Goal: Task Accomplishment & Management: Manage account settings

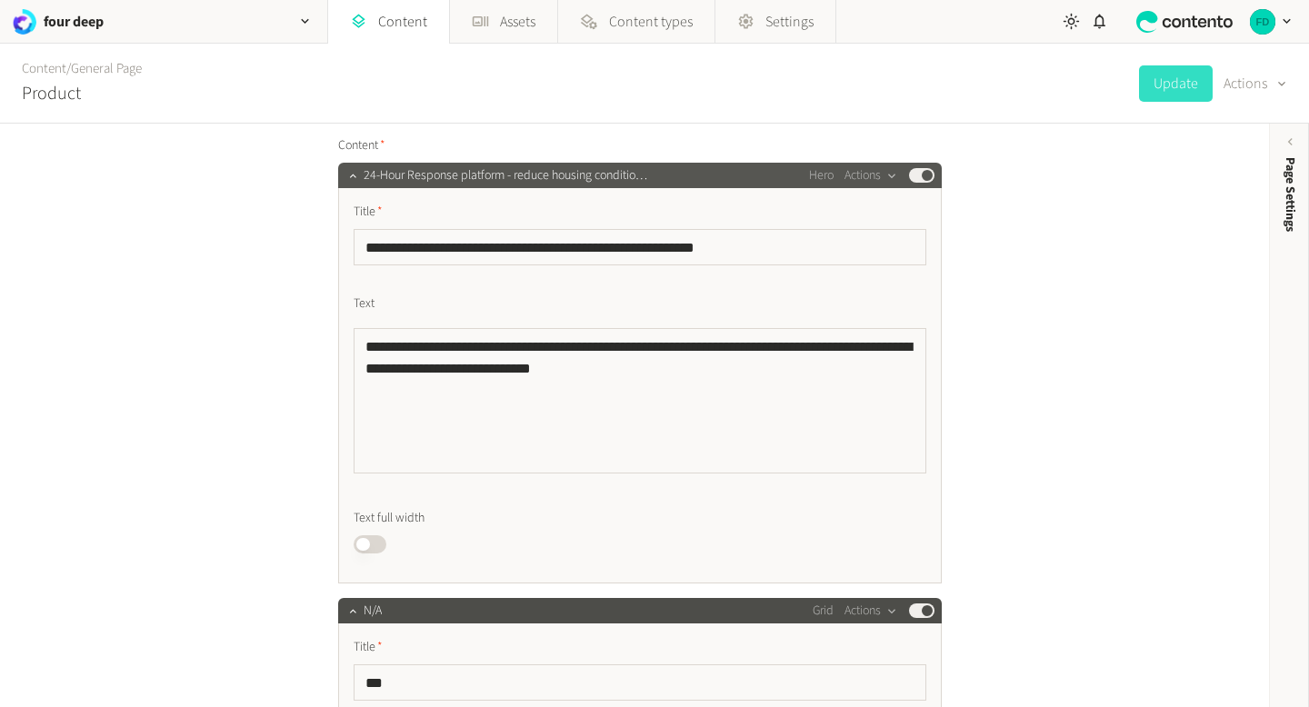
scroll to position [194, 0]
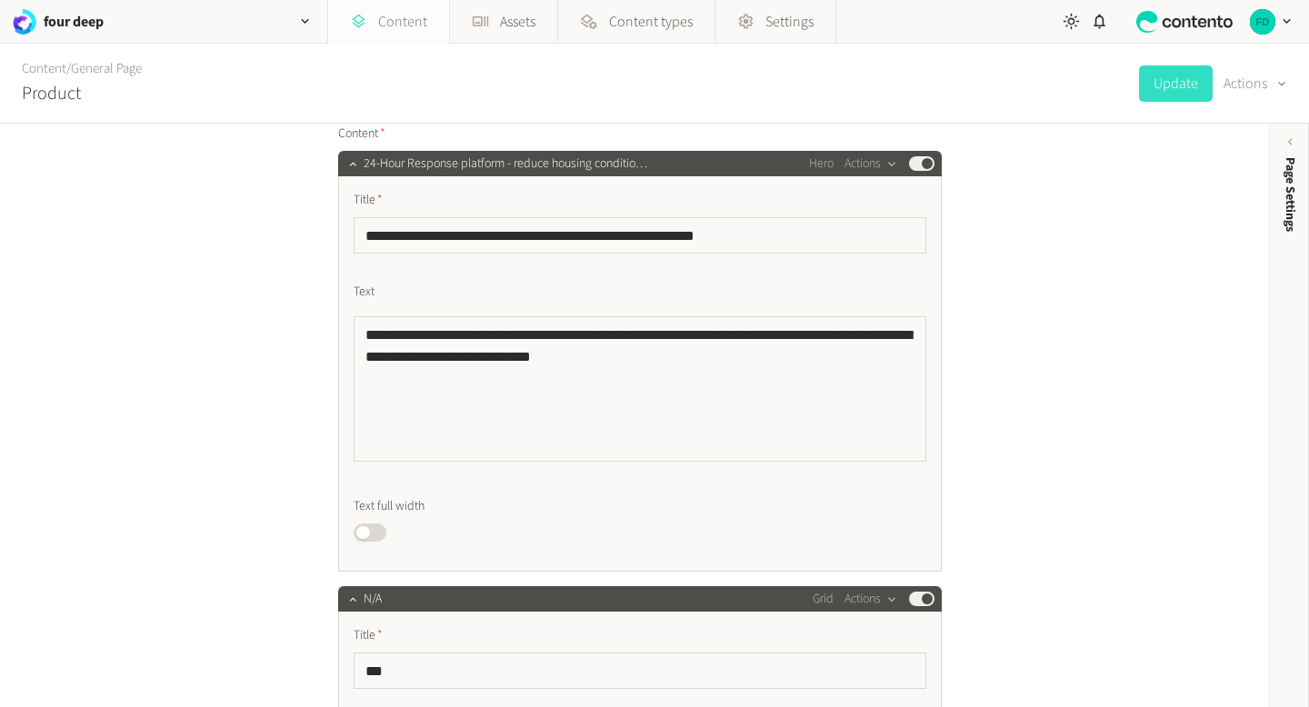
click at [394, 27] on link "Content" at bounding box center [388, 22] width 121 height 44
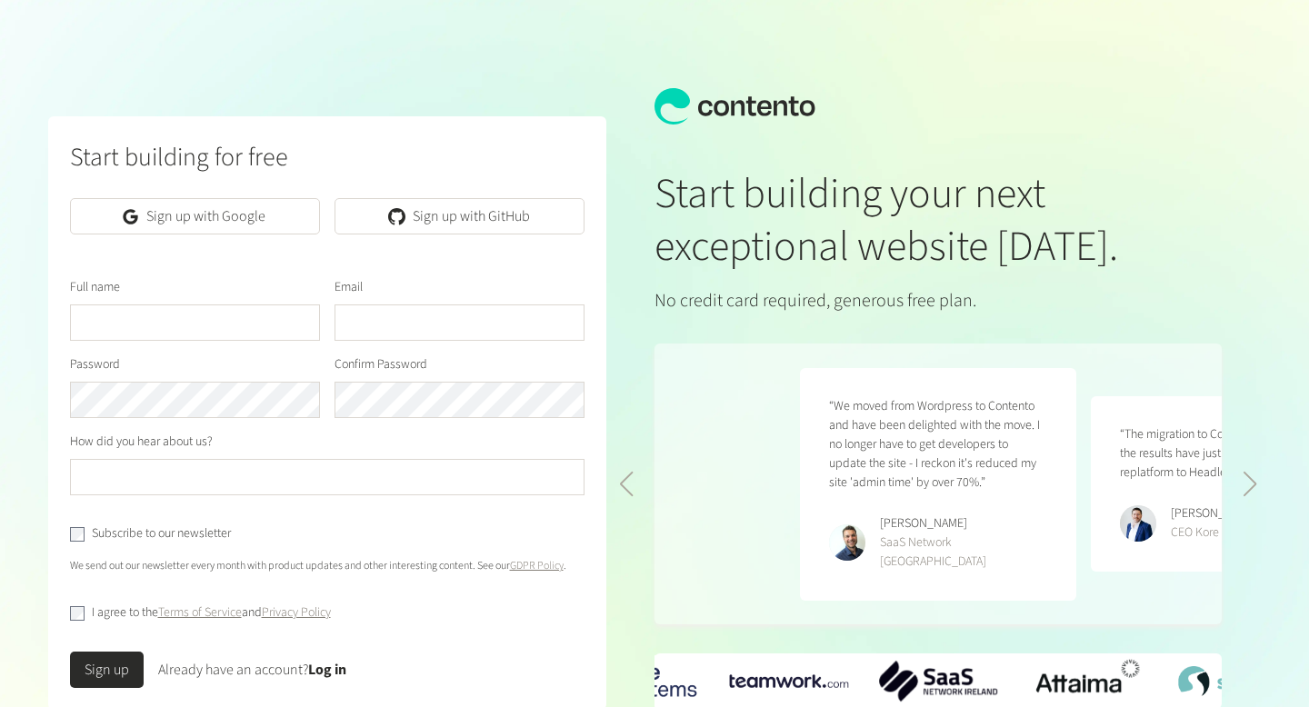
scroll to position [0, 582]
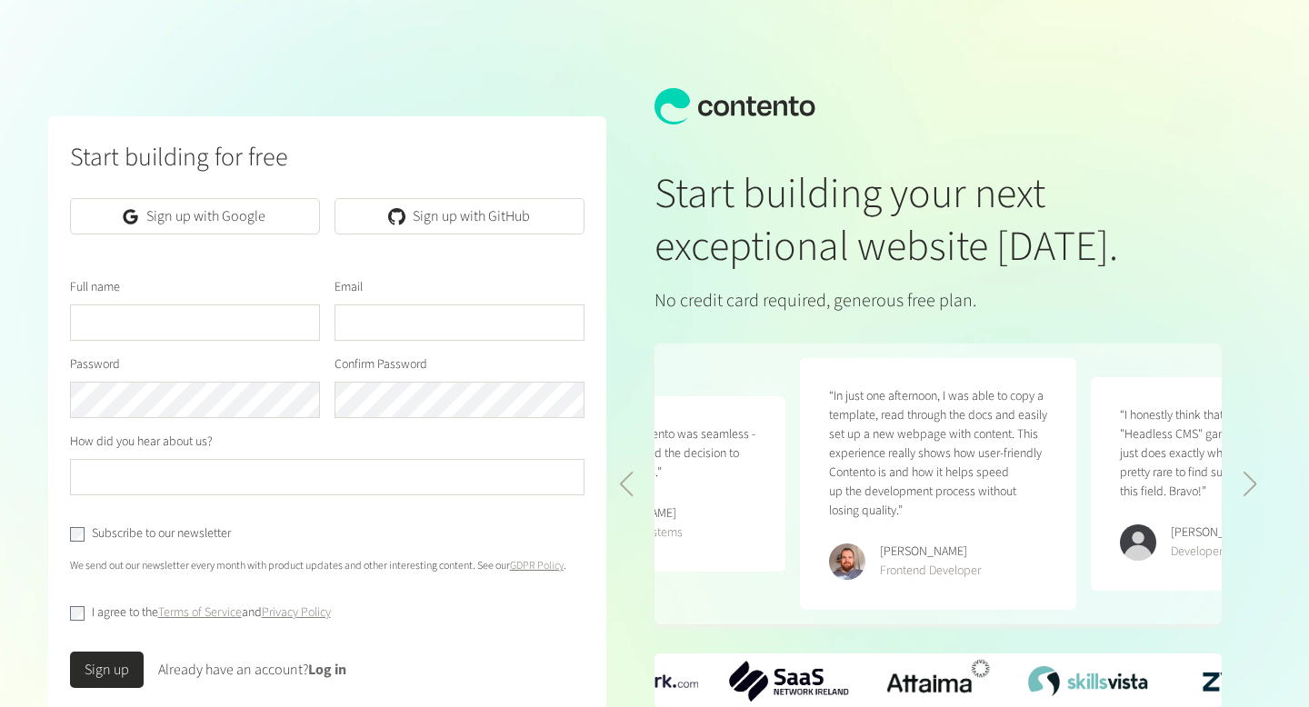
click at [326, 668] on link "Log in" at bounding box center [327, 670] width 38 height 20
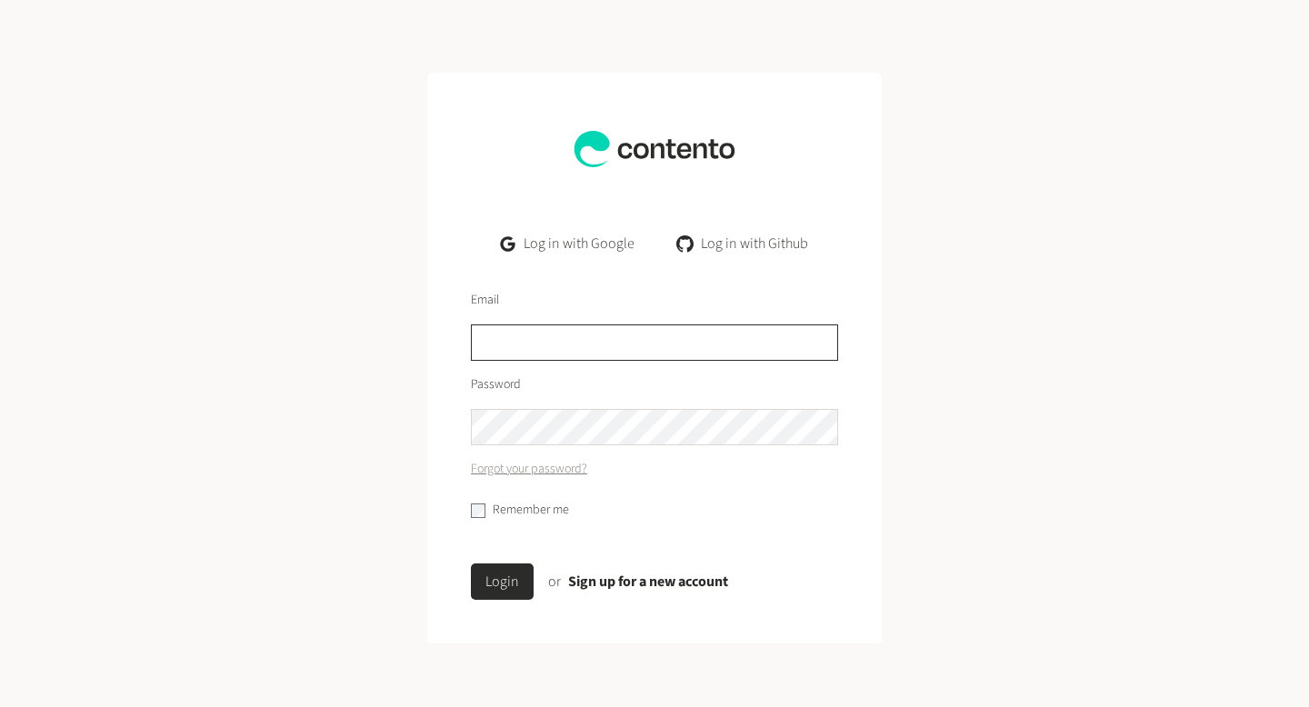
click at [554, 331] on input "text" at bounding box center [654, 343] width 367 height 36
type input "**********"
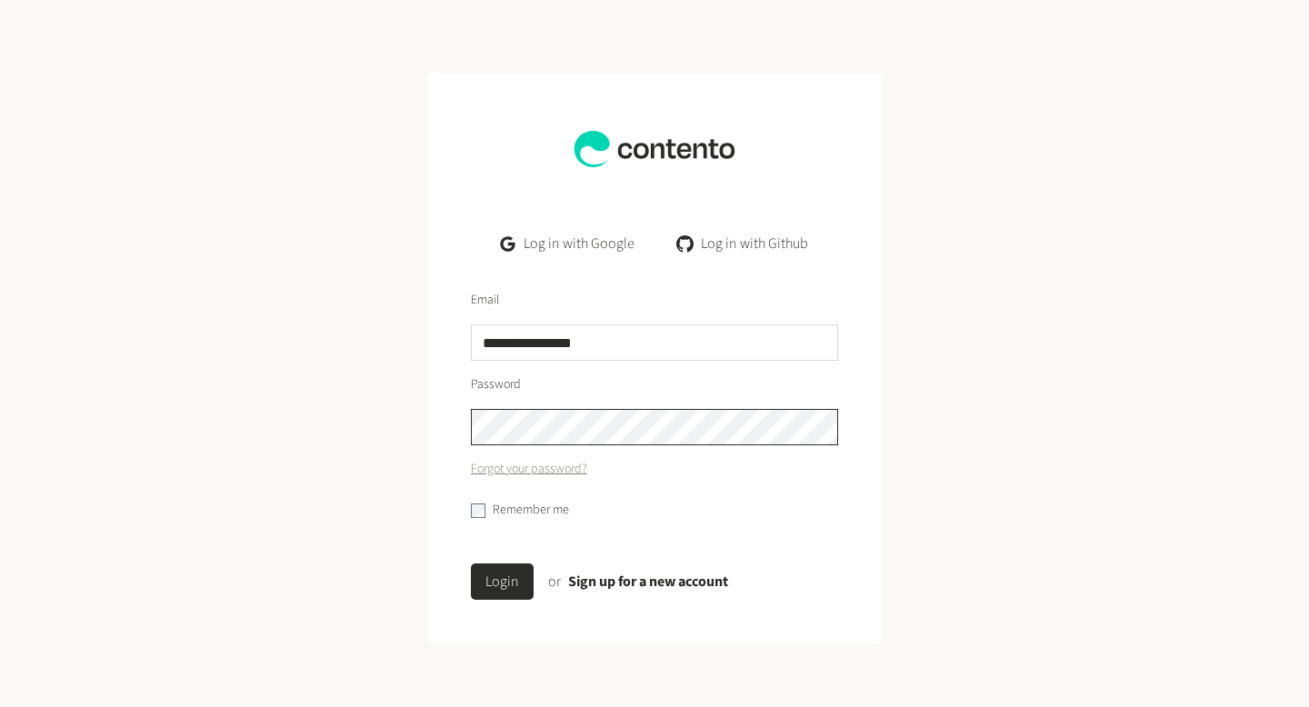
click at [471, 564] on button "Login" at bounding box center [502, 582] width 63 height 36
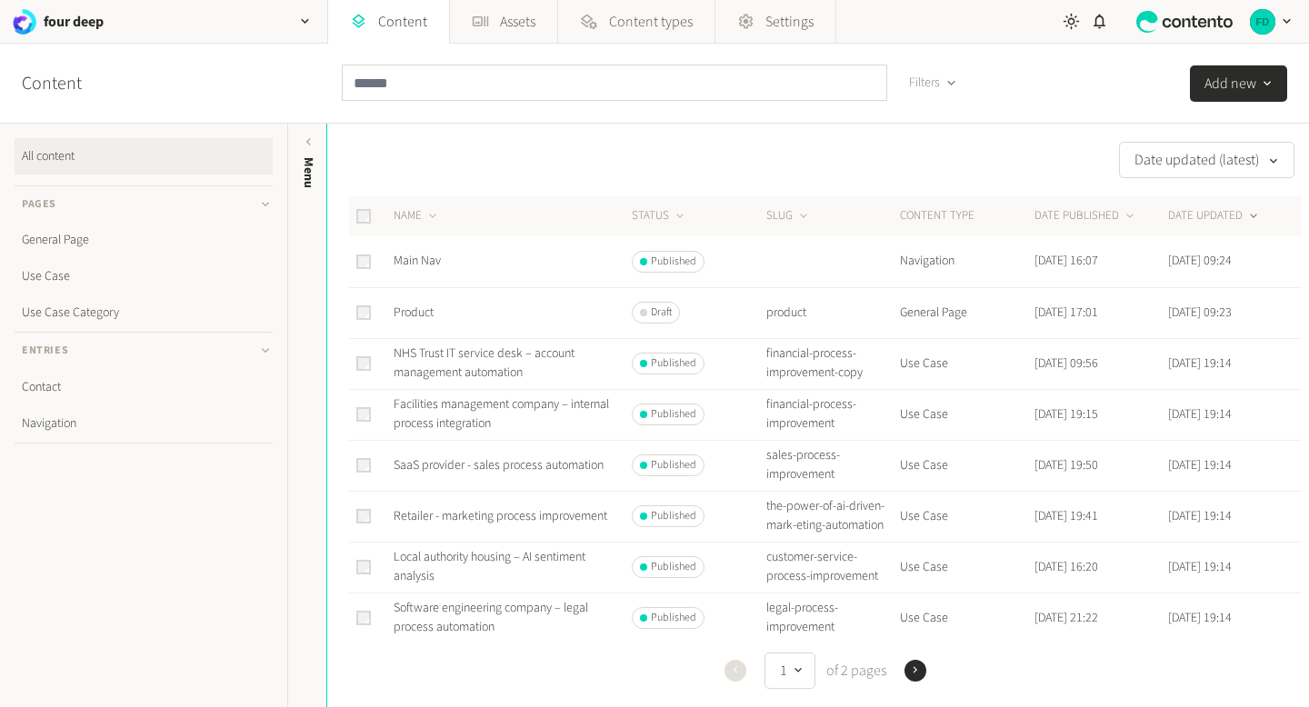
click at [440, 322] on td "Product" at bounding box center [512, 312] width 238 height 51
click at [422, 311] on link "Product" at bounding box center [414, 313] width 40 height 18
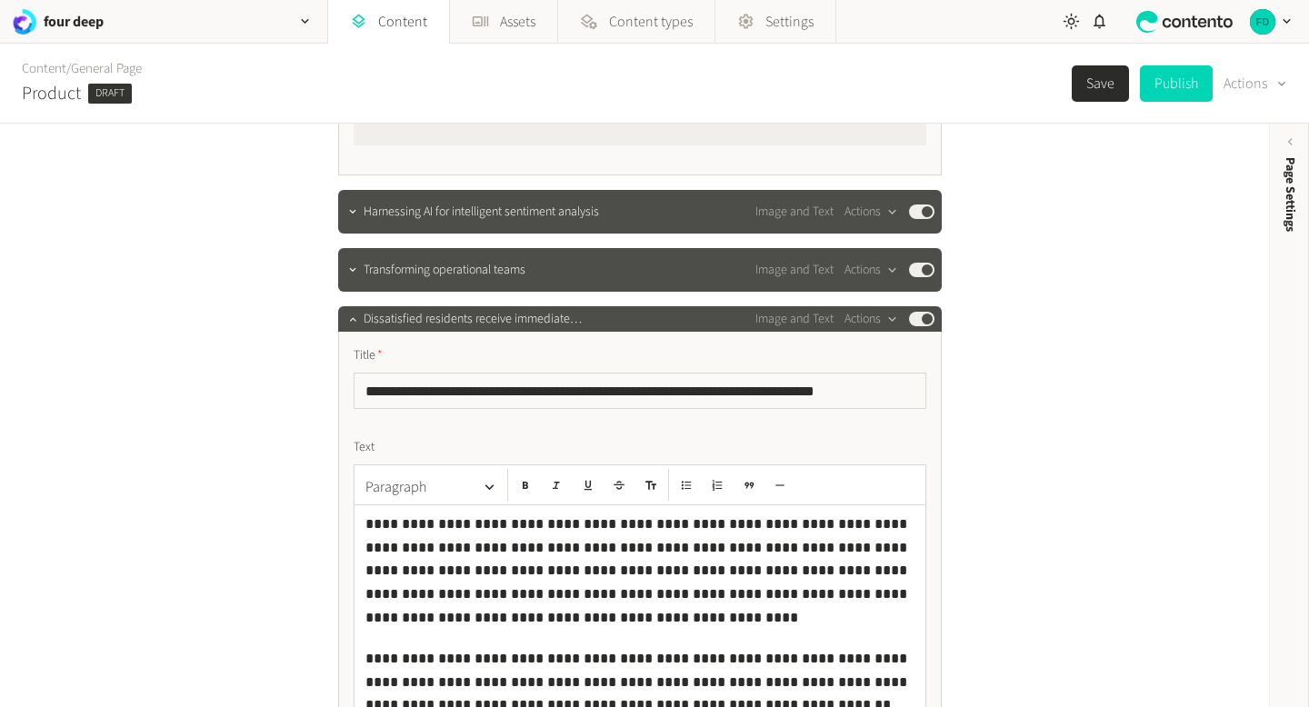
scroll to position [1473, 0]
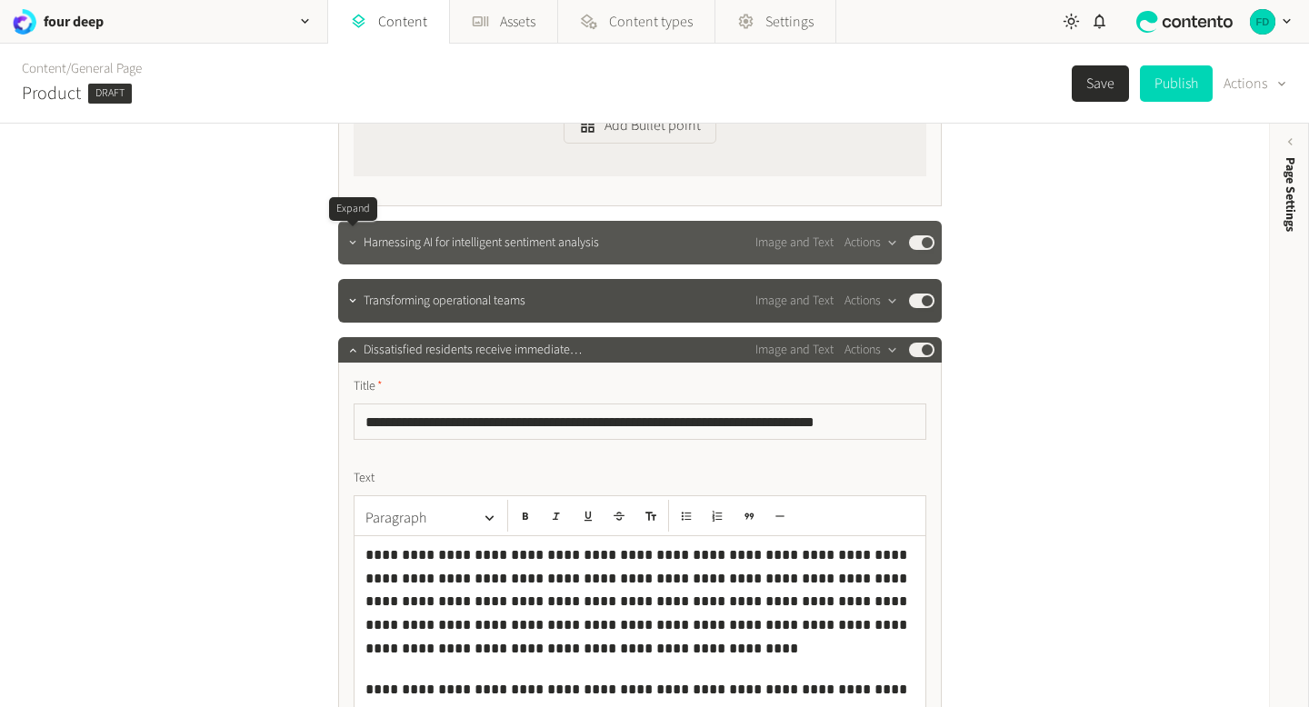
click at [355, 243] on icon "button" at bounding box center [352, 242] width 13 height 13
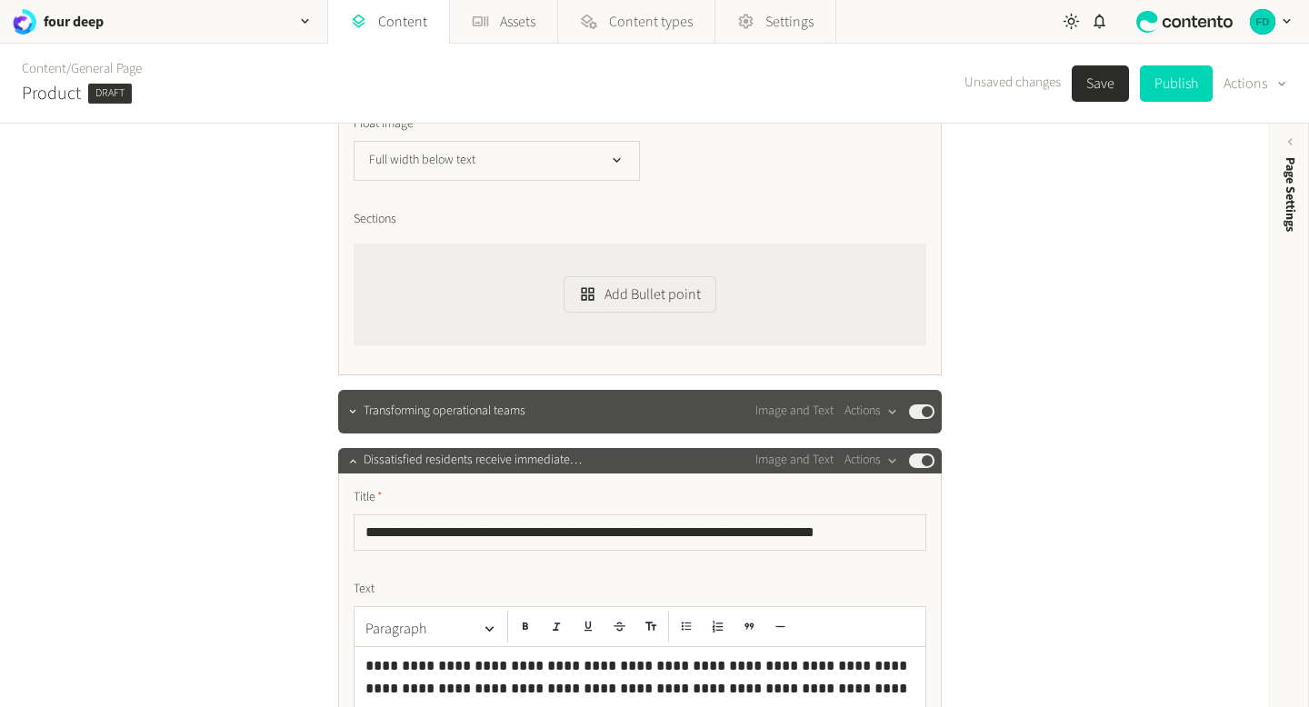
scroll to position [2431, 0]
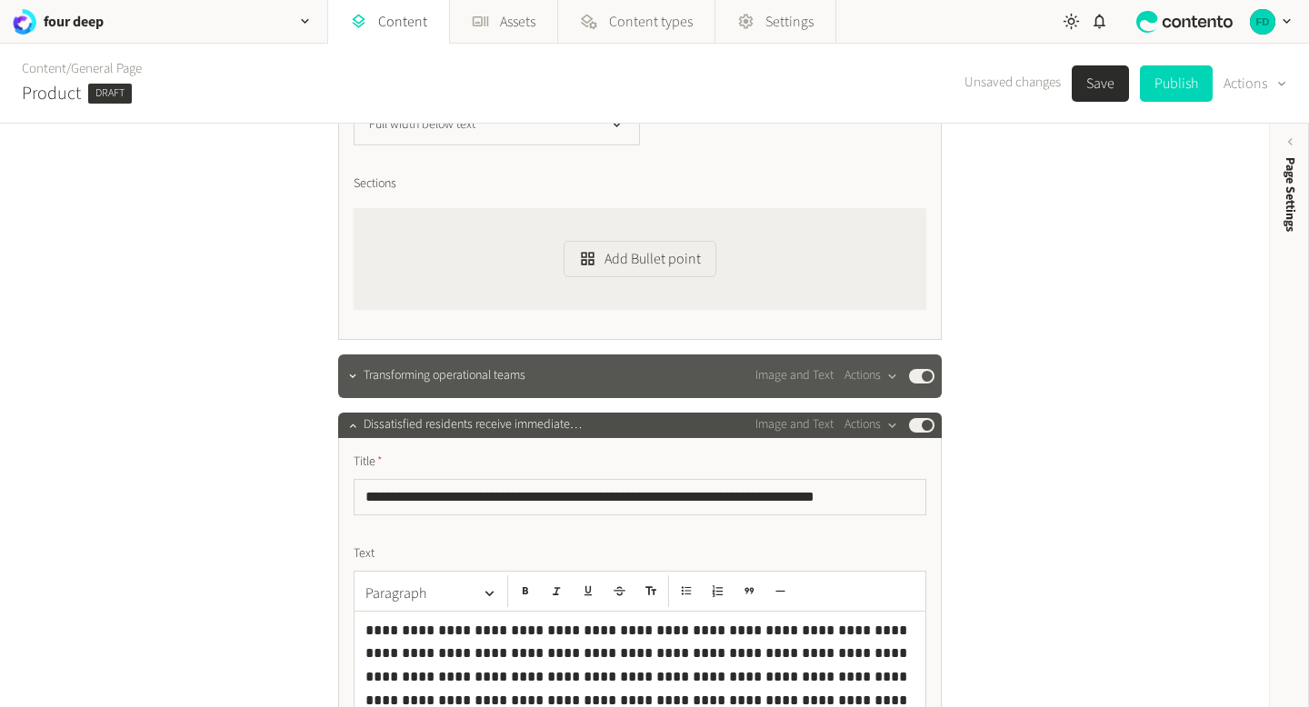
click at [403, 378] on span "Transforming operational teams" at bounding box center [445, 375] width 162 height 19
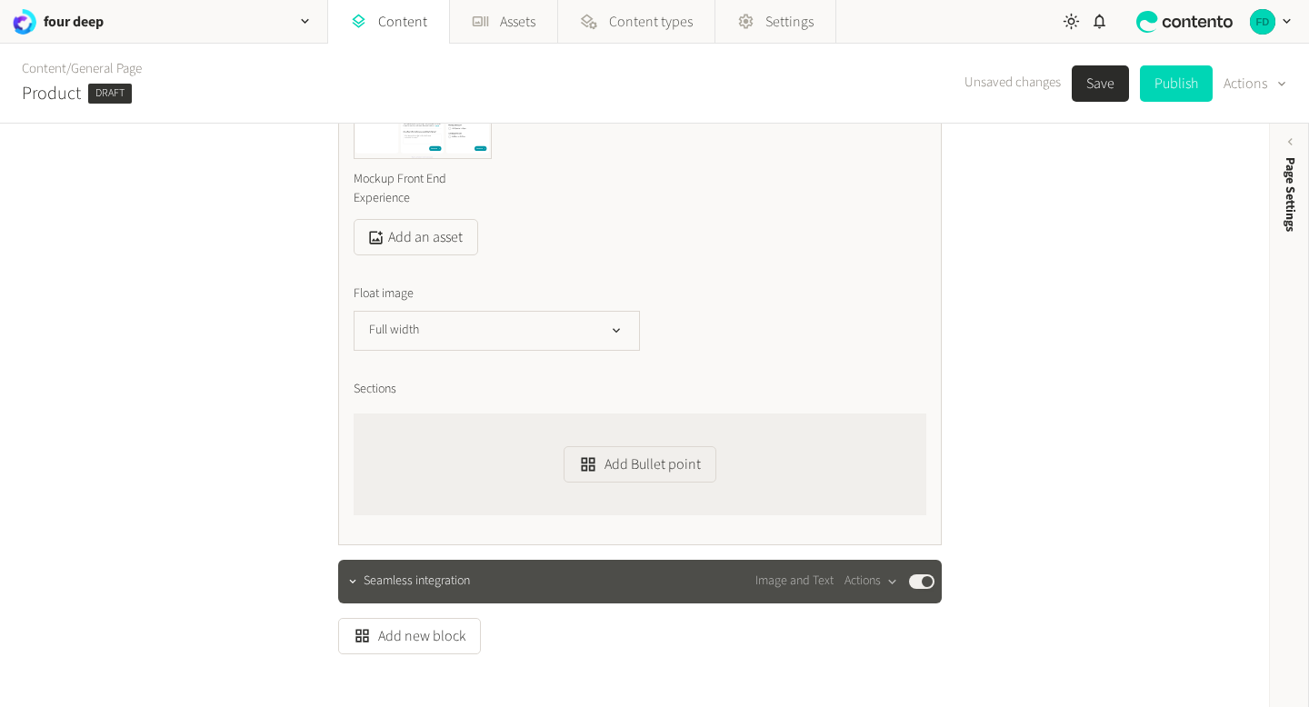
scroll to position [4611, 0]
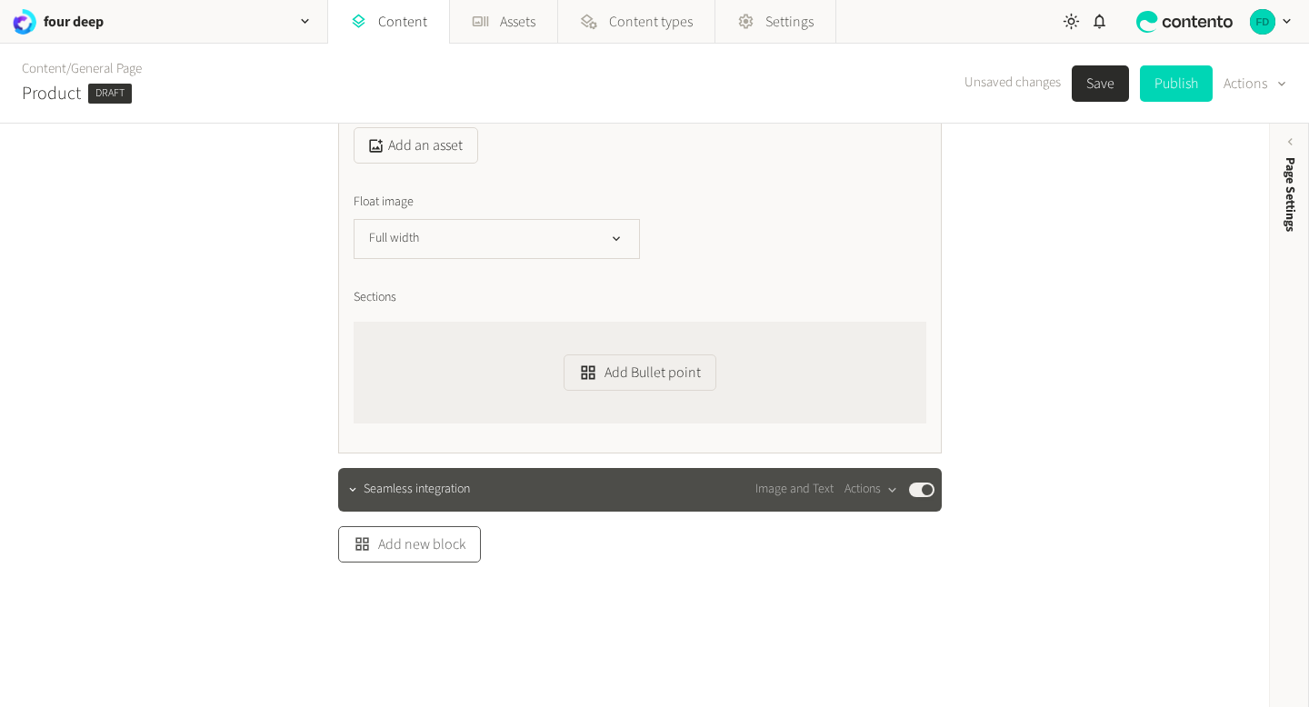
click at [434, 554] on button "Add new block" at bounding box center [409, 544] width 143 height 36
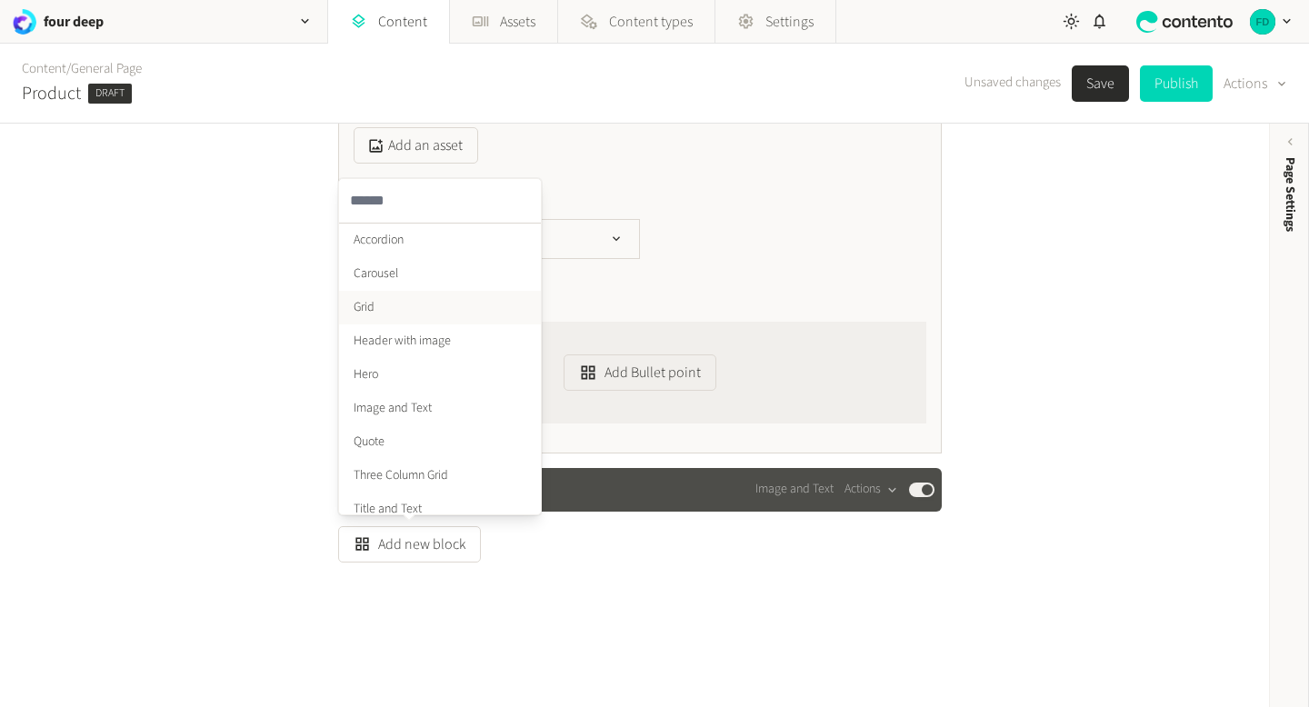
click at [405, 307] on li "Grid" at bounding box center [440, 308] width 202 height 34
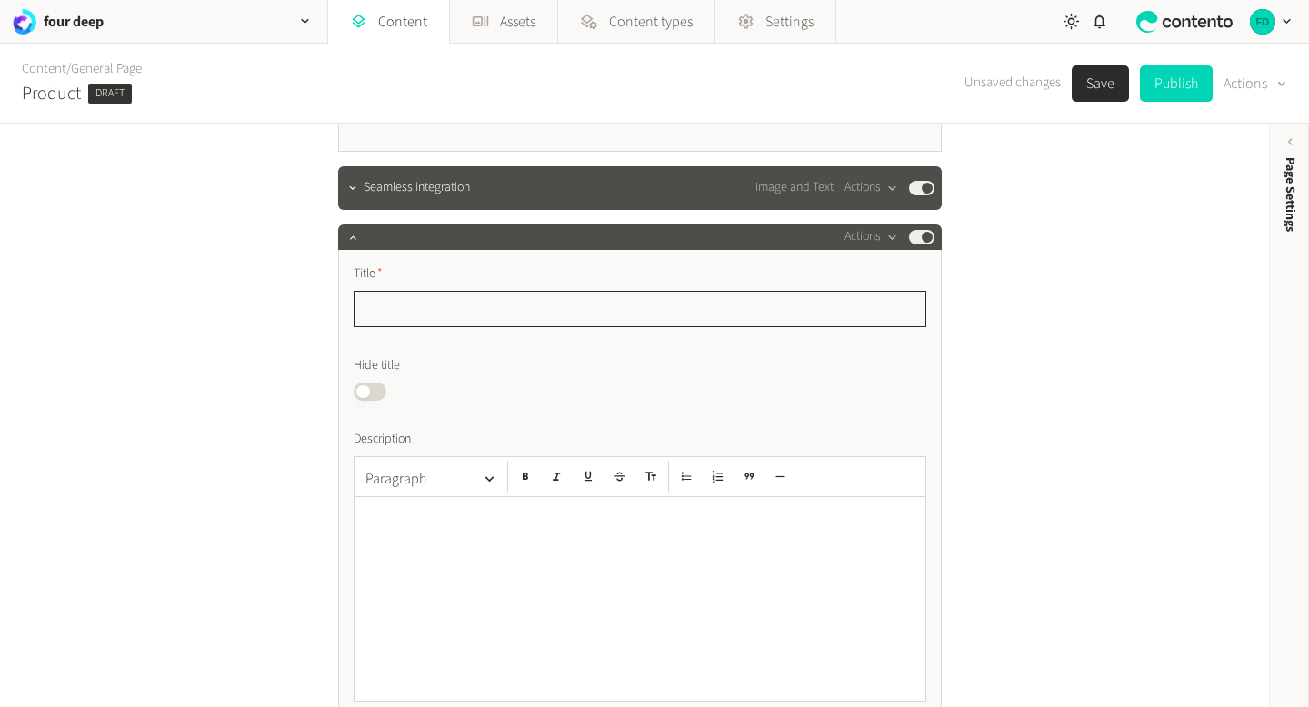
scroll to position [4905, 0]
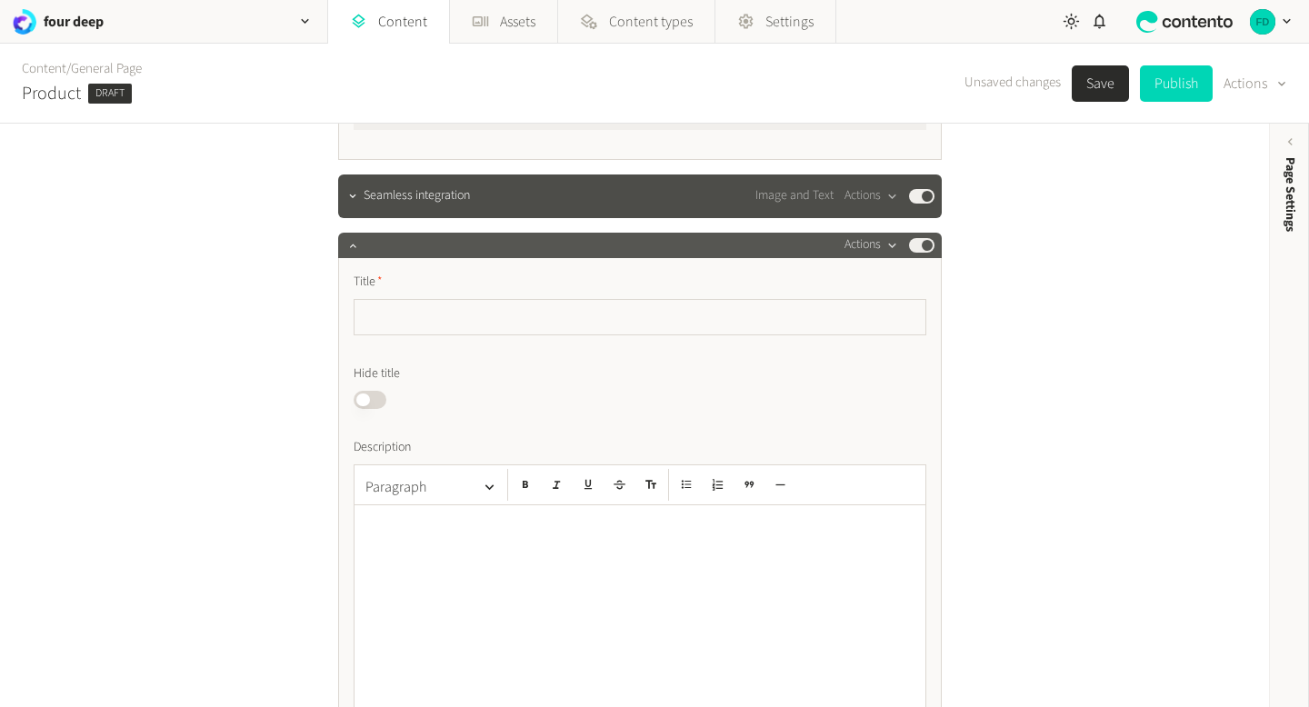
click at [854, 240] on button "Actions" at bounding box center [871, 246] width 54 height 22
click at [903, 455] on button "Edit content type" at bounding box center [904, 443] width 120 height 34
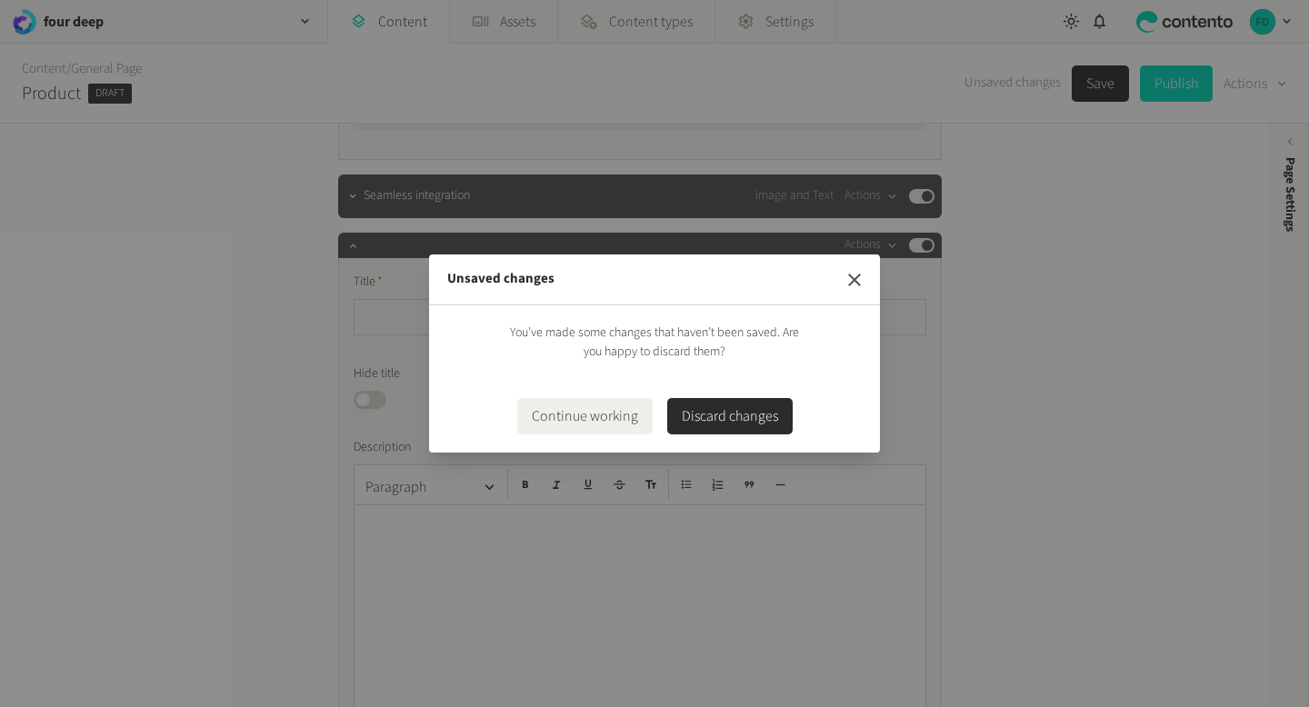
click at [847, 285] on icon "button" at bounding box center [855, 280] width 22 height 22
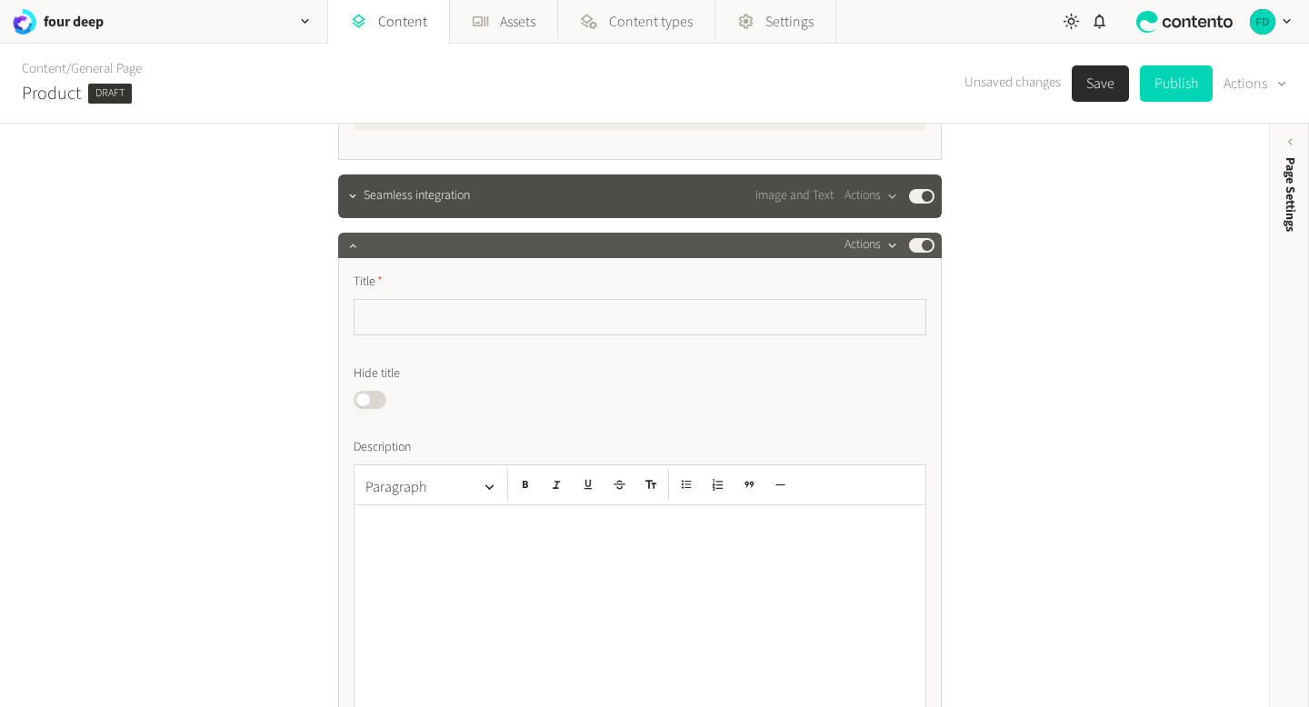
click at [884, 245] on icon "button" at bounding box center [891, 245] width 15 height 15
click at [881, 388] on button "Delete" at bounding box center [904, 385] width 120 height 34
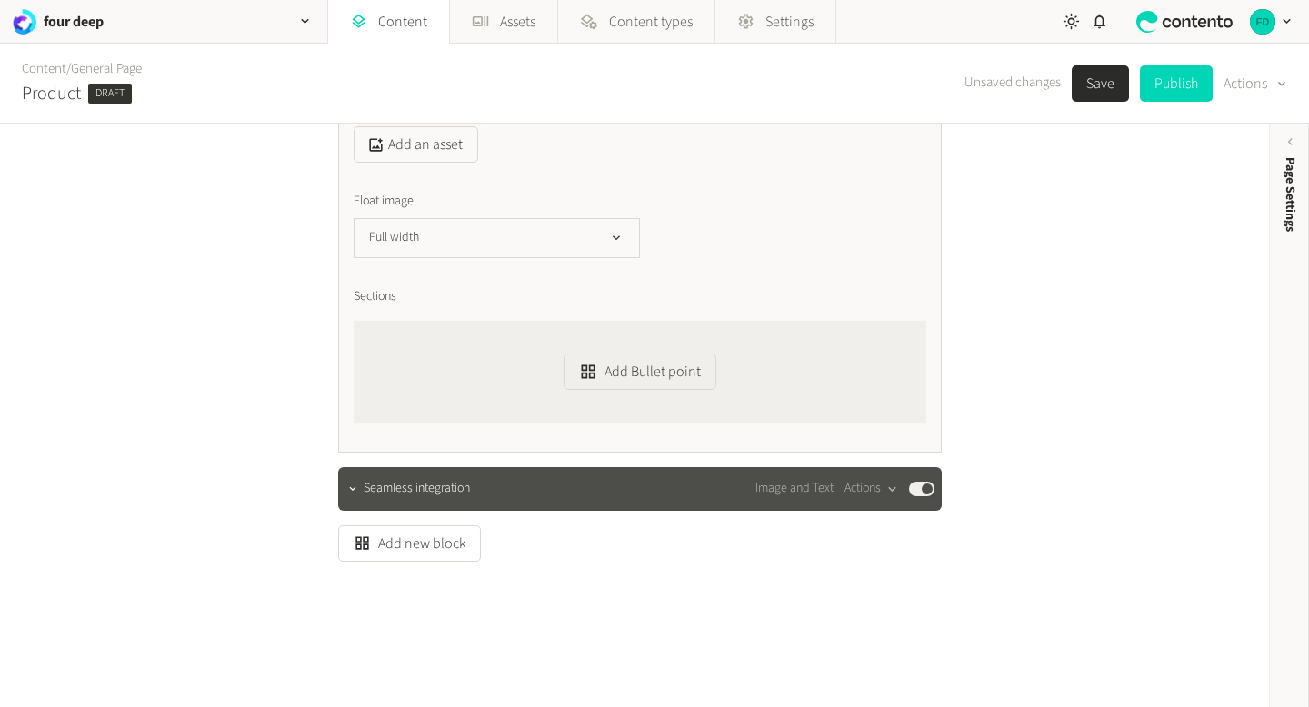
scroll to position [4611, 0]
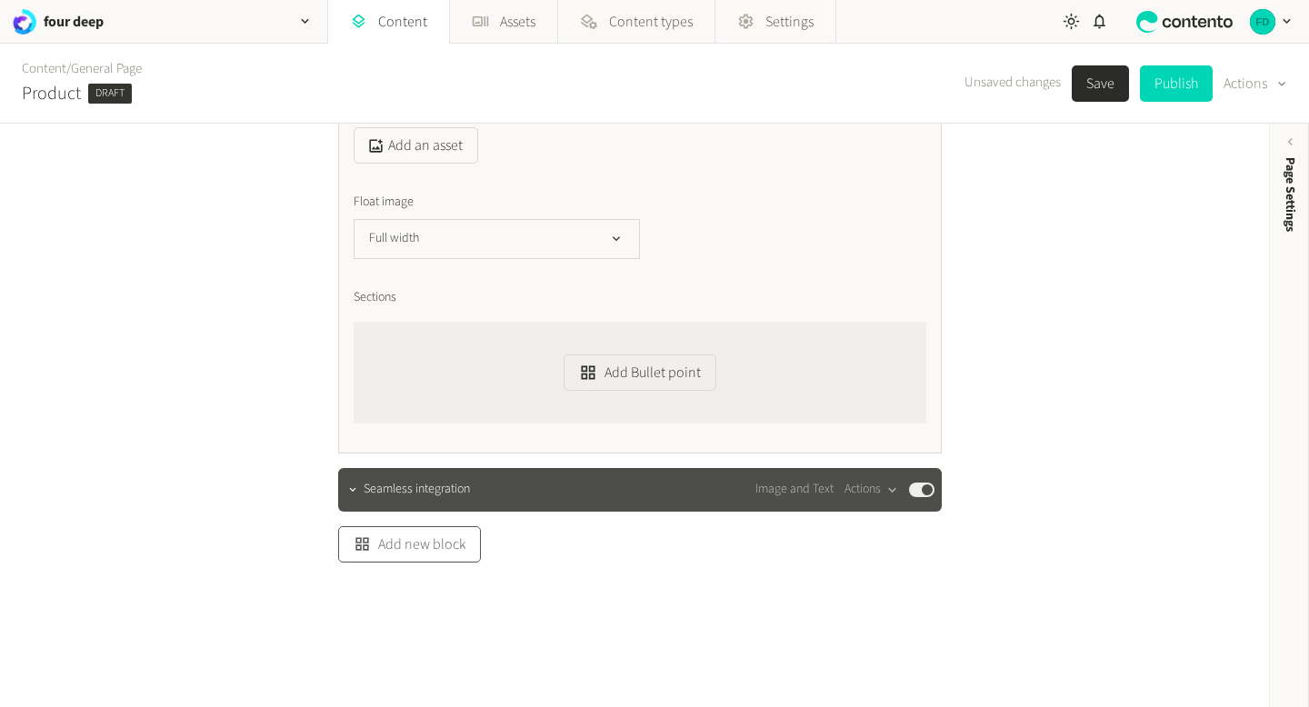
click at [450, 547] on button "Add new block" at bounding box center [409, 544] width 143 height 36
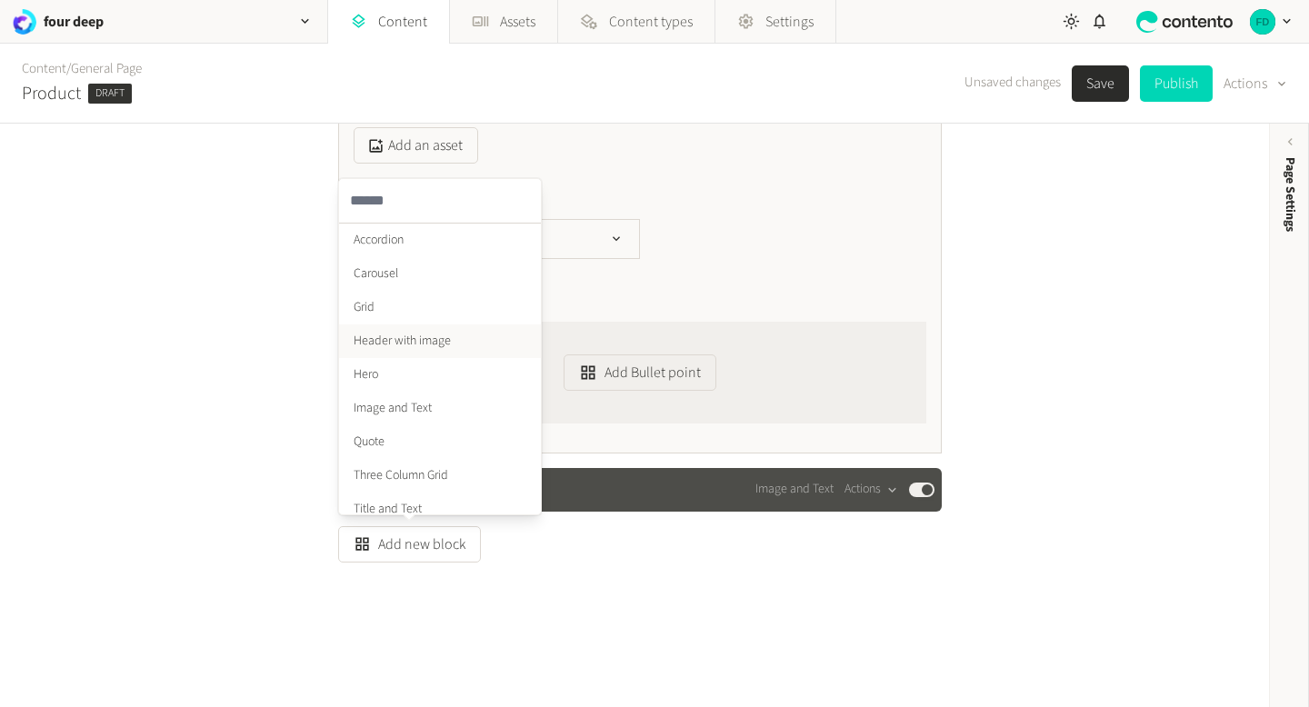
scroll to position [45, 0]
click at [822, 215] on div "Float image Full width" at bounding box center [640, 226] width 573 height 66
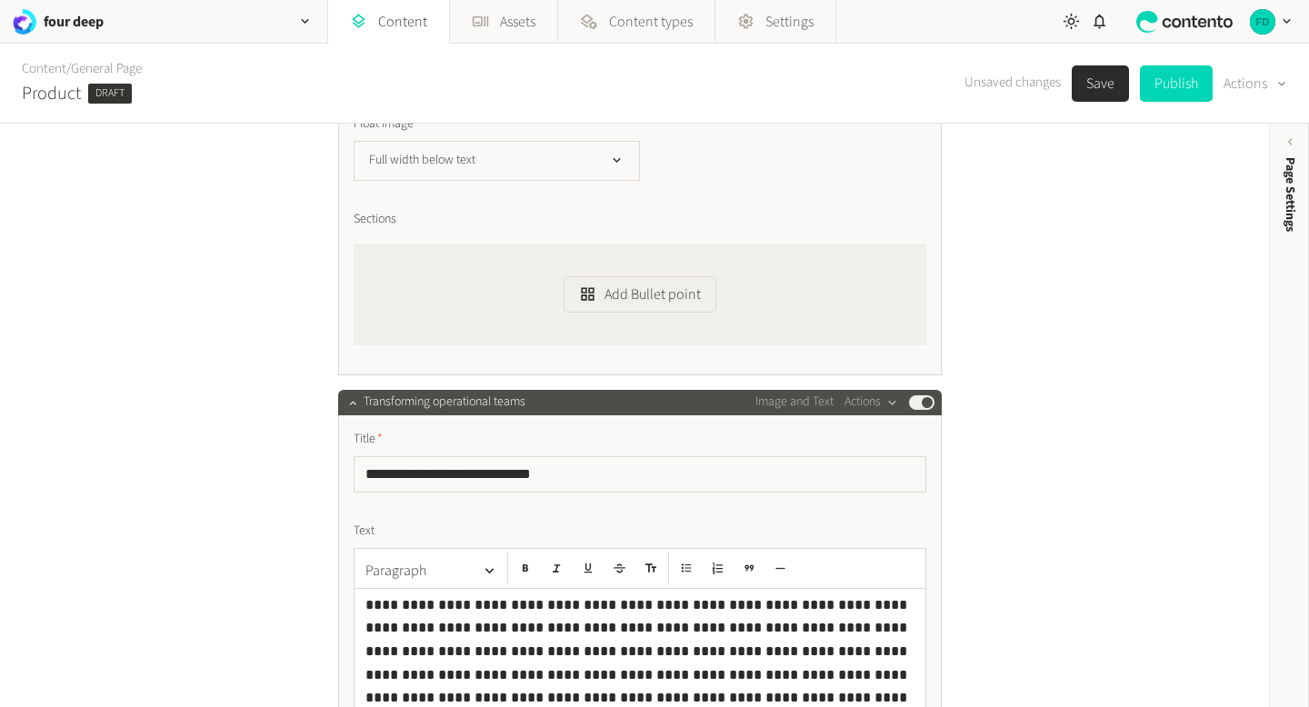
scroll to position [2001, 0]
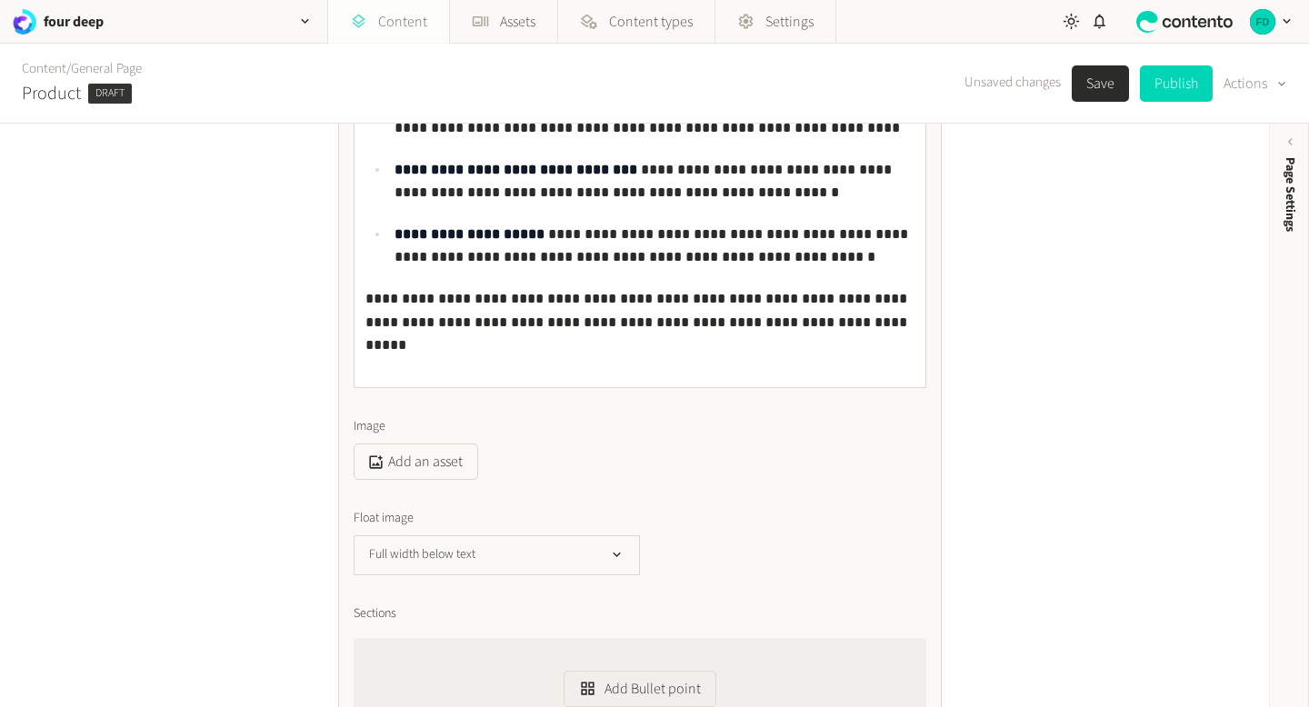
click at [395, 35] on link "Content" at bounding box center [388, 22] width 121 height 44
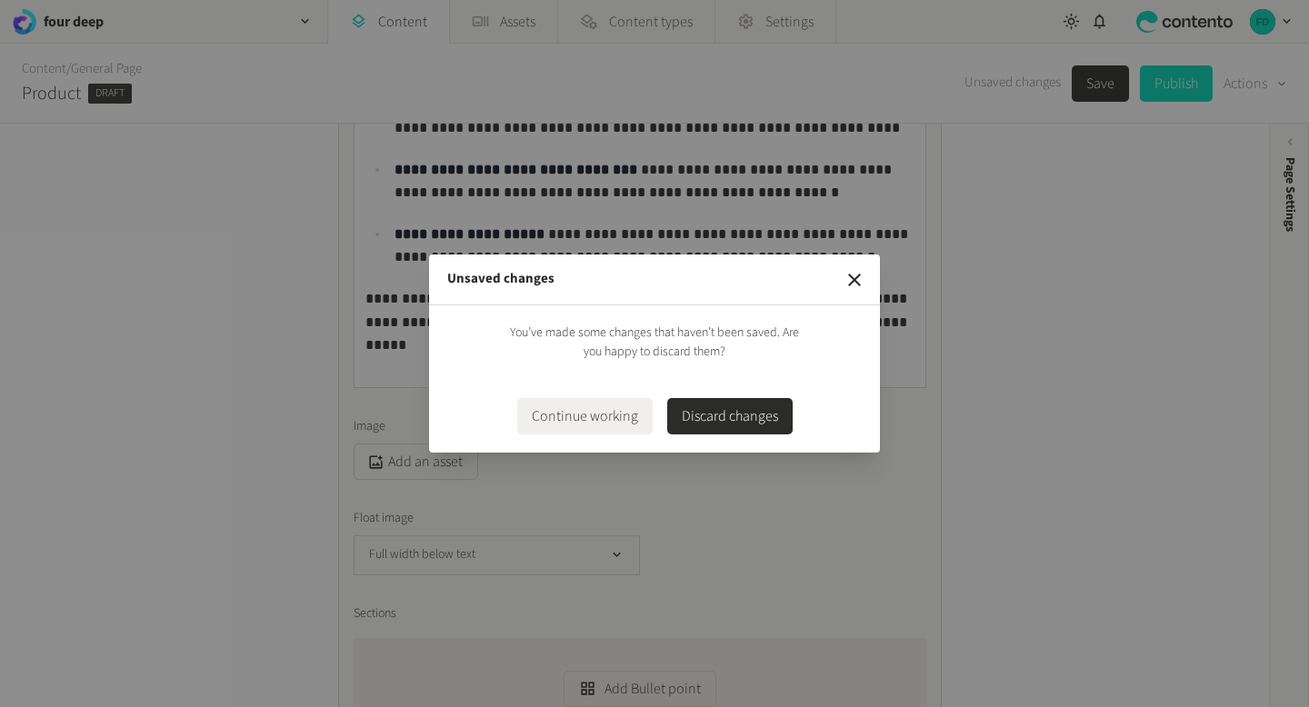
click at [752, 416] on button "Discard changes" at bounding box center [729, 416] width 125 height 36
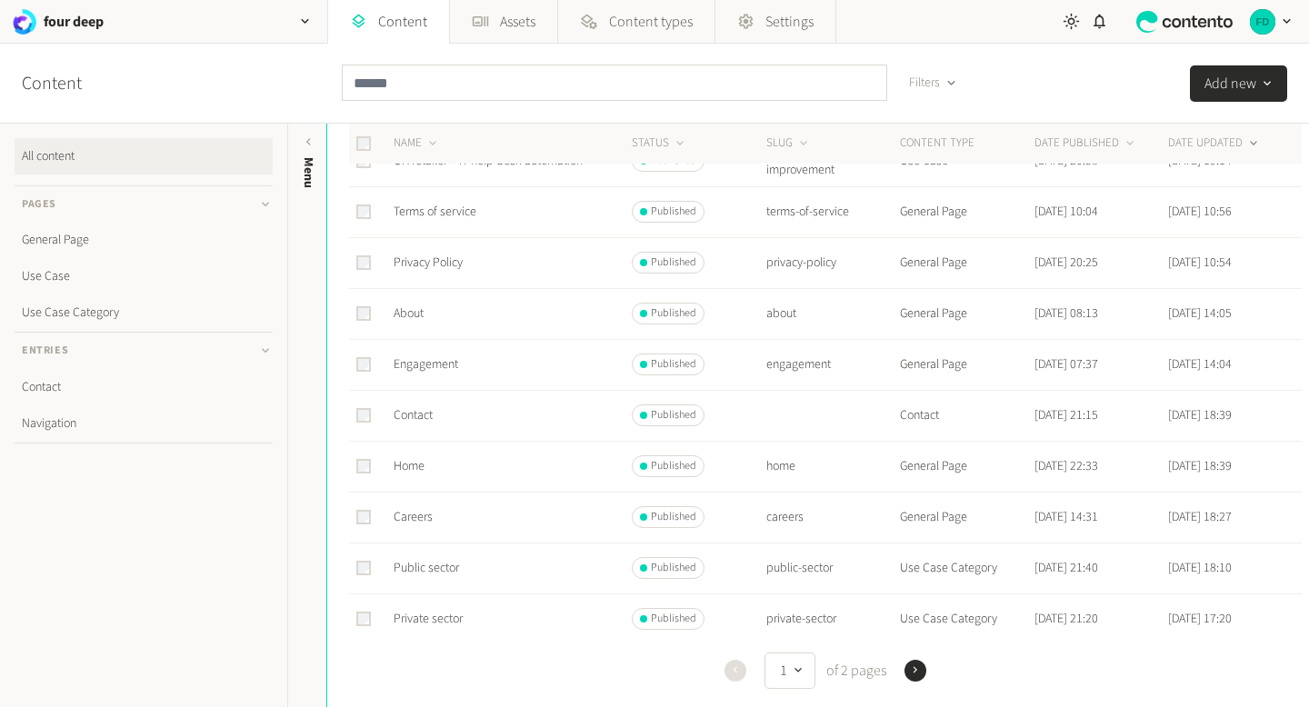
scroll to position [512, 0]
click at [451, 370] on link "Engagement" at bounding box center [426, 361] width 65 height 18
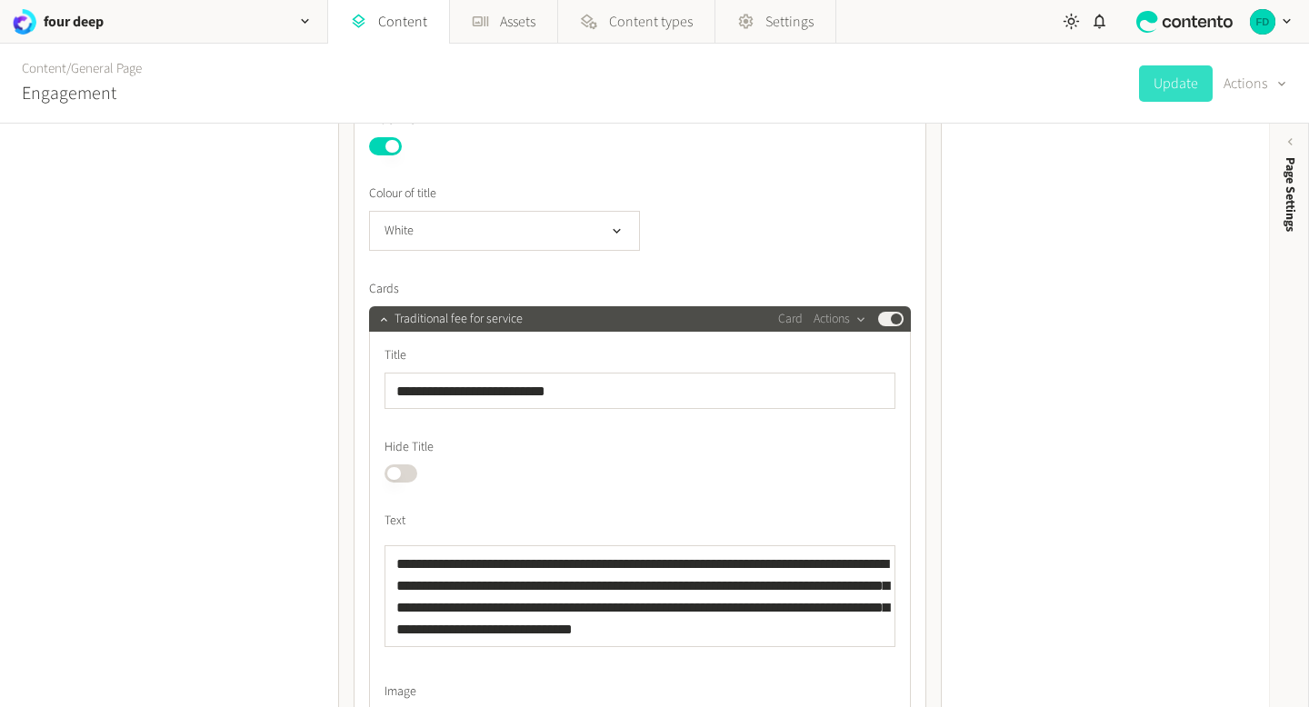
scroll to position [1346, 0]
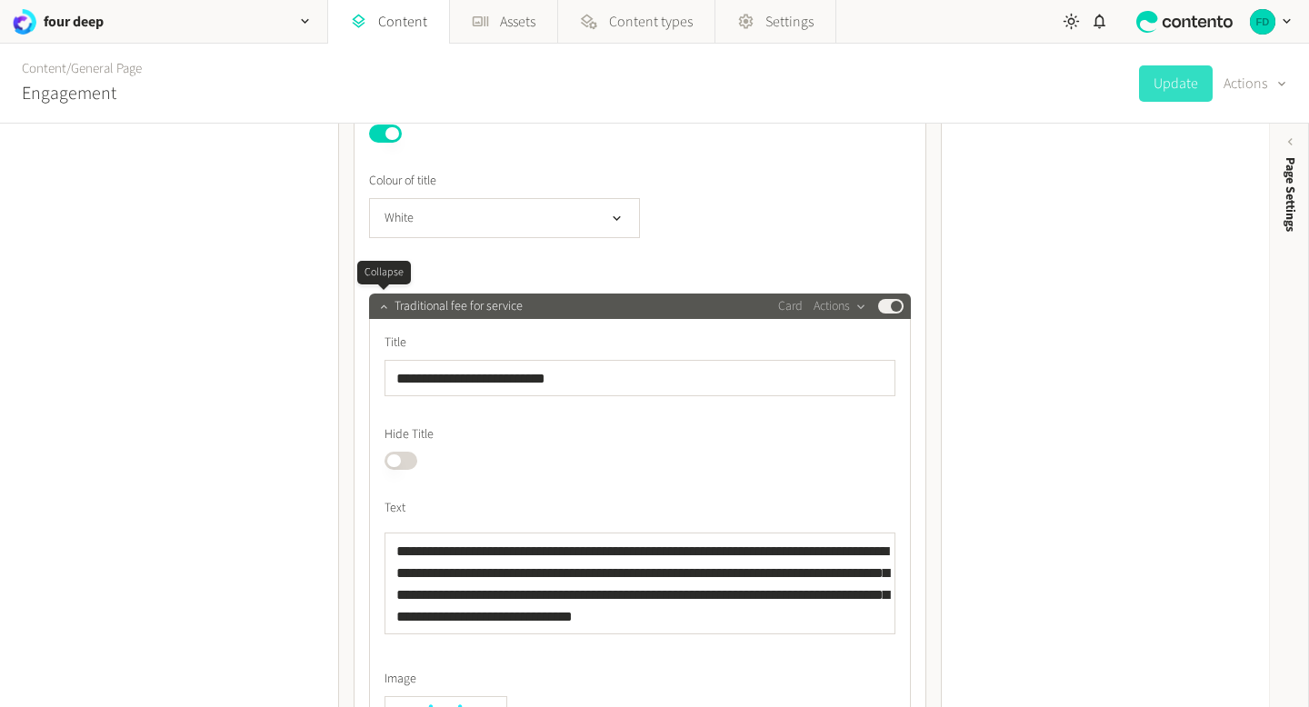
click at [381, 305] on icon "button" at bounding box center [383, 306] width 13 height 13
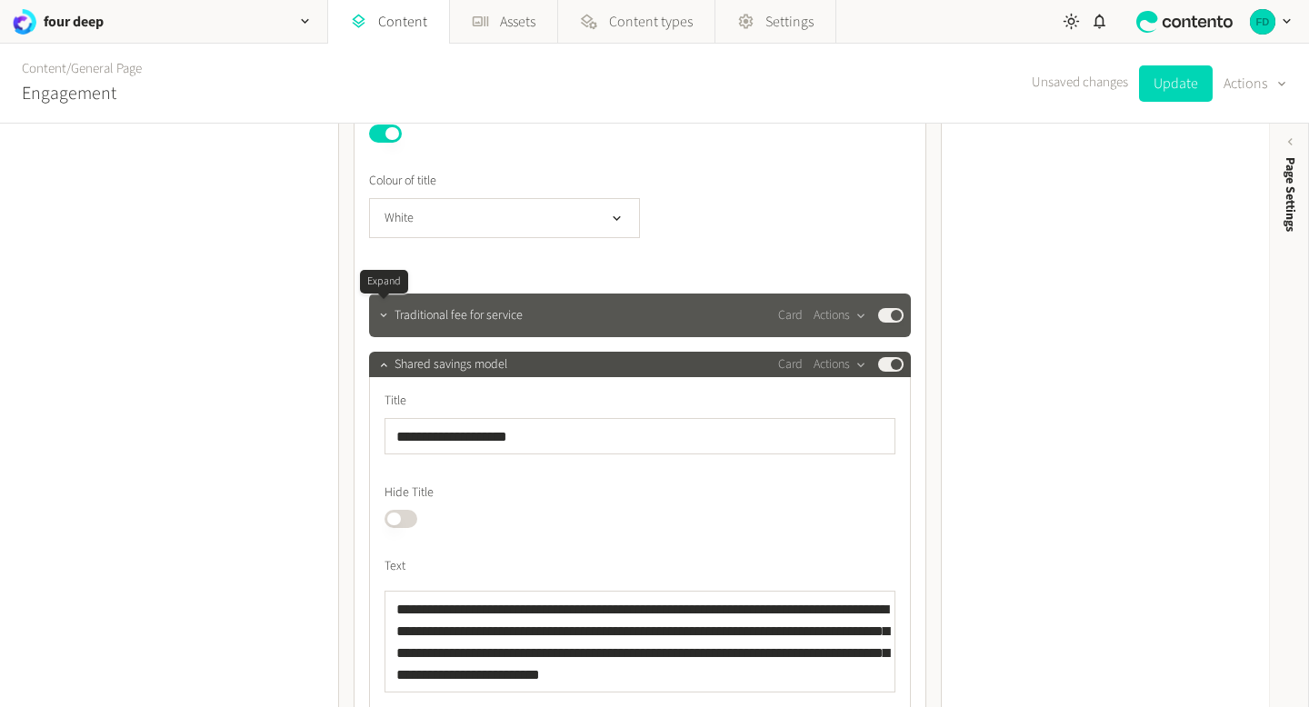
click at [381, 310] on icon "button" at bounding box center [383, 315] width 13 height 13
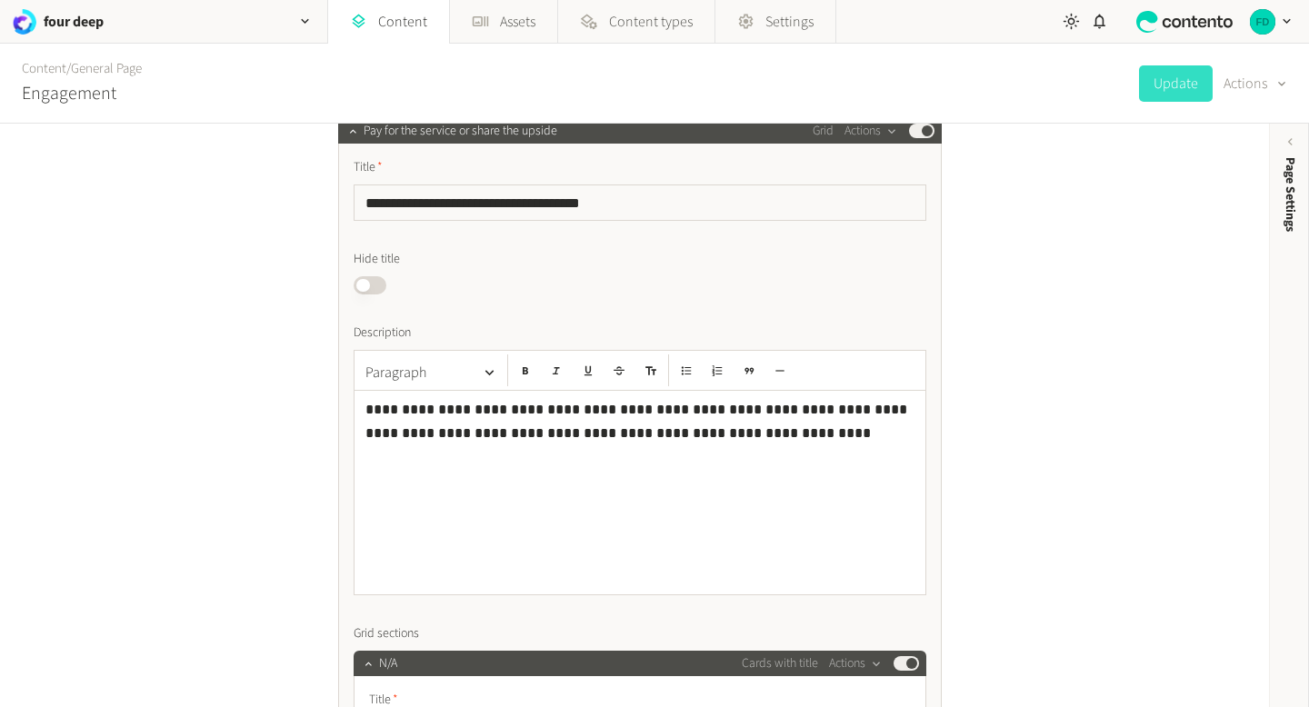
scroll to position [0, 0]
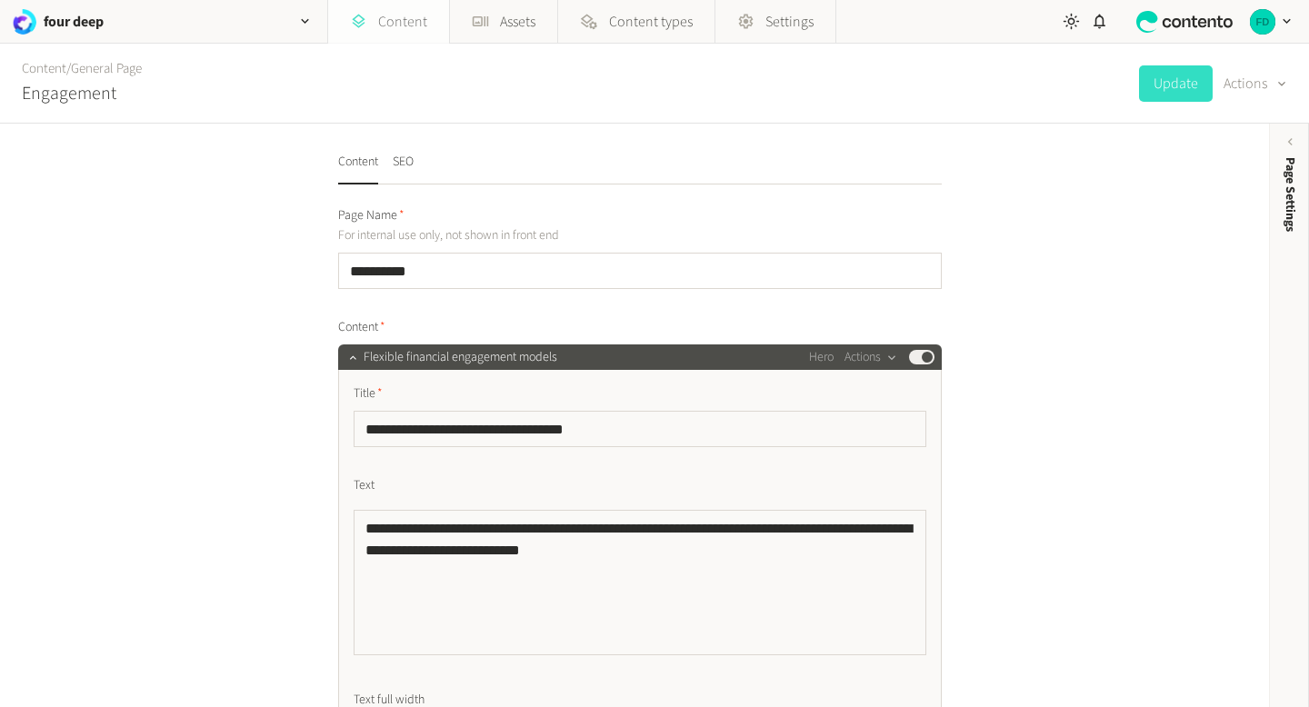
click at [384, 15] on link "Content" at bounding box center [388, 22] width 121 height 44
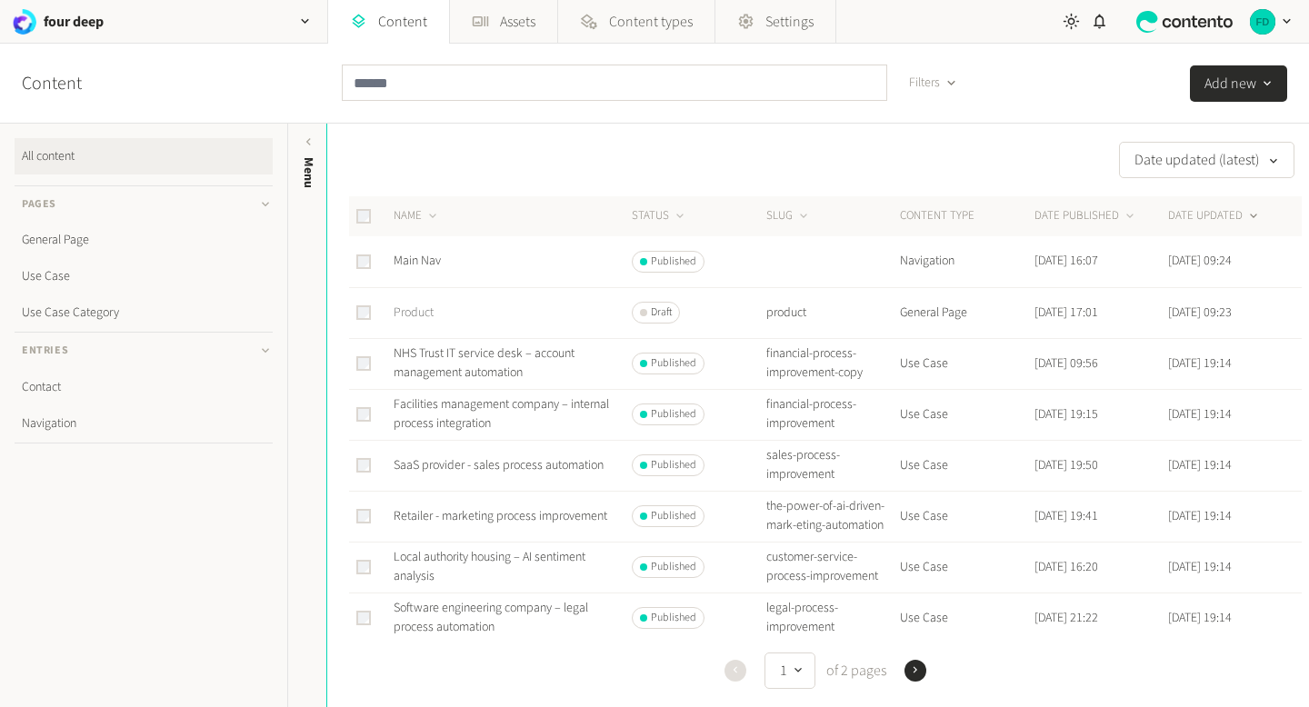
click at [424, 315] on link "Product" at bounding box center [414, 313] width 40 height 18
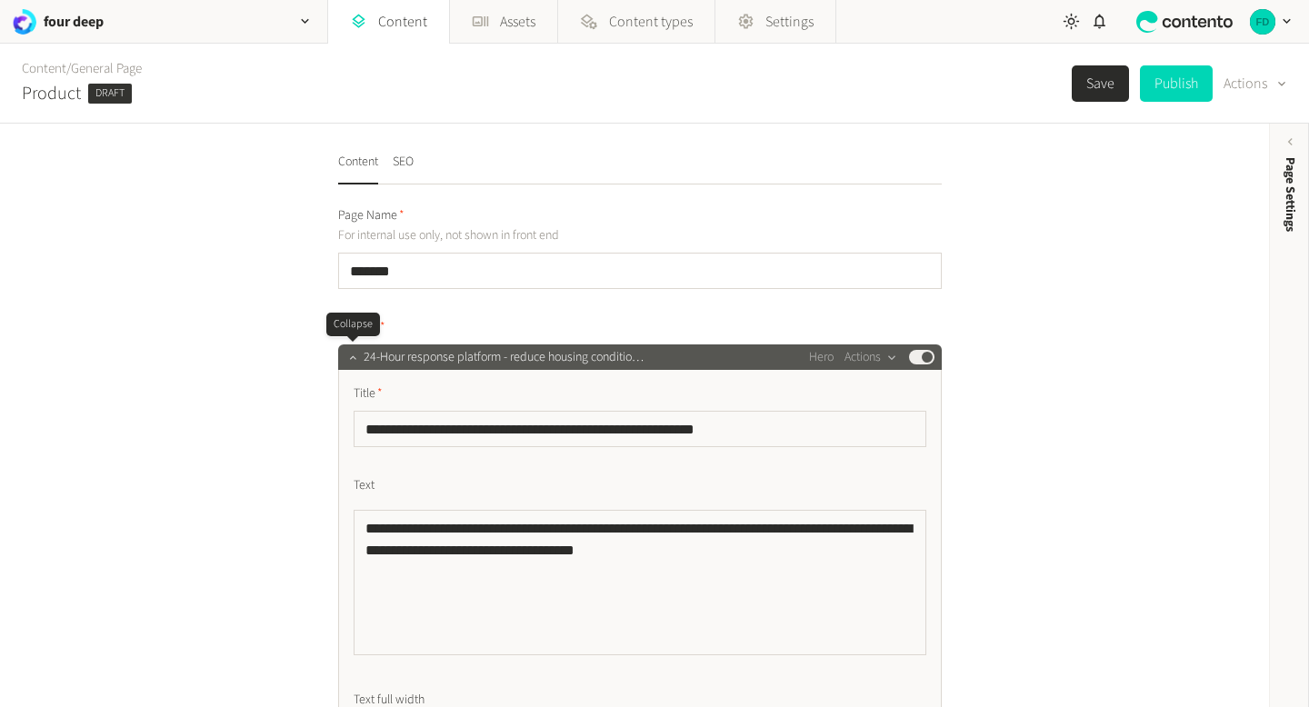
click at [352, 353] on icon "button" at bounding box center [352, 357] width 13 height 13
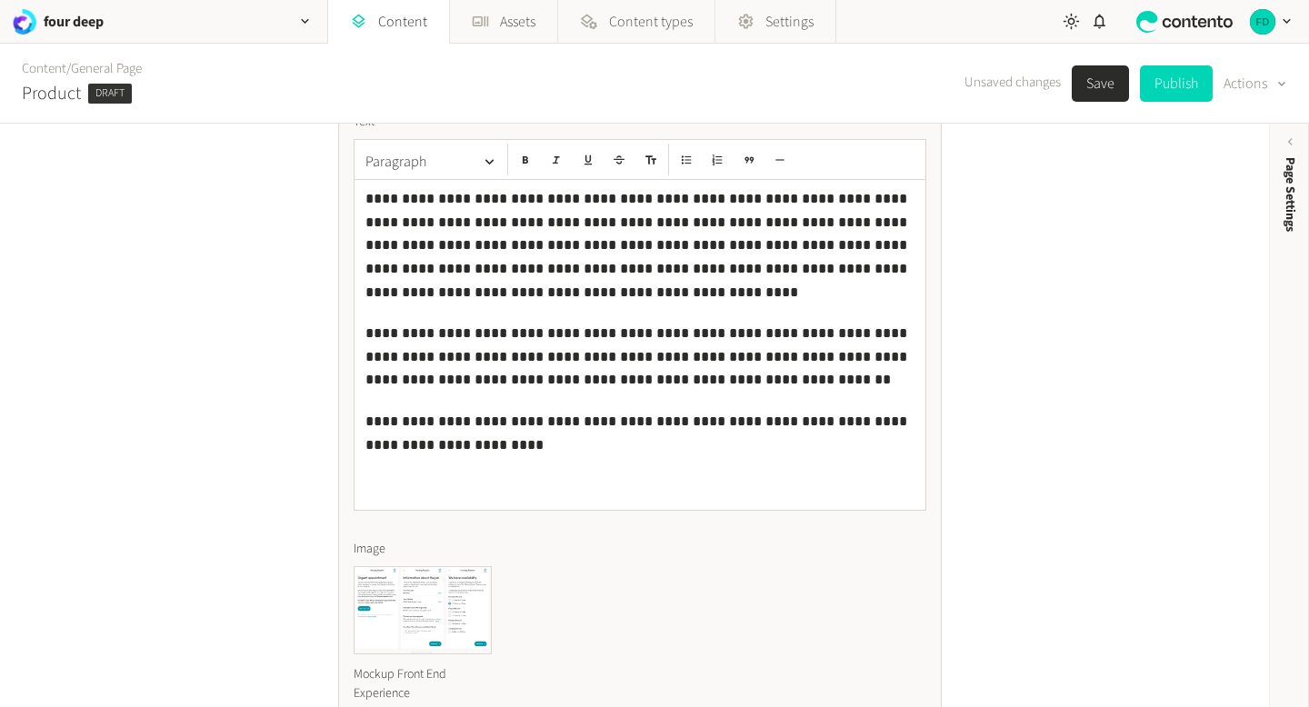
scroll to position [2040, 0]
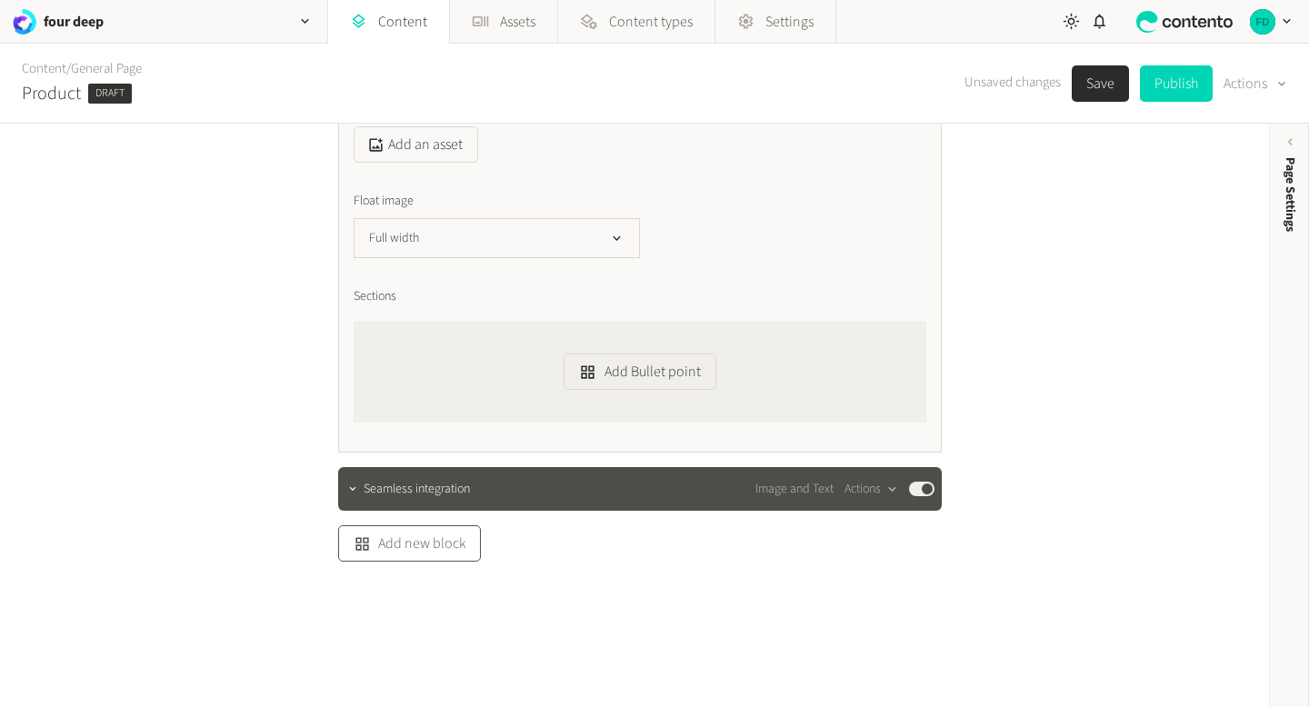
click at [432, 550] on button "Add new block" at bounding box center [409, 543] width 143 height 36
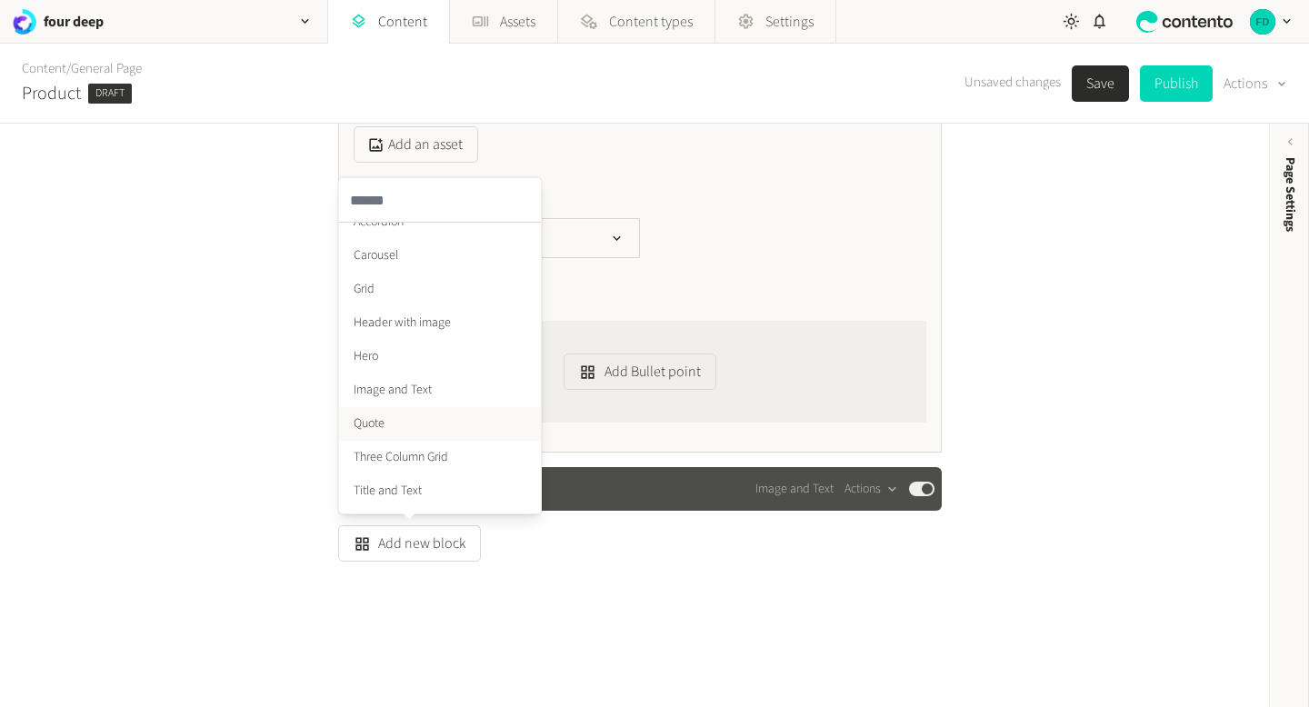
scroll to position [0, 0]
click at [430, 311] on li "Grid" at bounding box center [440, 307] width 202 height 34
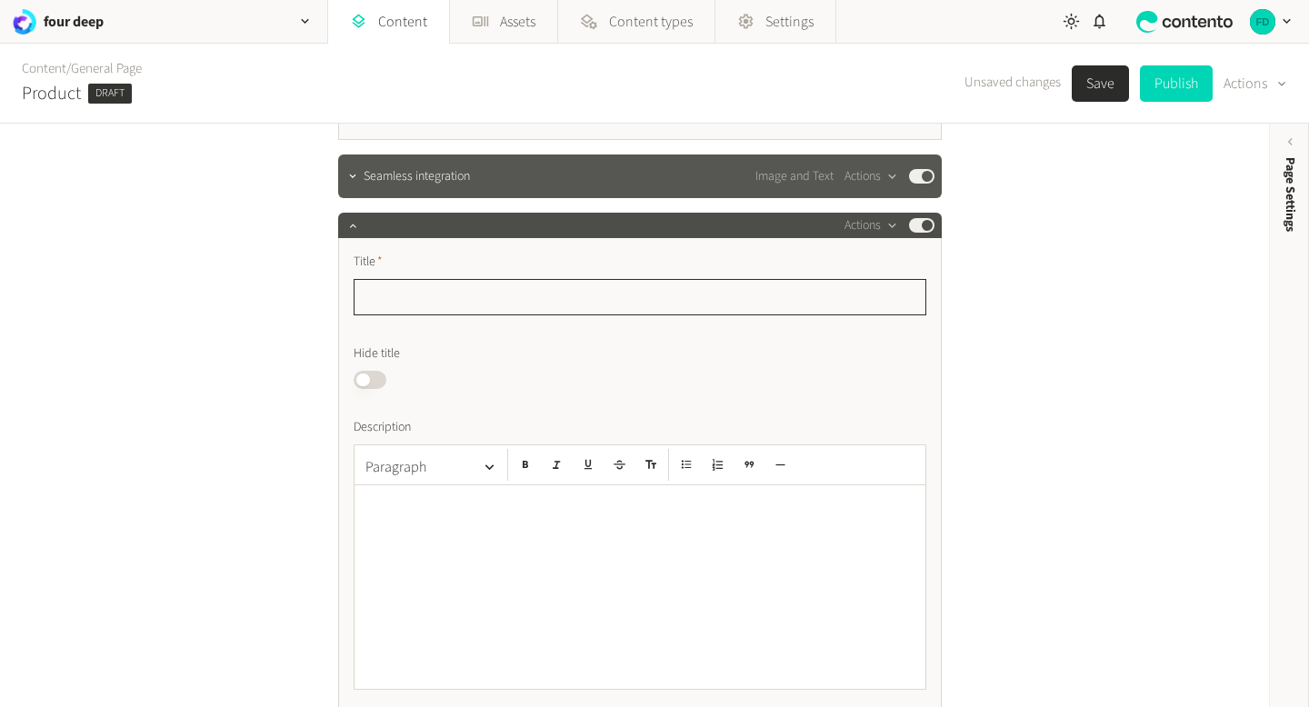
scroll to position [2370, 0]
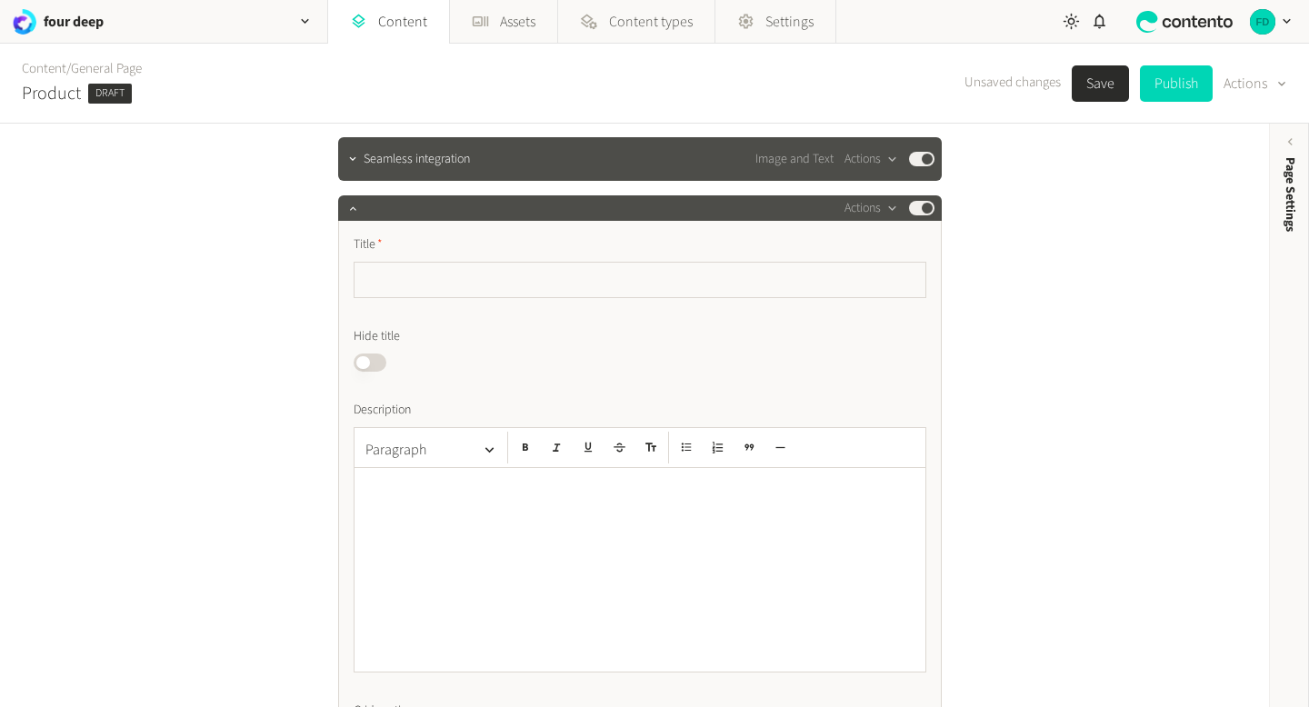
click at [372, 365] on button "Published" at bounding box center [370, 363] width 33 height 18
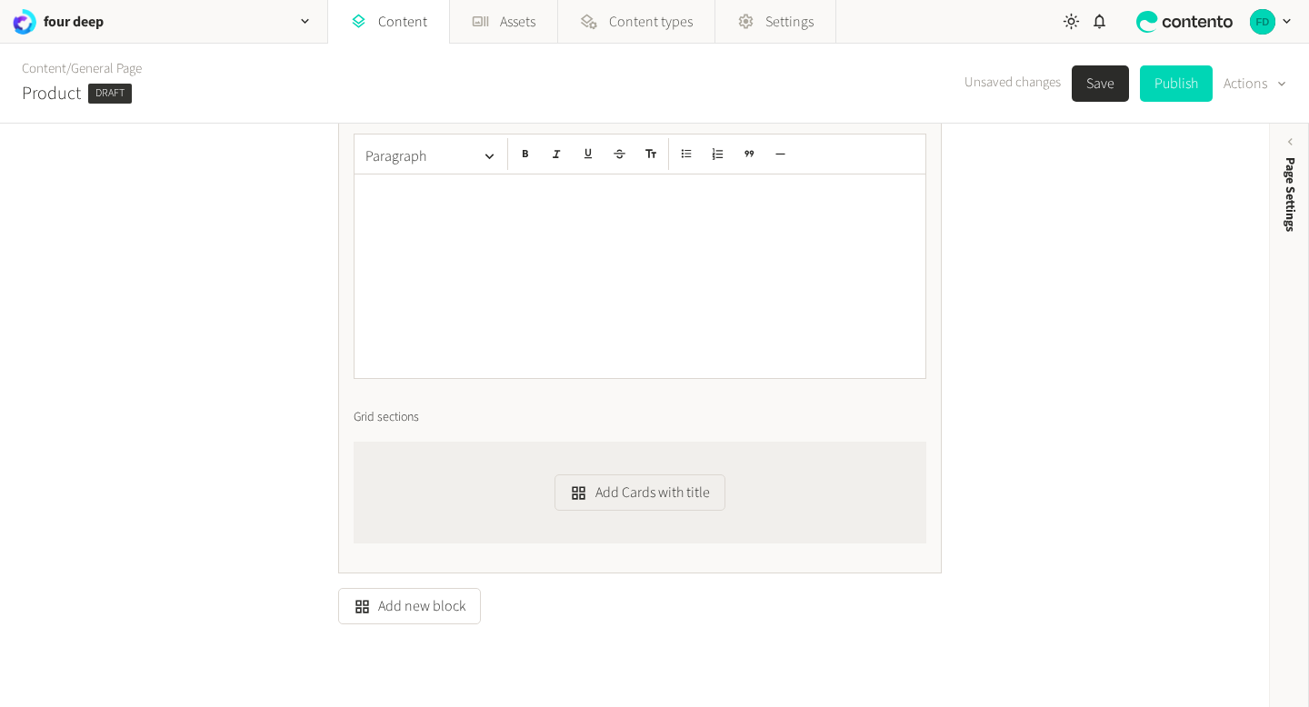
click at [501, 281] on div at bounding box center [640, 277] width 571 height 204
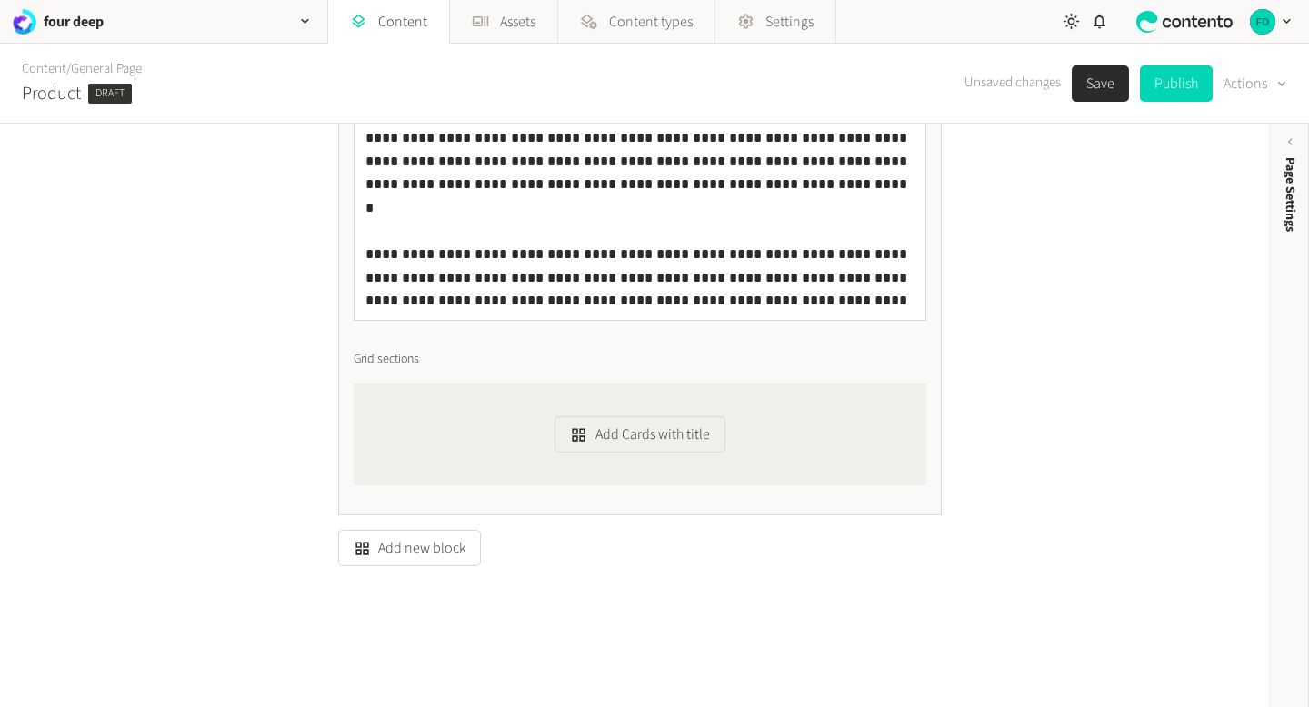
scroll to position [2770, 0]
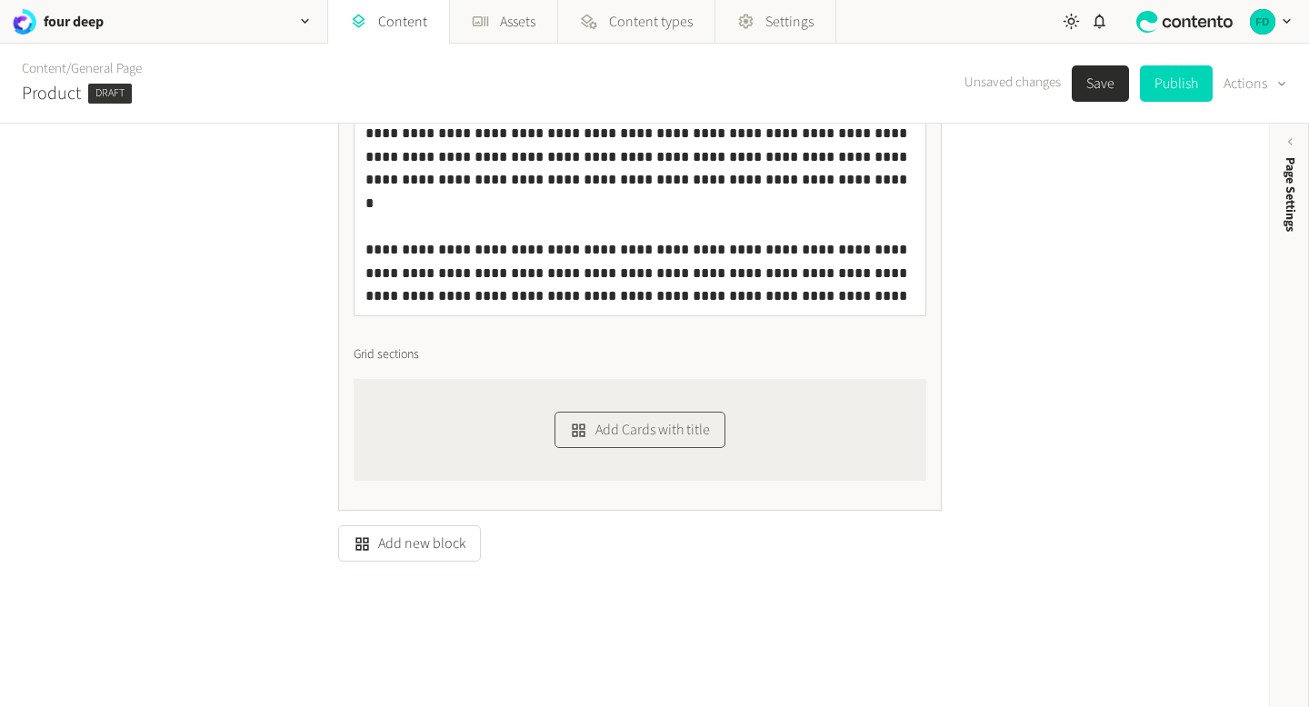
click at [626, 428] on button "Add Cards with title" at bounding box center [639, 430] width 170 height 36
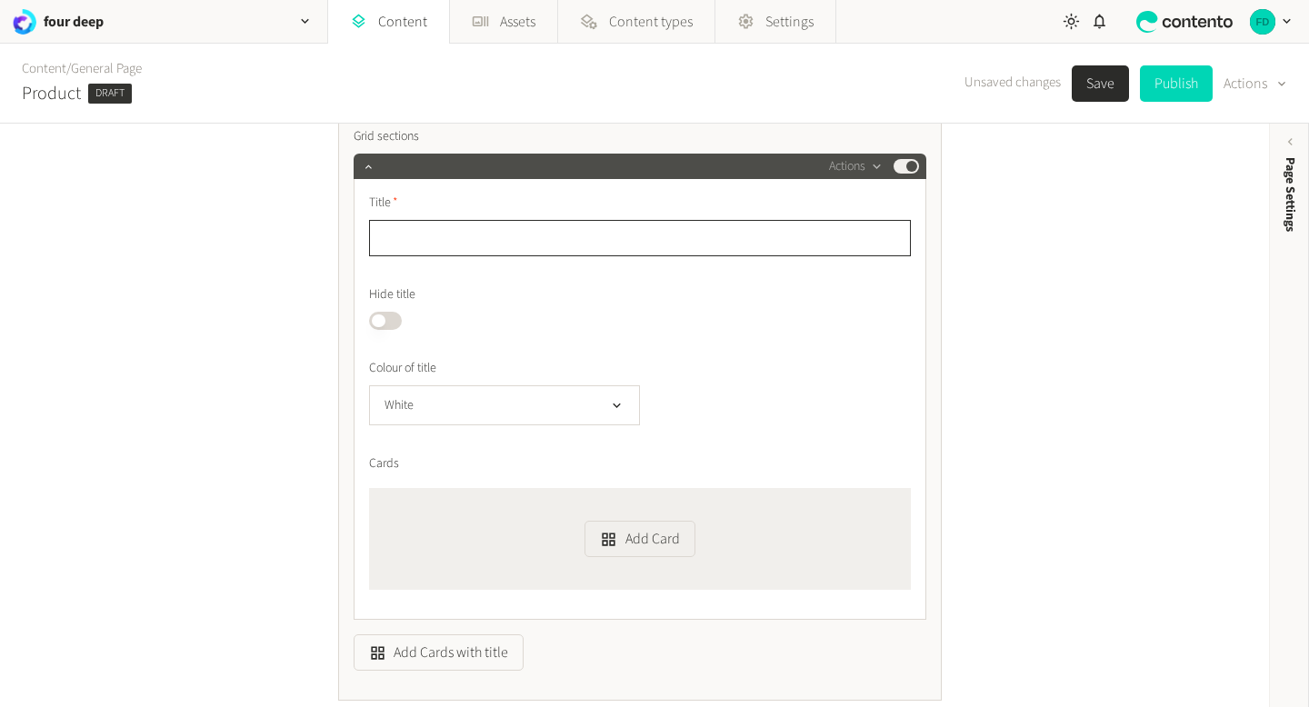
scroll to position [2986, 0]
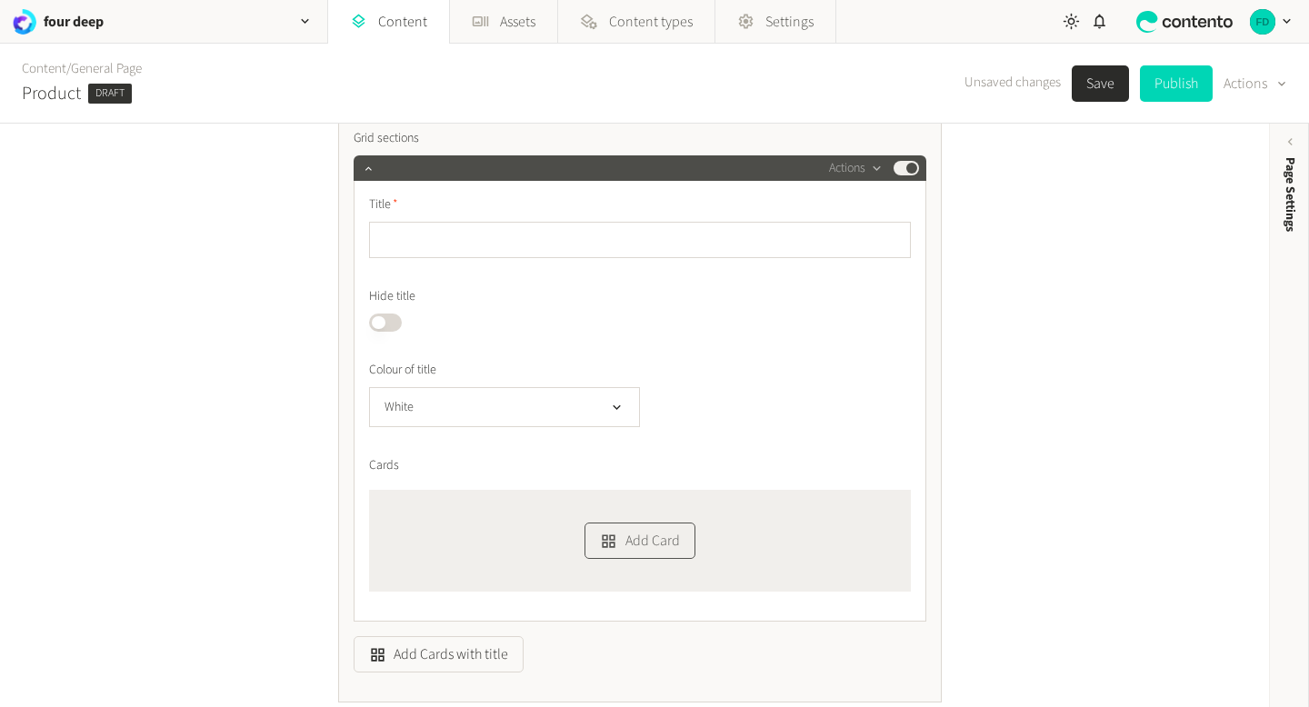
click at [630, 550] on button "Add Card" at bounding box center [639, 541] width 110 height 36
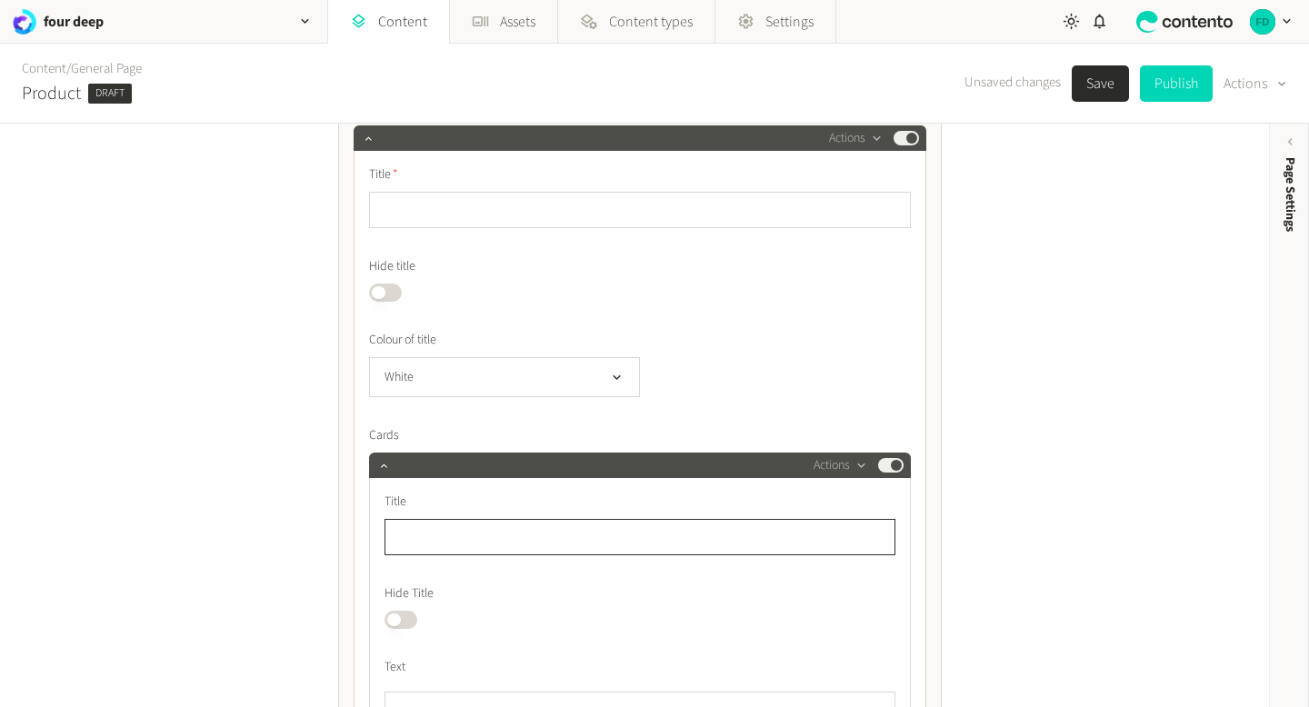
scroll to position [3028, 0]
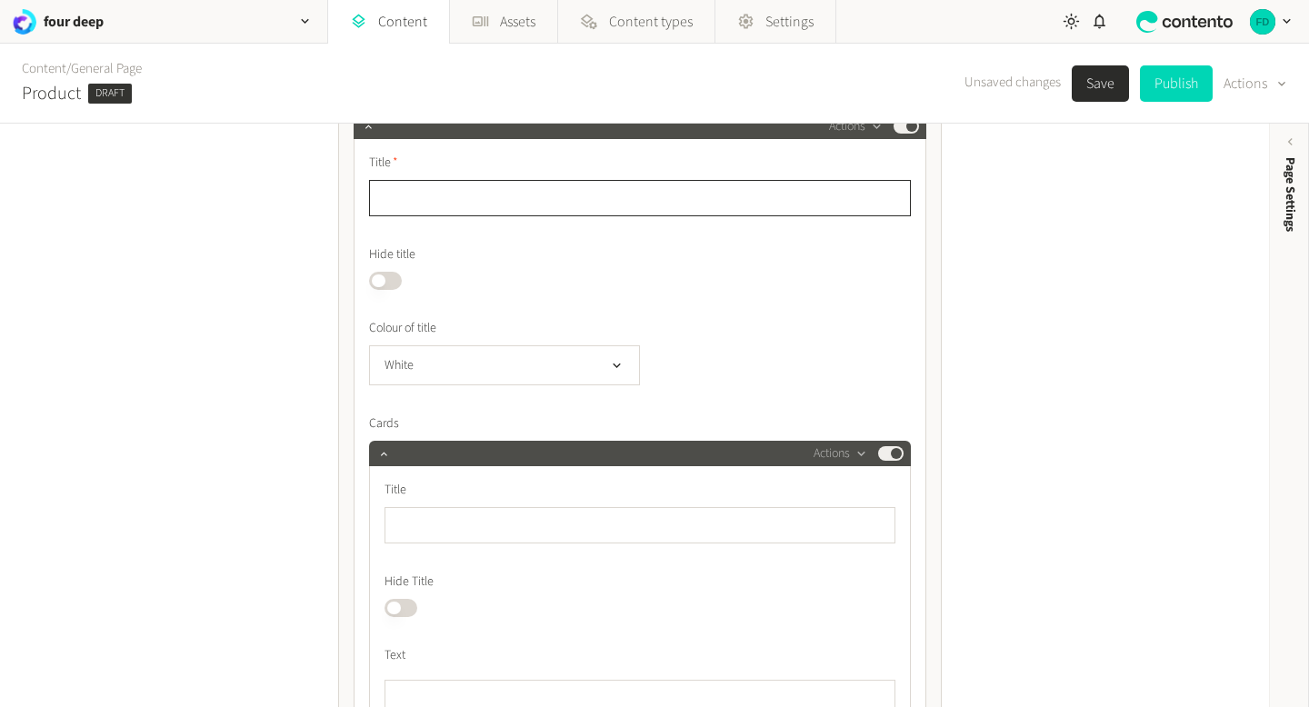
click at [496, 198] on input "text" at bounding box center [640, 198] width 542 height 36
paste input "**********"
type input "**********"
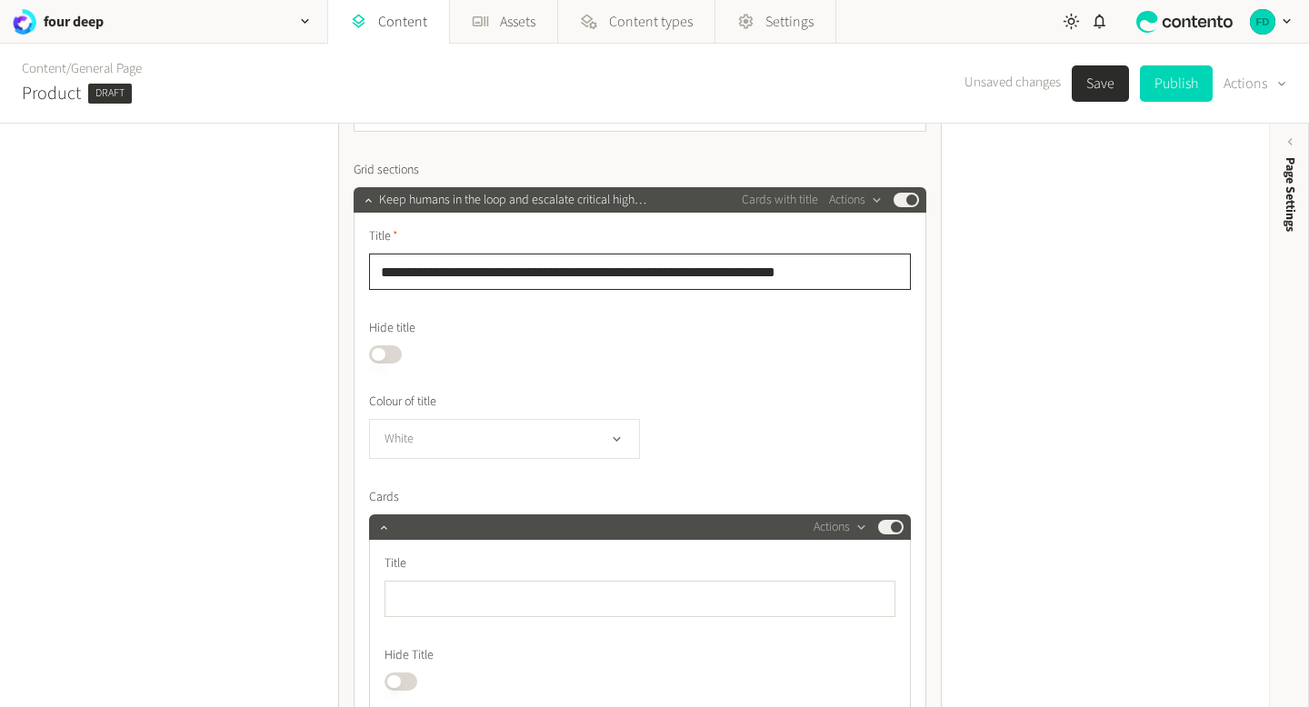
scroll to position [2956, 0]
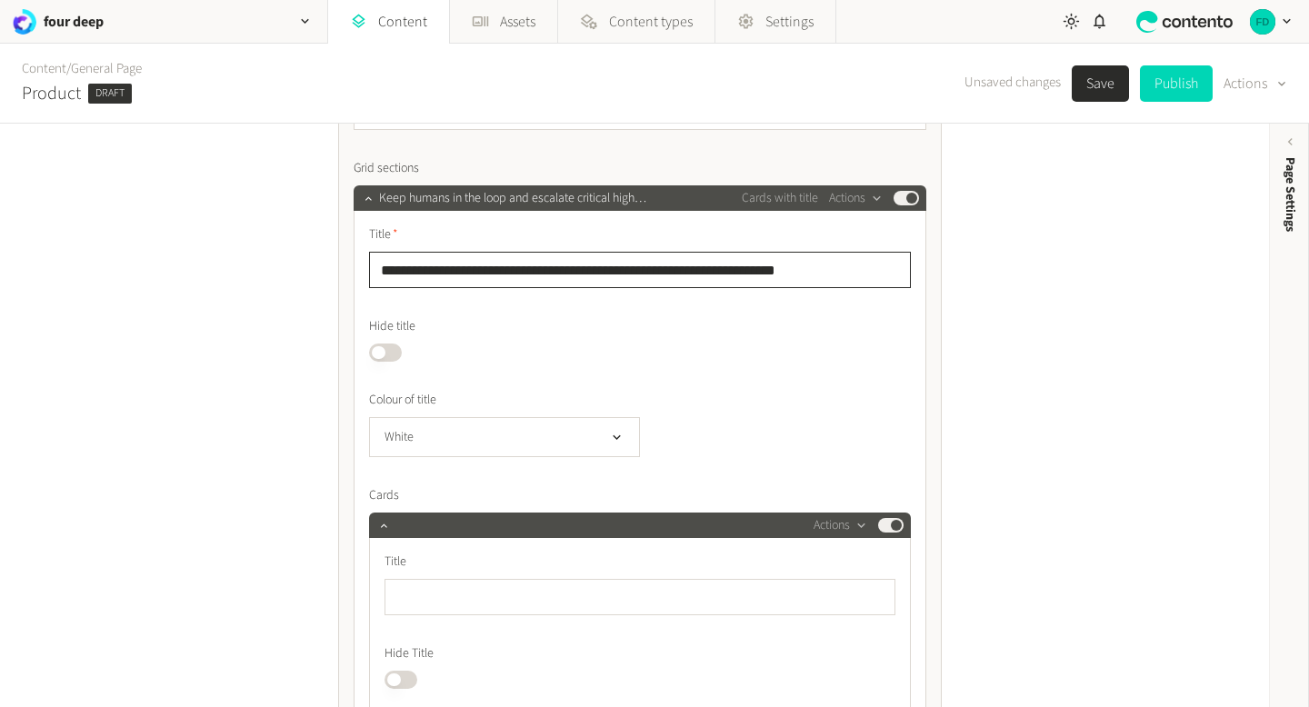
drag, startPoint x: 822, startPoint y: 265, endPoint x: 300, endPoint y: 258, distance: 521.8
click at [300, 258] on div "**********" at bounding box center [634, 416] width 1269 height 584
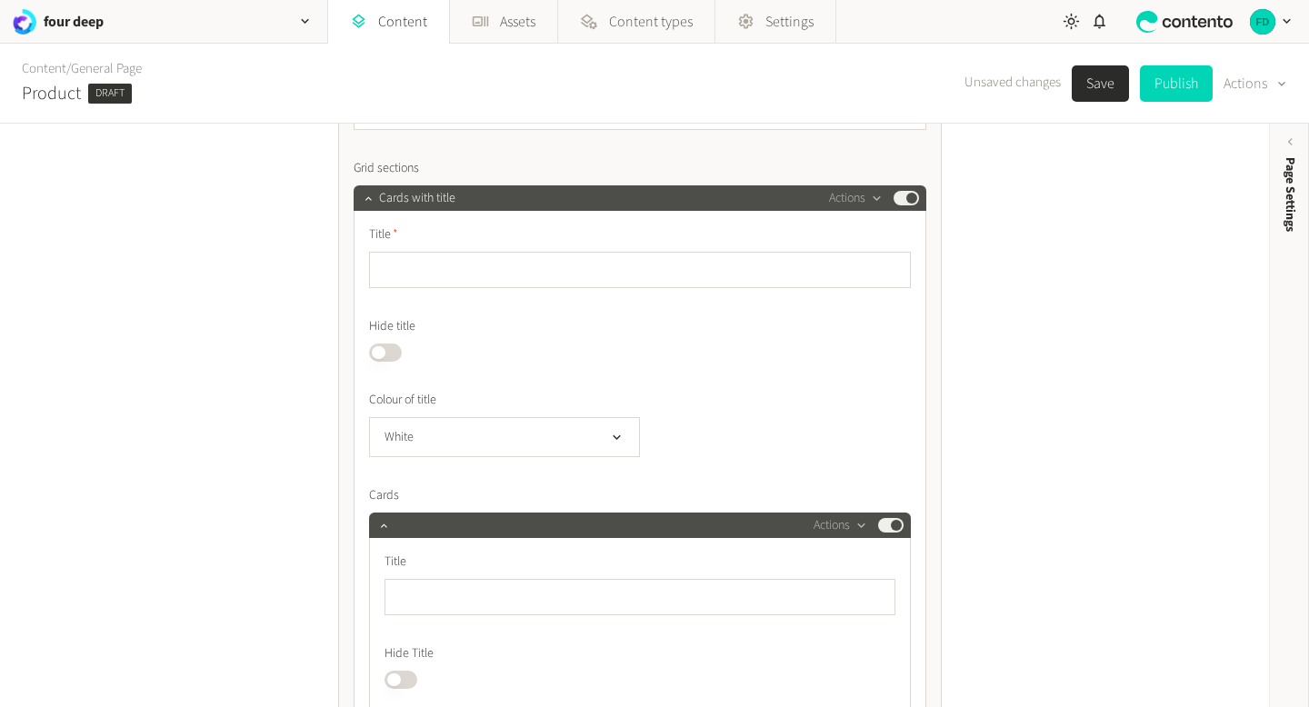
click at [381, 348] on button "Published" at bounding box center [385, 353] width 33 height 18
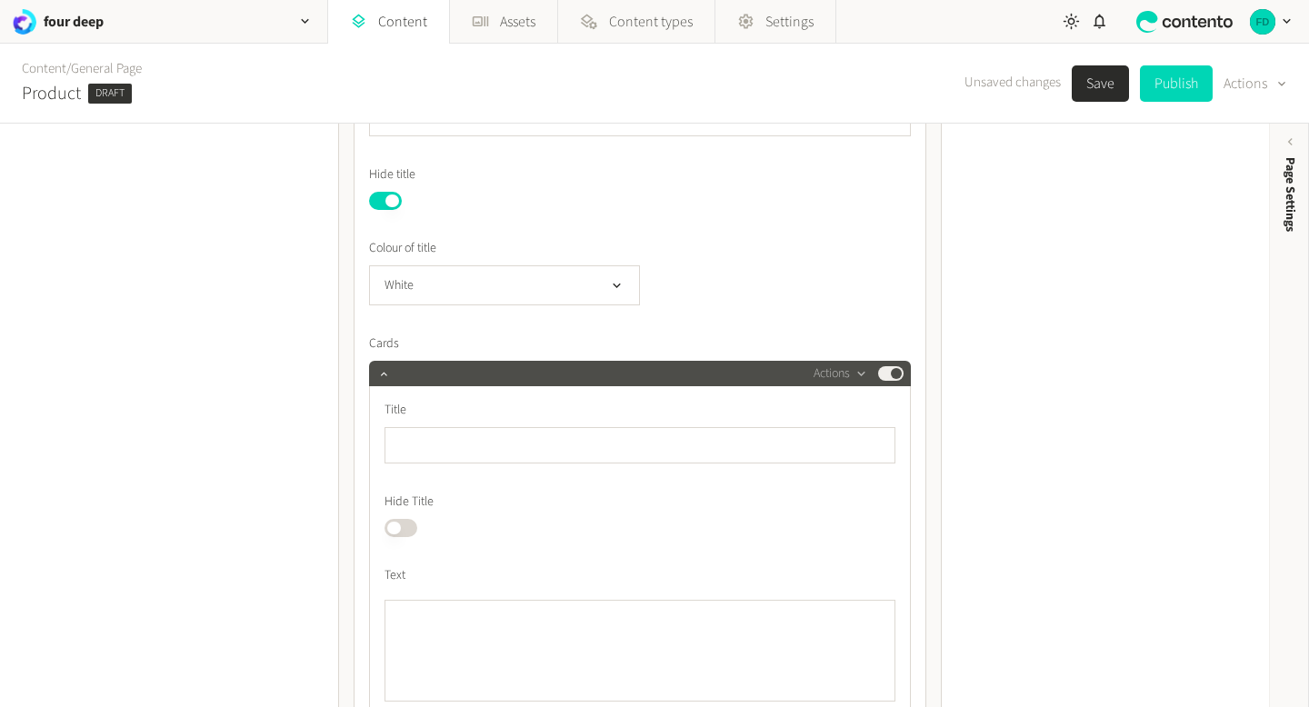
scroll to position [3109, 0]
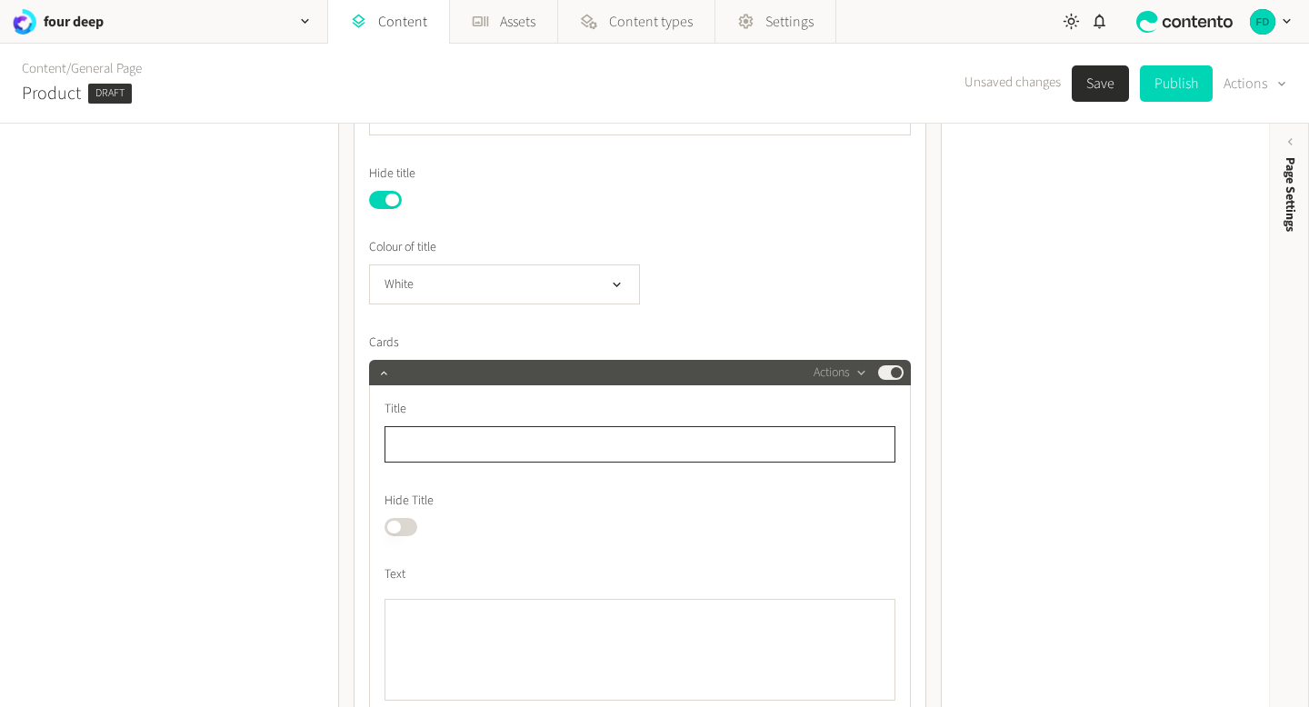
click at [434, 446] on input "text" at bounding box center [640, 444] width 511 height 36
paste input "**********"
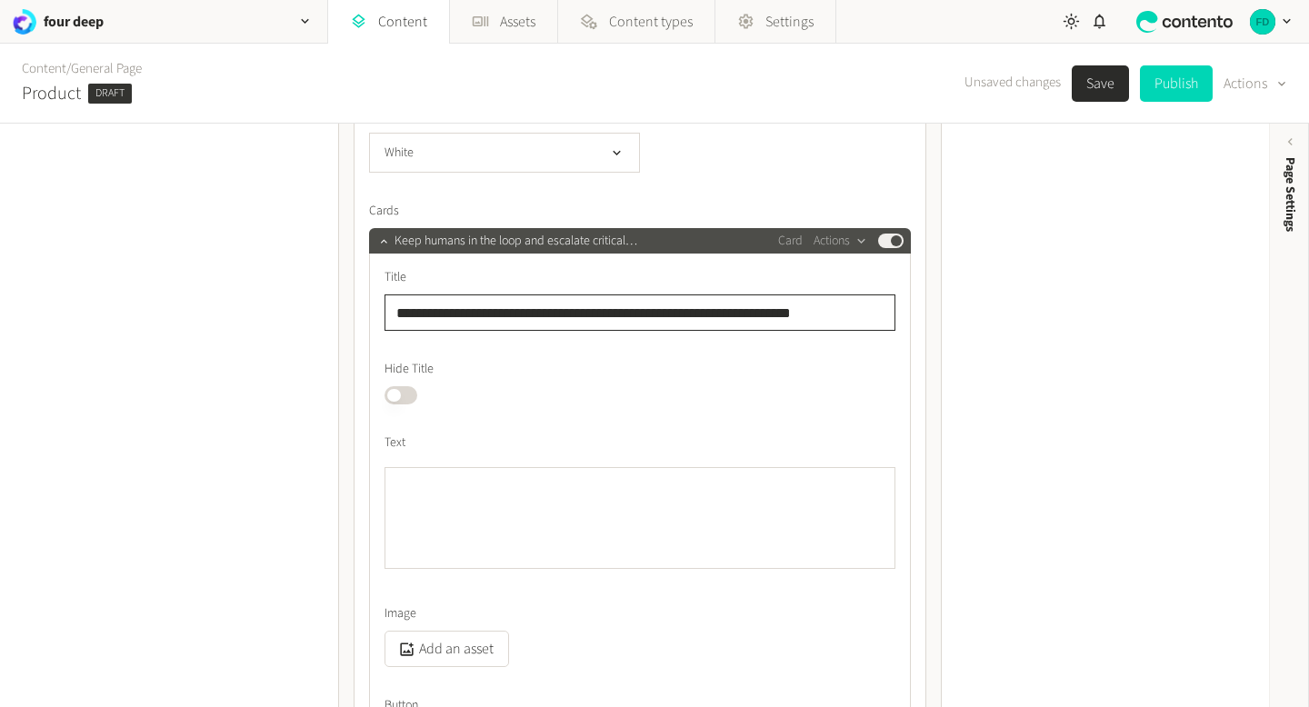
scroll to position [3339, 0]
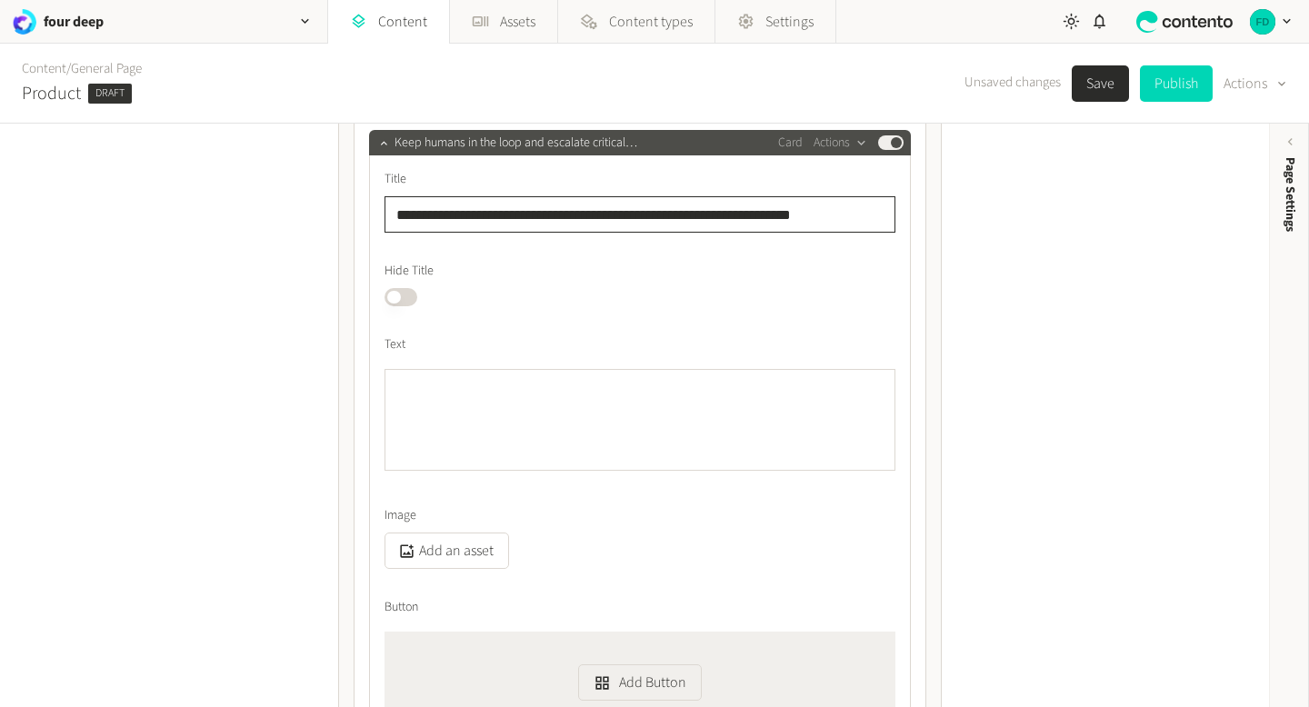
type input "**********"
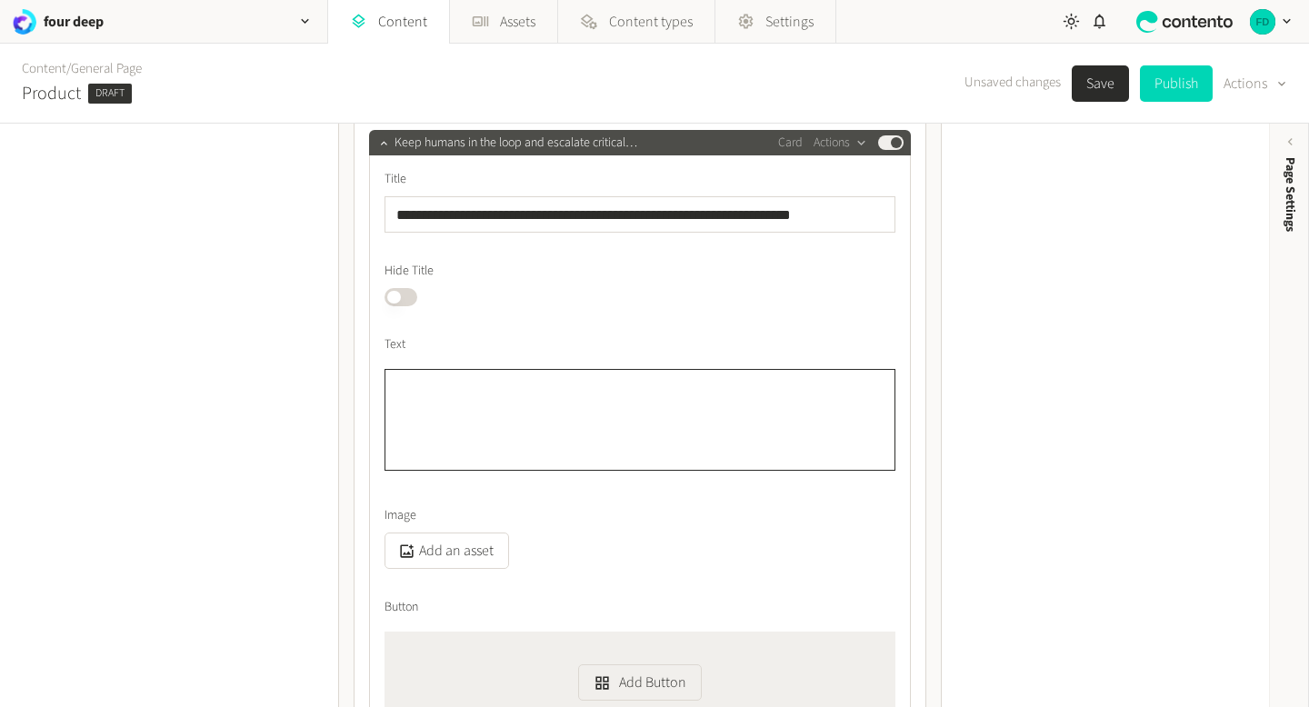
click at [496, 388] on textarea "Text" at bounding box center [640, 420] width 511 height 102
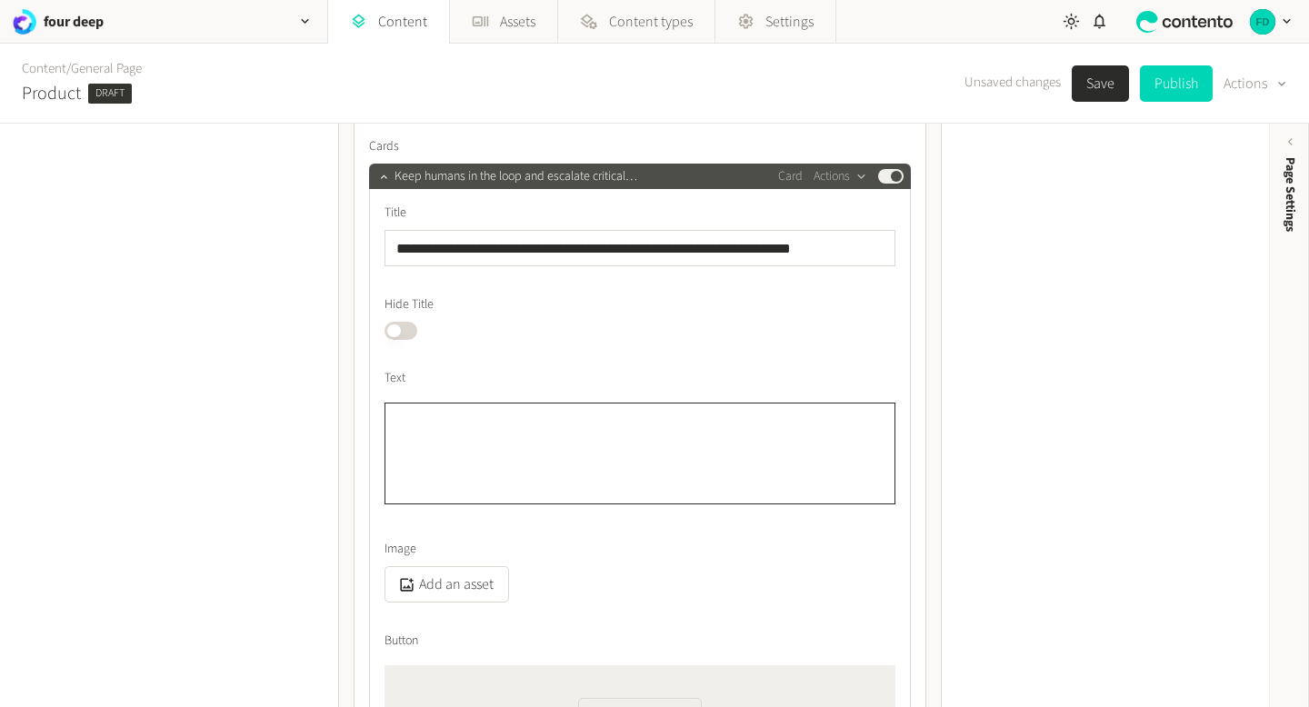
scroll to position [3308, 0]
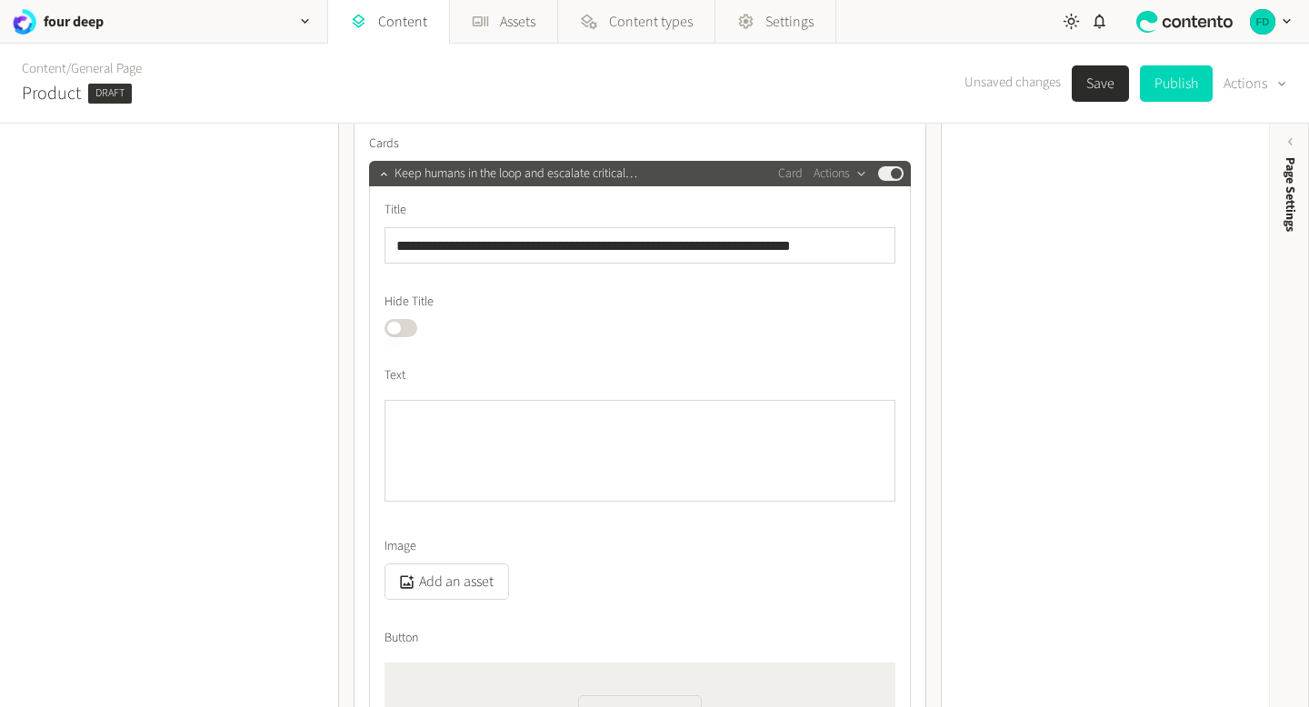
click at [1074, 85] on button "Save" at bounding box center [1100, 83] width 57 height 36
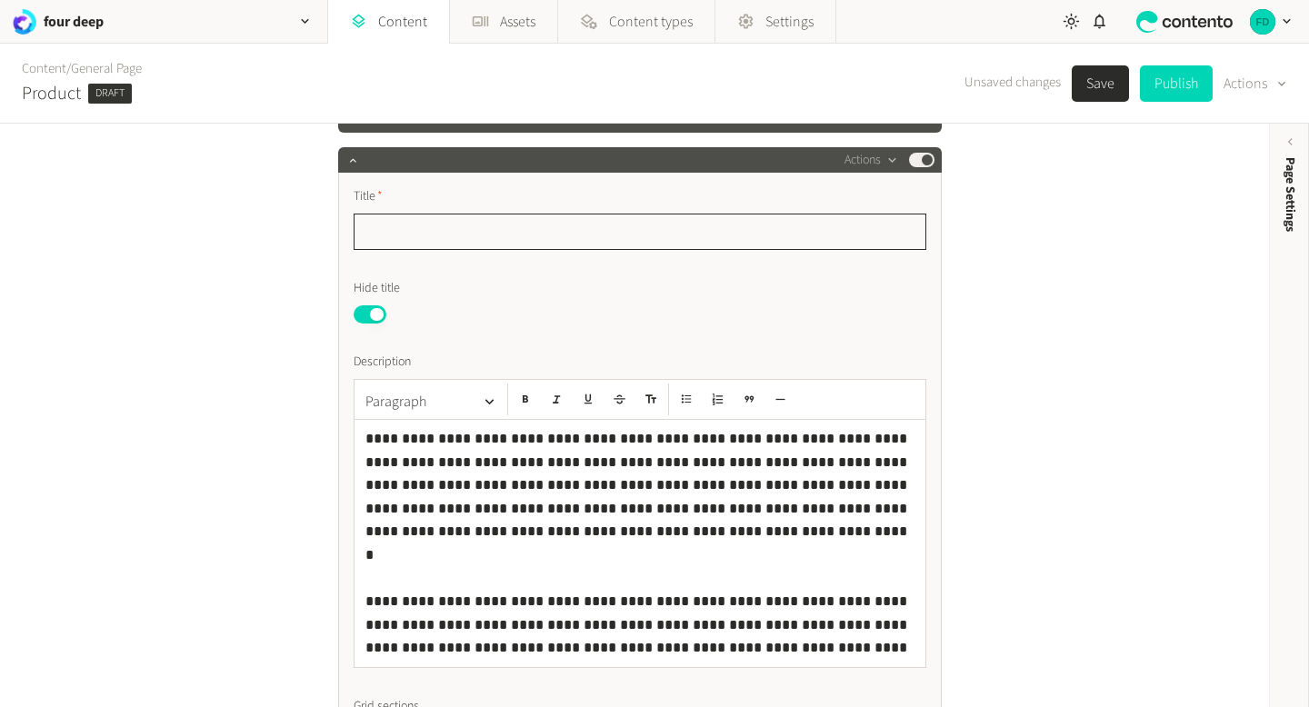
scroll to position [2385, 0]
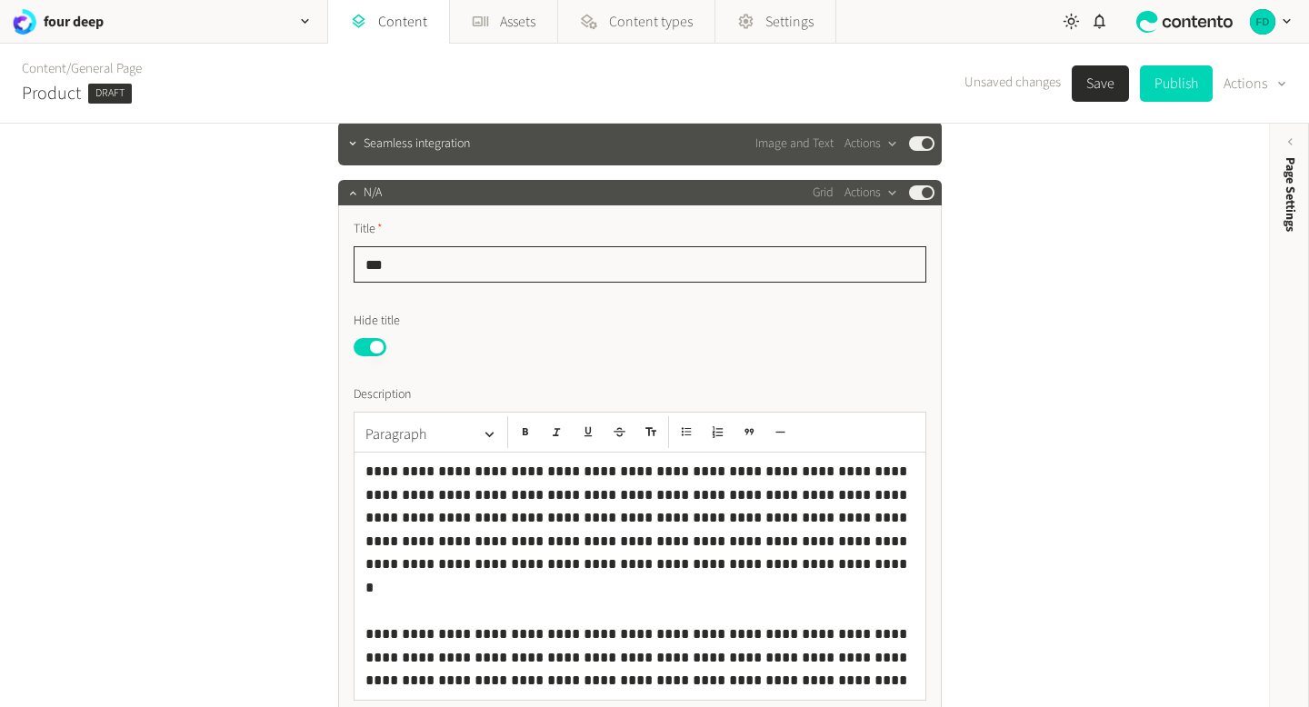
type input "***"
click at [1105, 75] on button "Save" at bounding box center [1100, 83] width 57 height 36
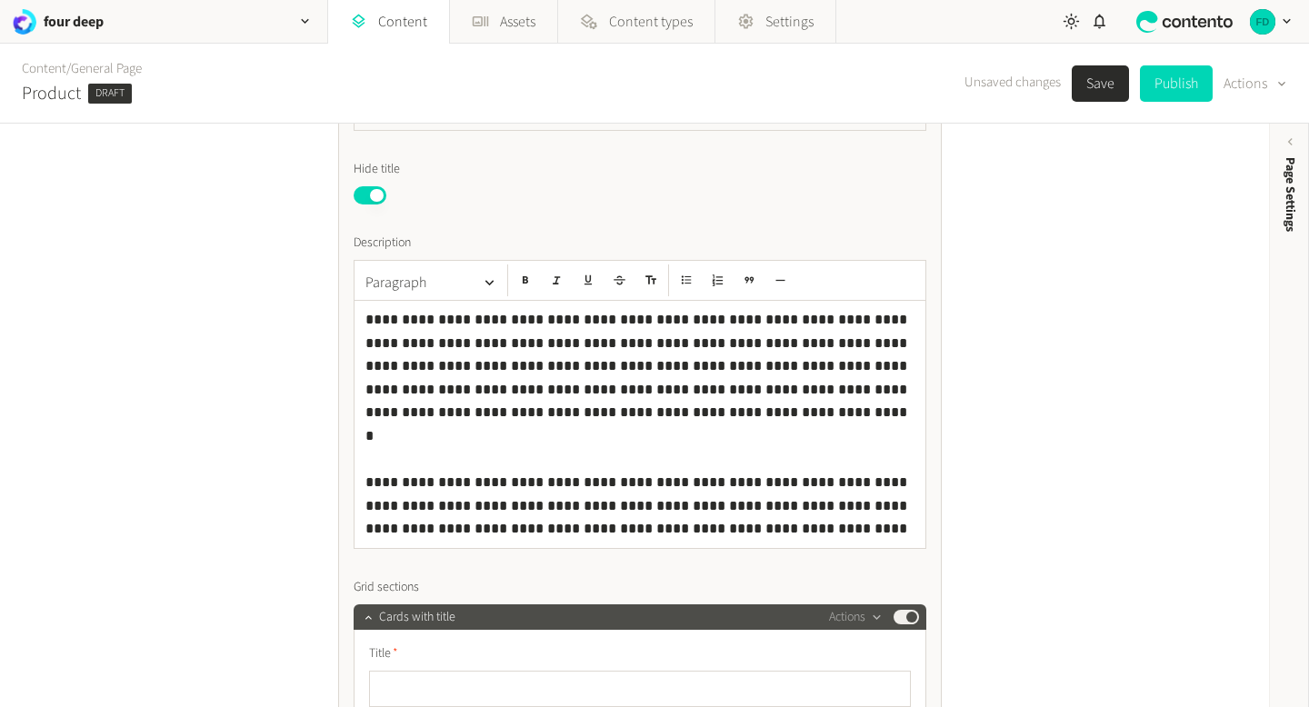
click at [1097, 77] on button "Save" at bounding box center [1100, 83] width 57 height 36
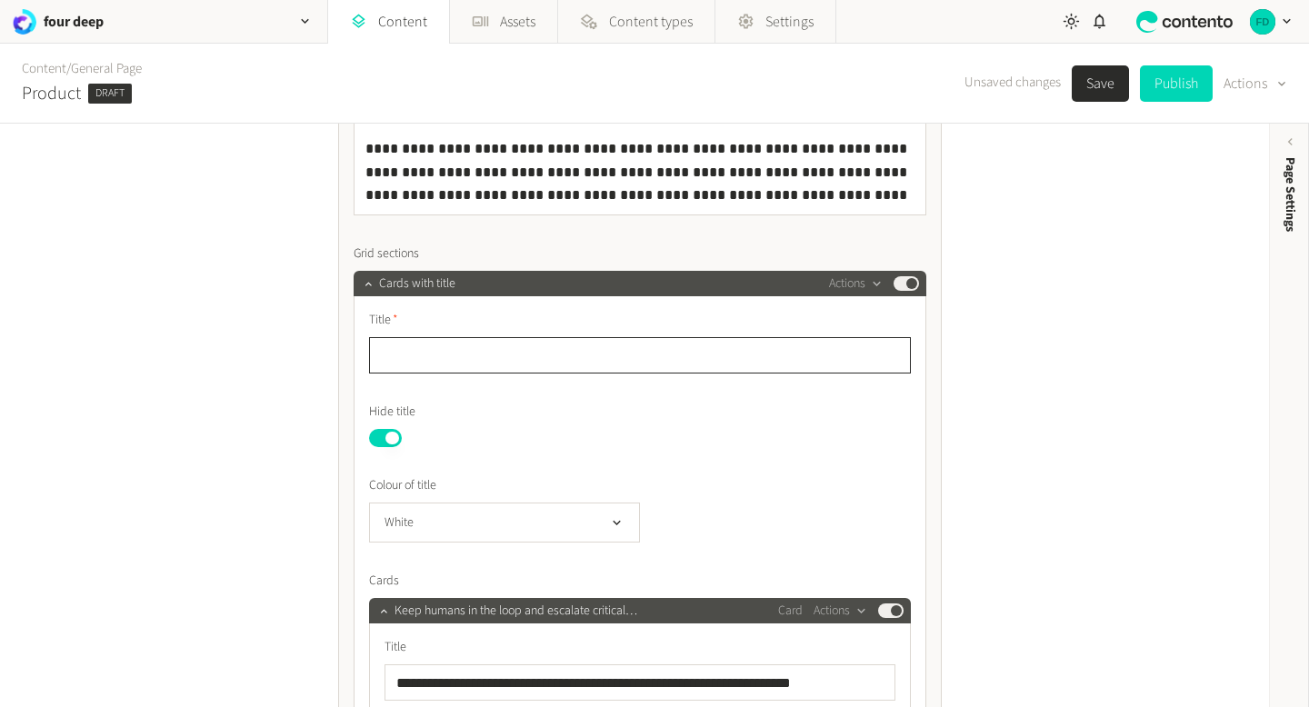
scroll to position [2870, 0]
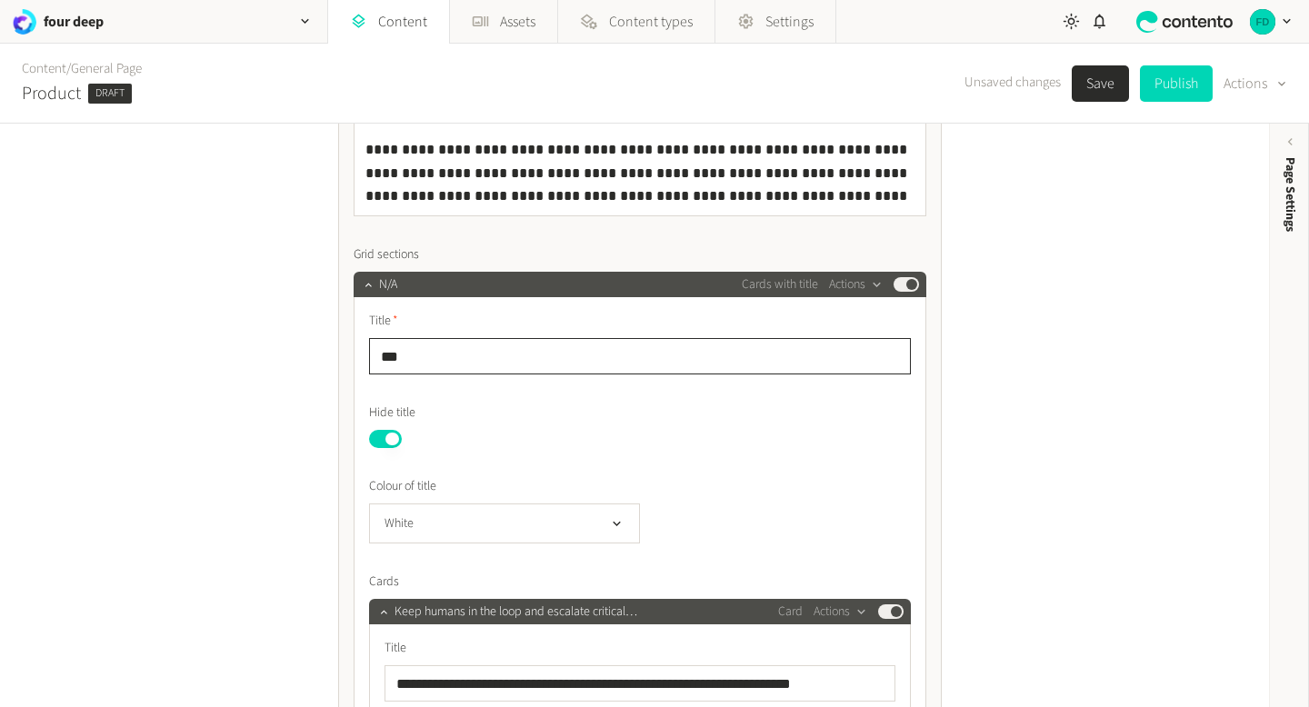
type input "***"
click at [1098, 81] on button "Save" at bounding box center [1100, 83] width 57 height 36
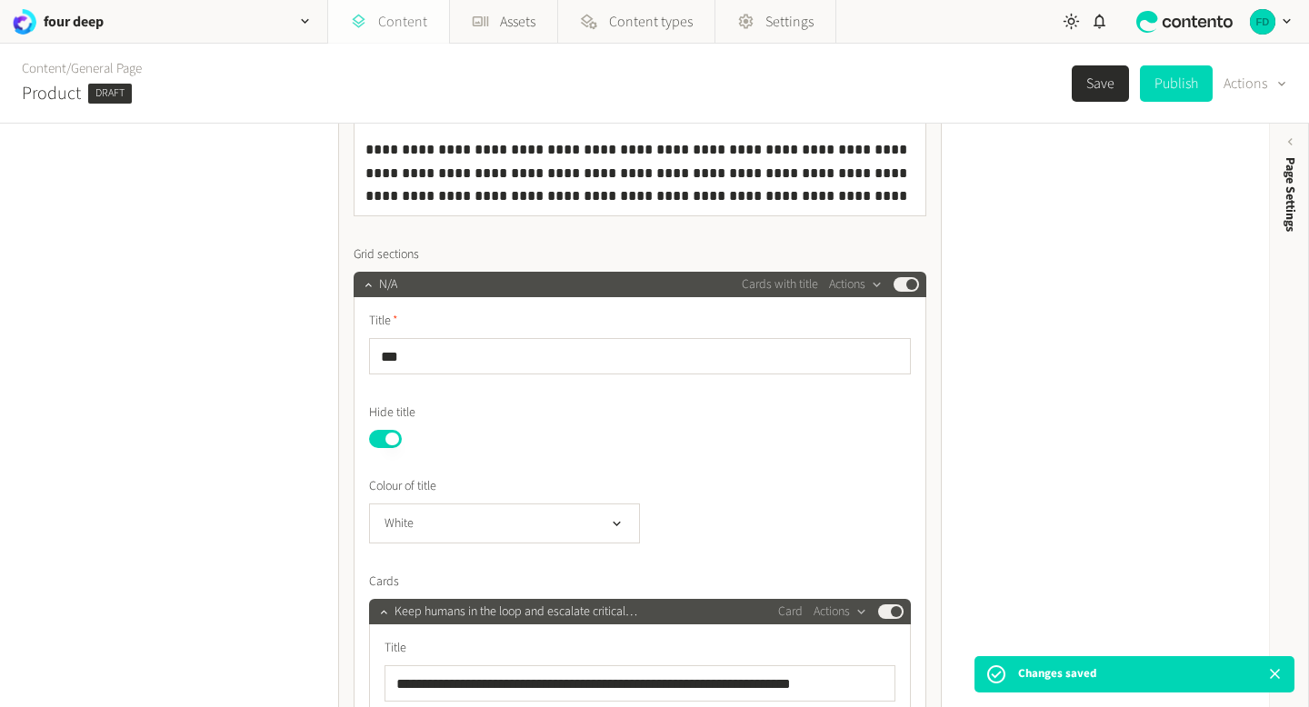
click at [400, 15] on link "Content" at bounding box center [388, 22] width 121 height 44
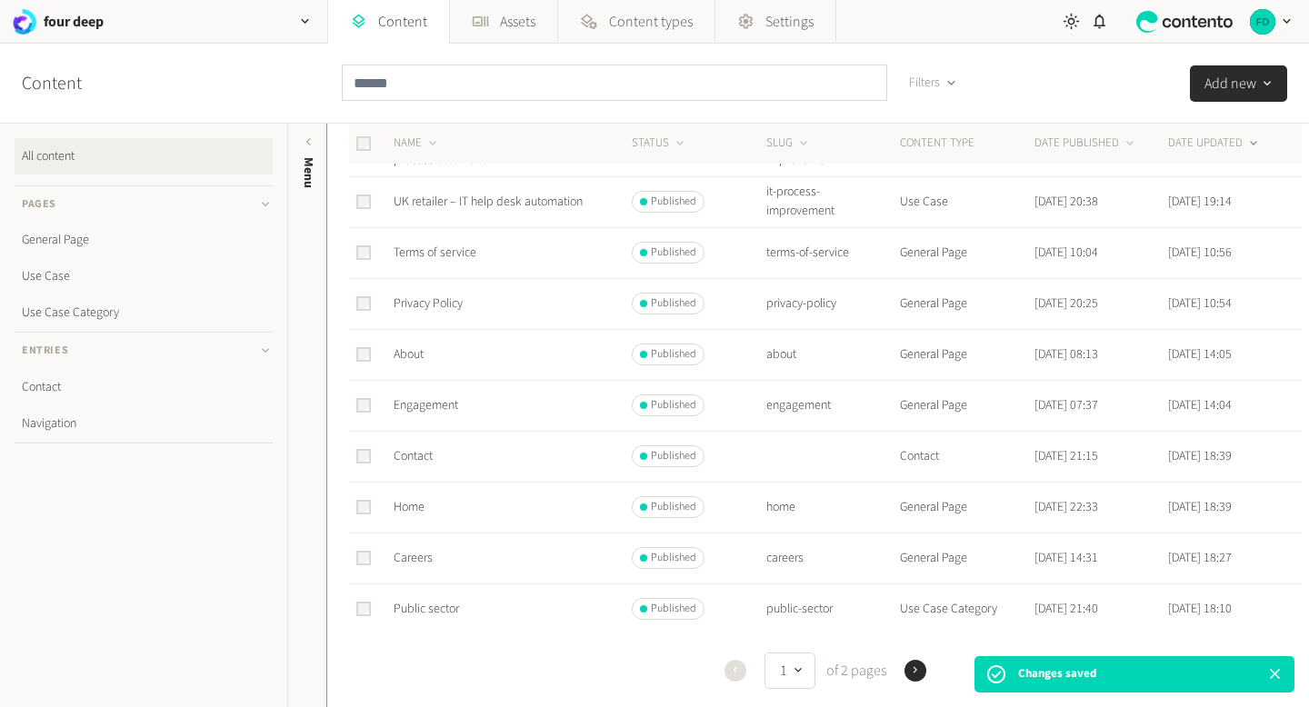
scroll to position [495, 0]
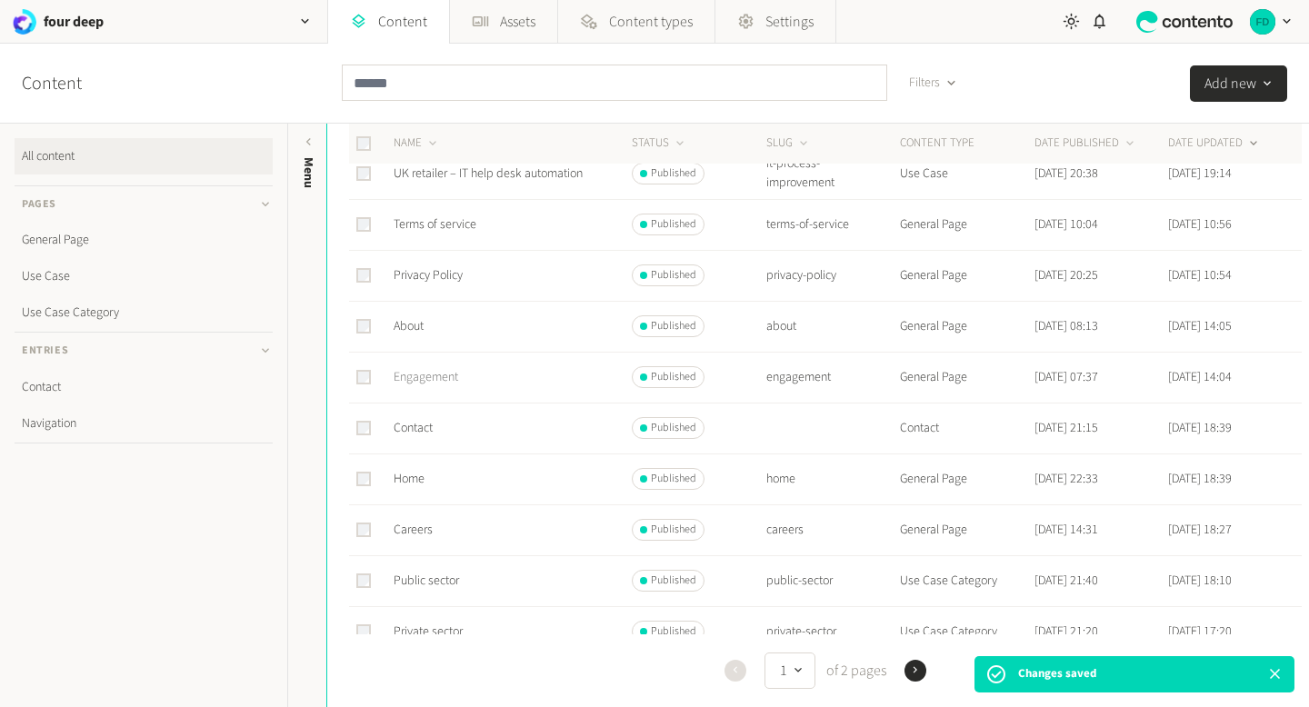
click at [434, 386] on link "Engagement" at bounding box center [426, 377] width 65 height 18
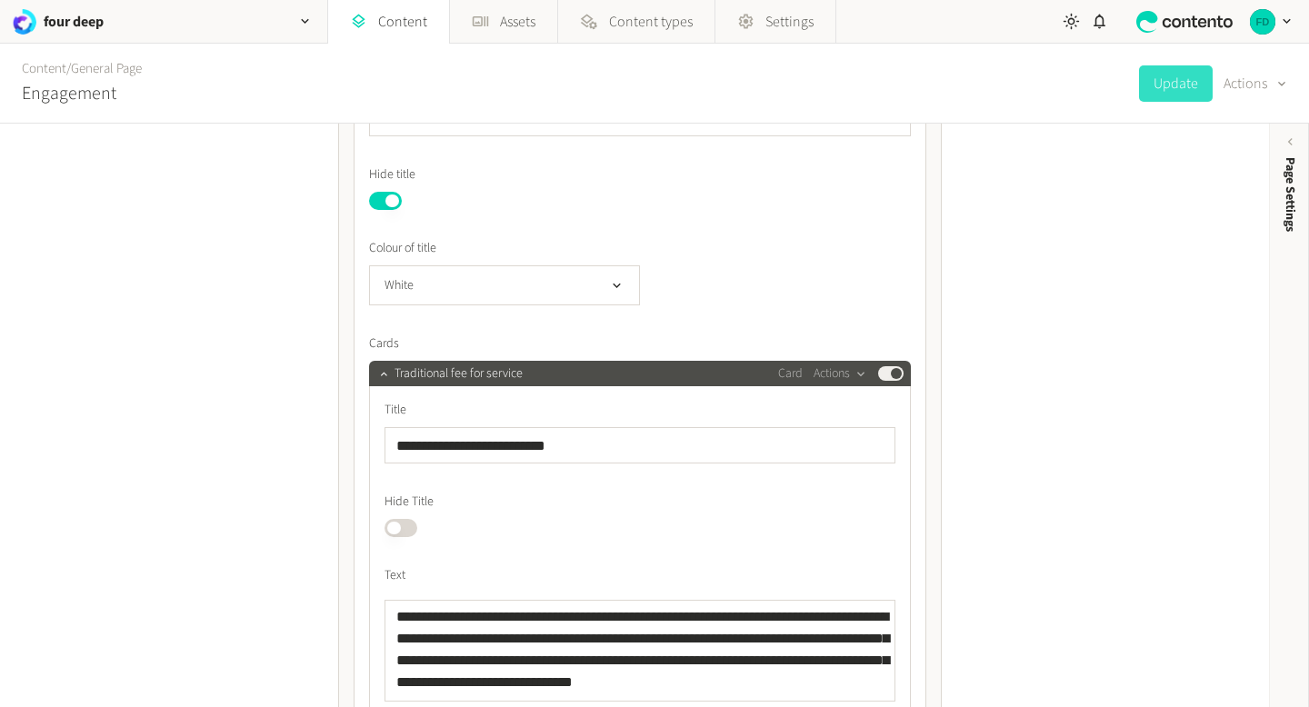
scroll to position [981, 0]
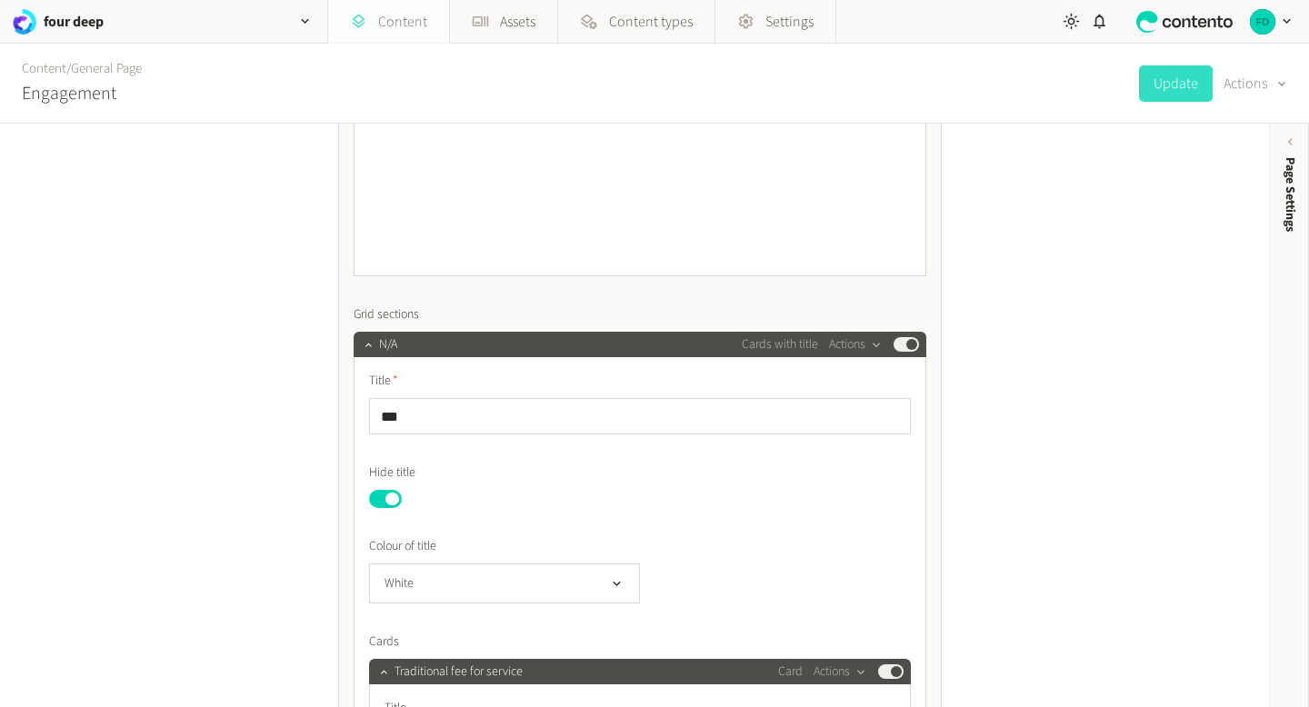
click at [390, 8] on link "Content" at bounding box center [388, 22] width 121 height 44
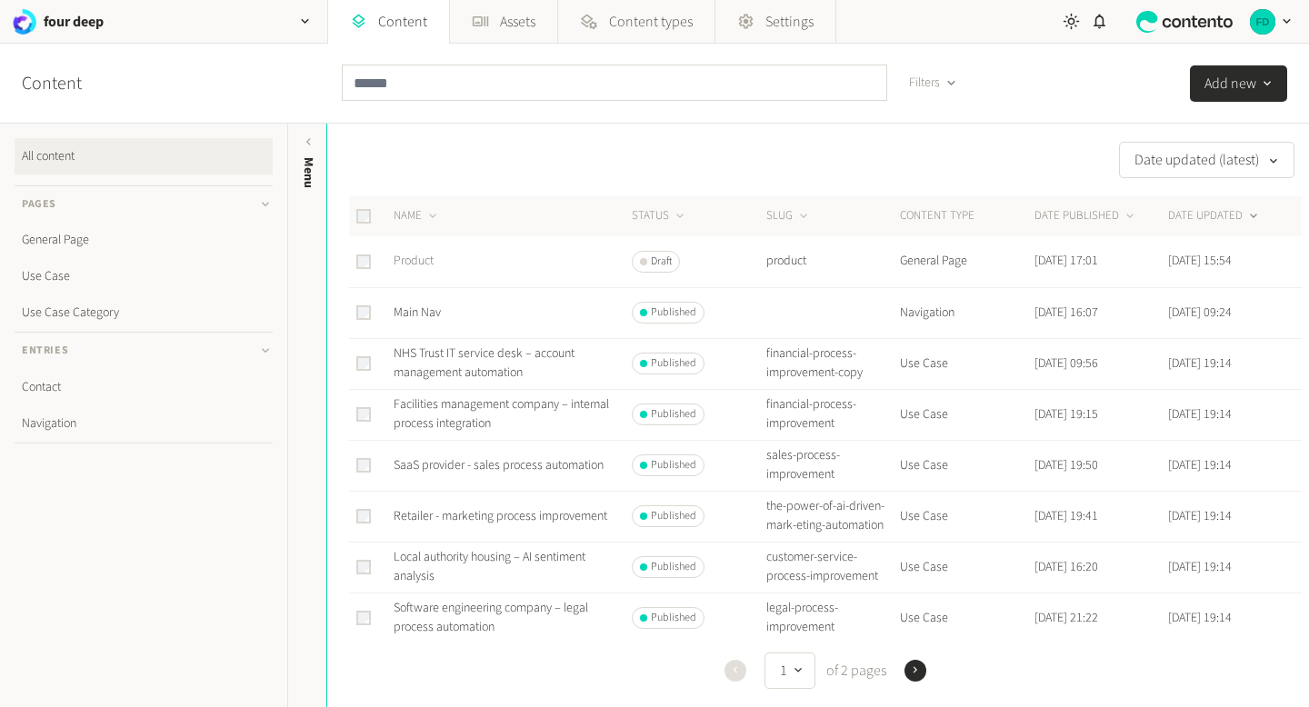
click at [420, 267] on link "Product" at bounding box center [414, 261] width 40 height 18
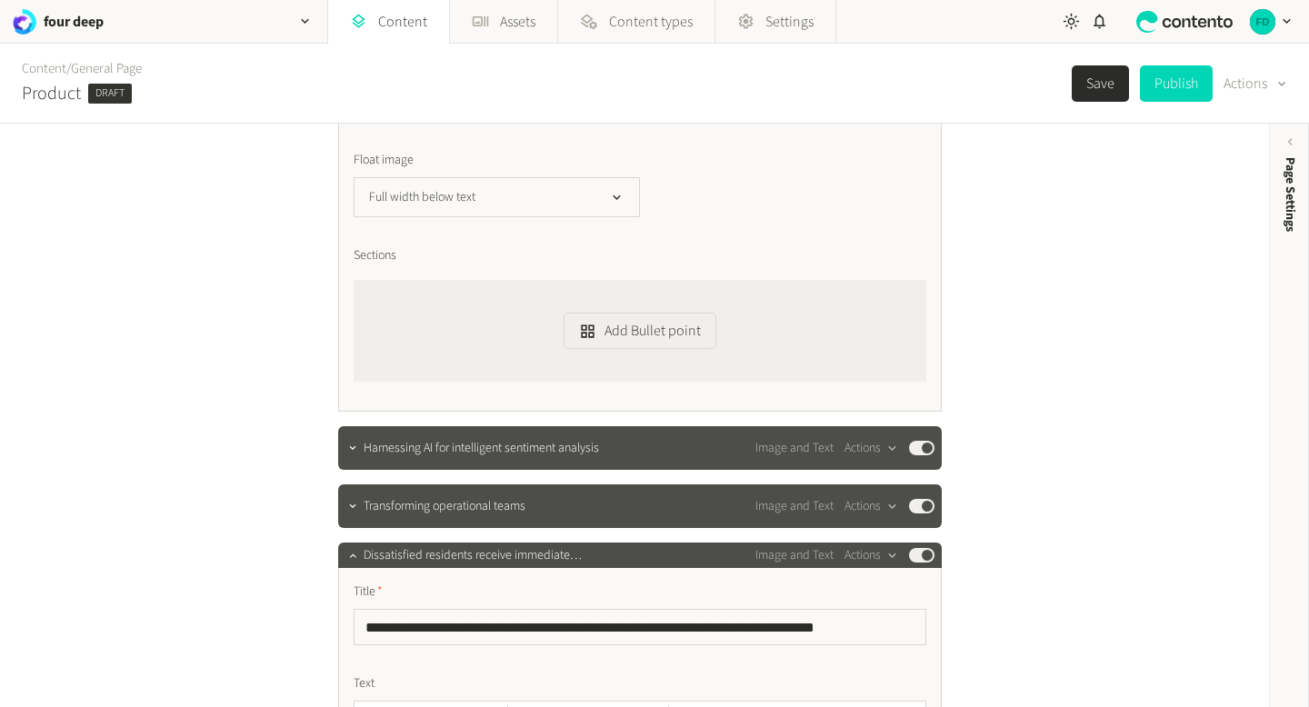
scroll to position [905, 0]
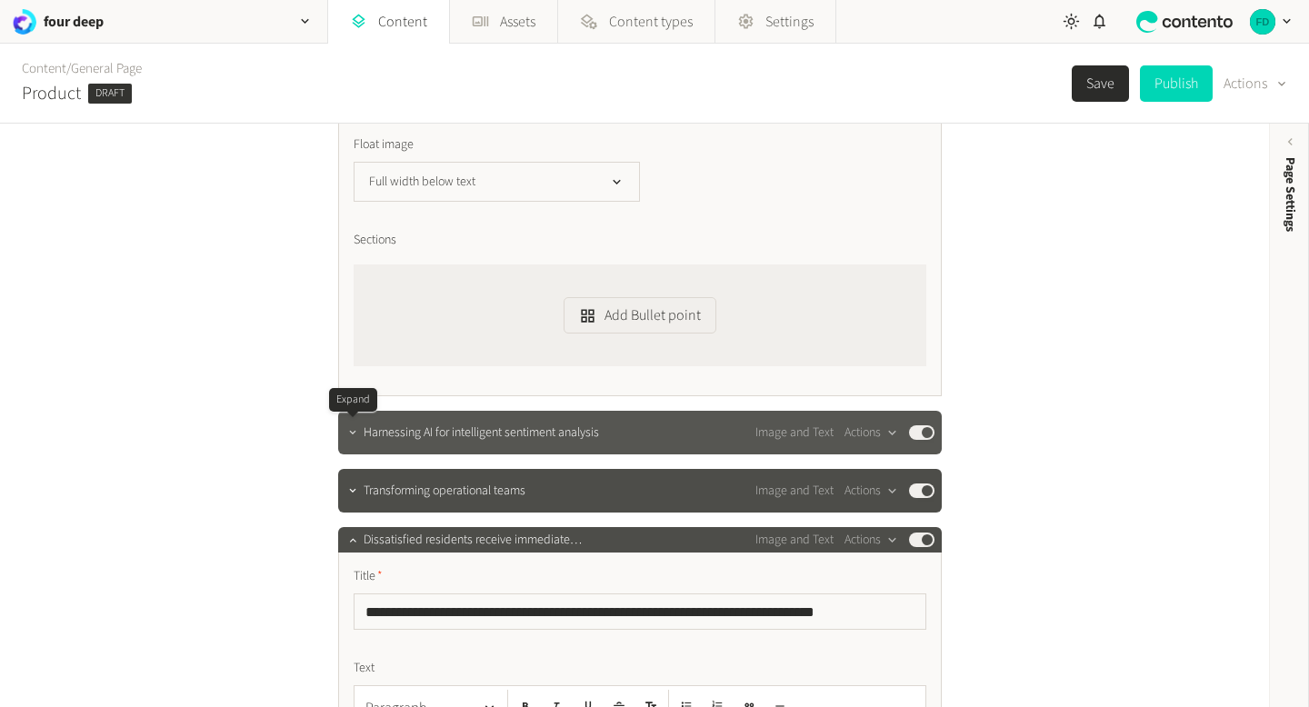
click at [357, 434] on icon "button" at bounding box center [352, 432] width 13 height 13
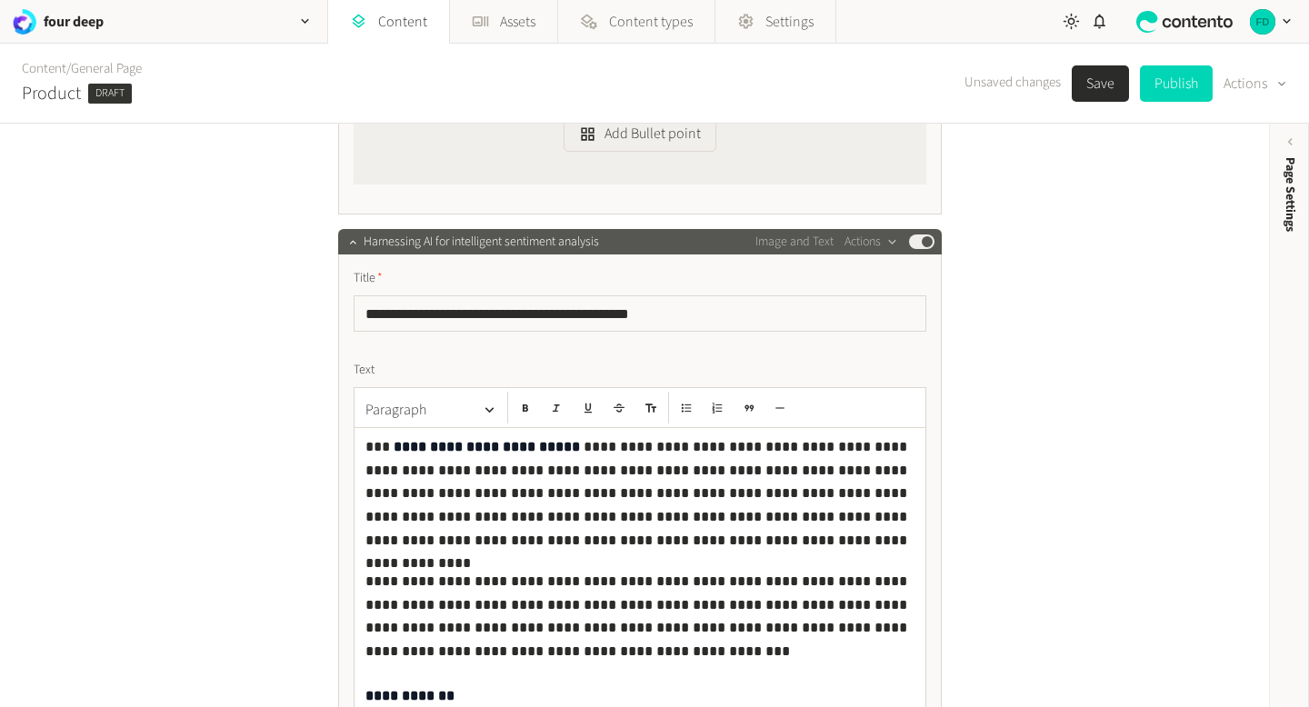
scroll to position [848, 0]
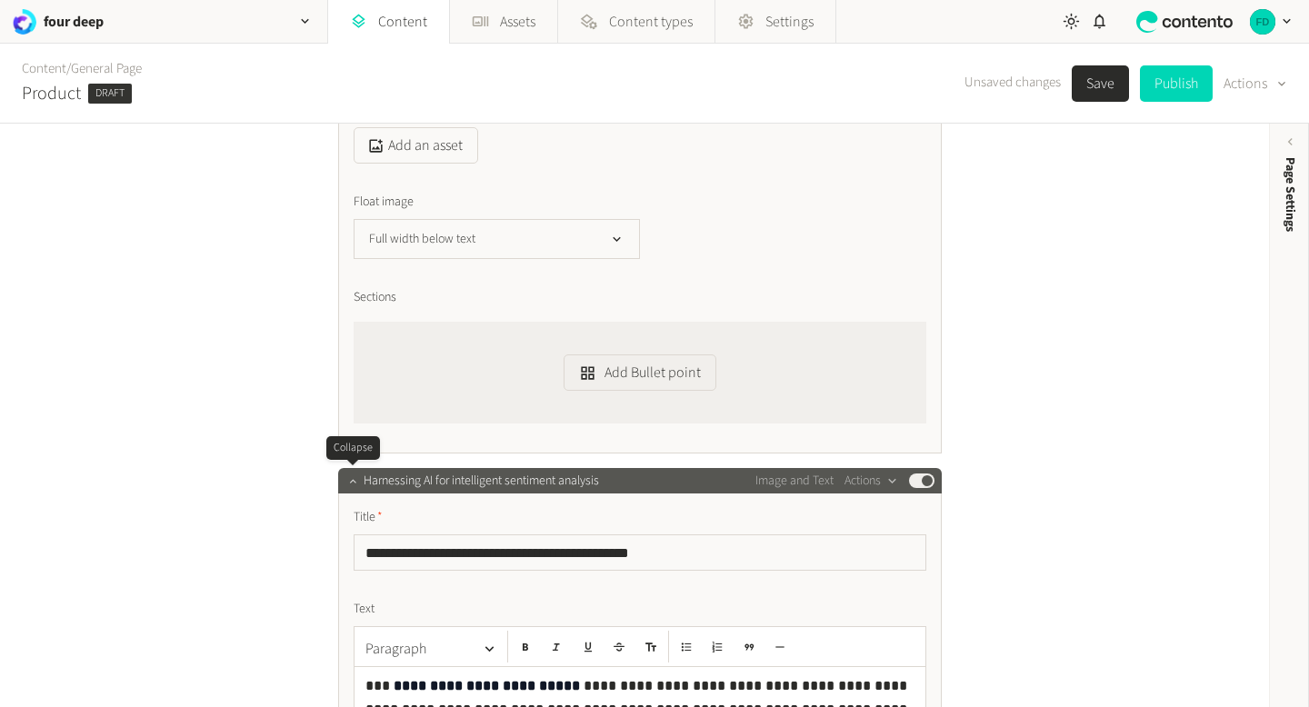
click at [354, 480] on icon "button" at bounding box center [352, 480] width 13 height 13
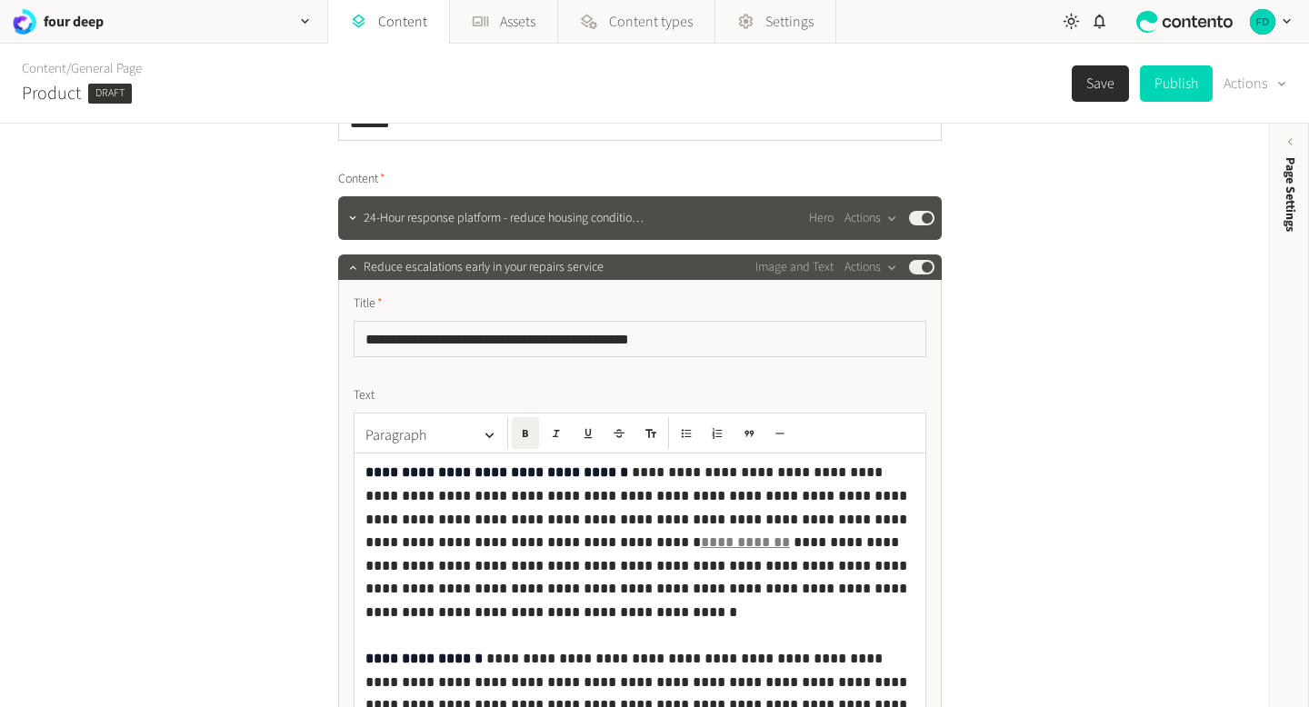
scroll to position [106, 0]
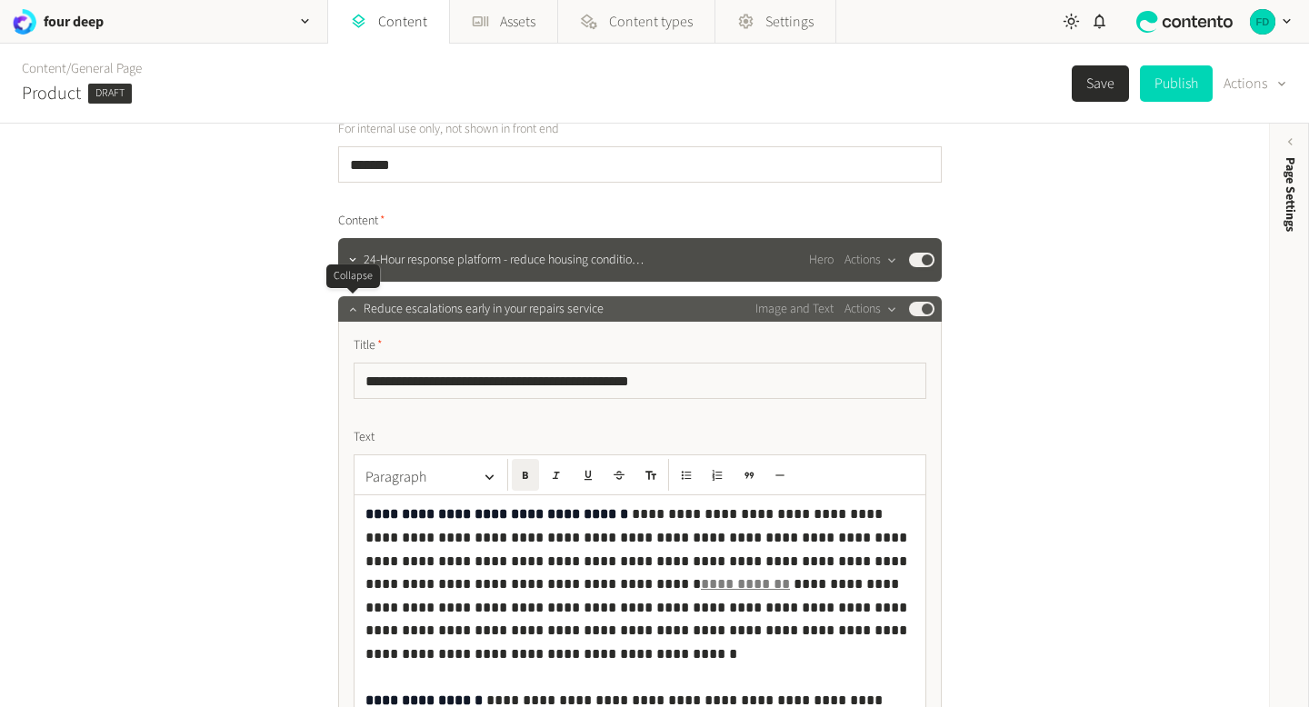
click at [353, 311] on icon "button" at bounding box center [352, 309] width 13 height 13
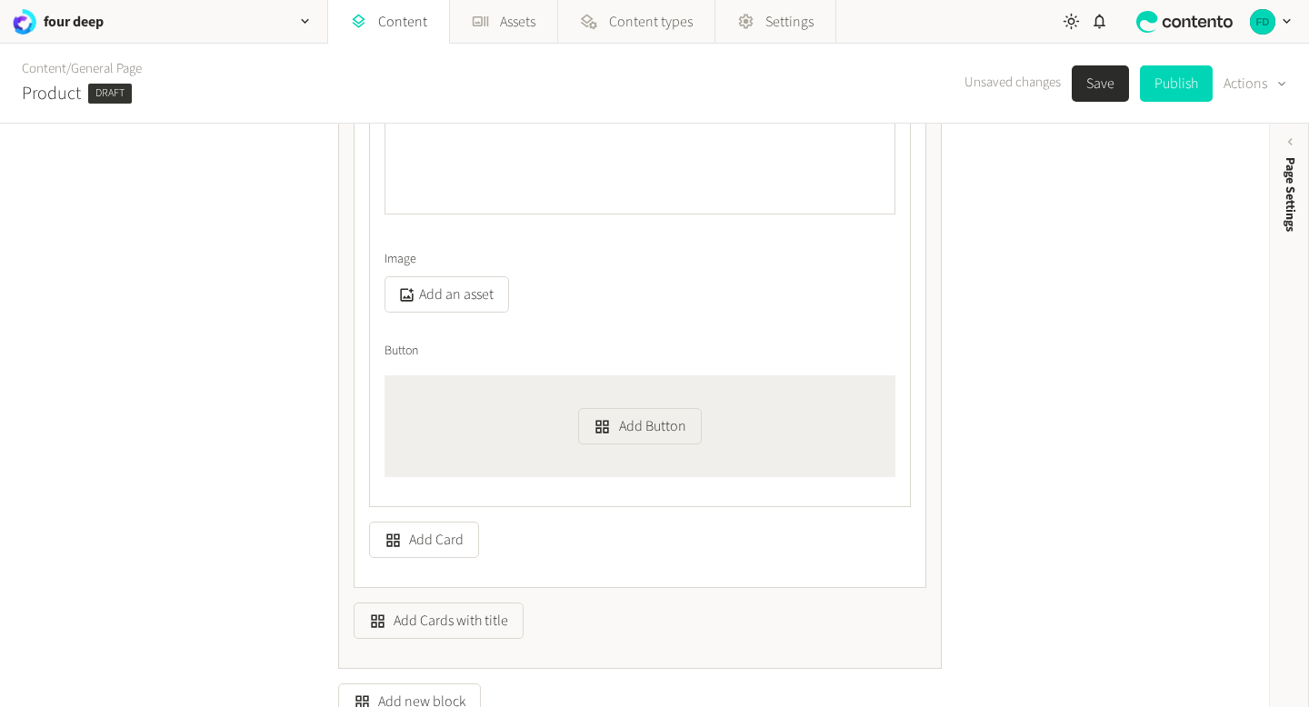
scroll to position [2772, 0]
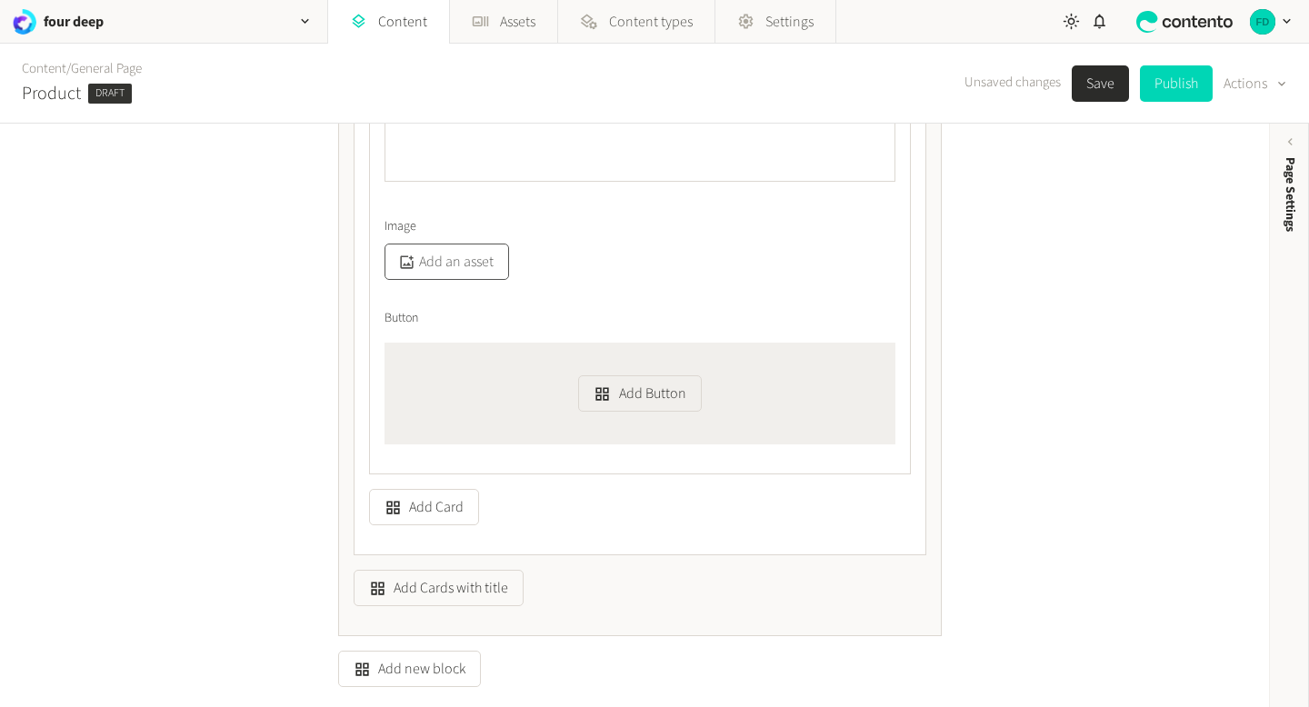
click at [479, 266] on button "Add an asset" at bounding box center [447, 262] width 125 height 36
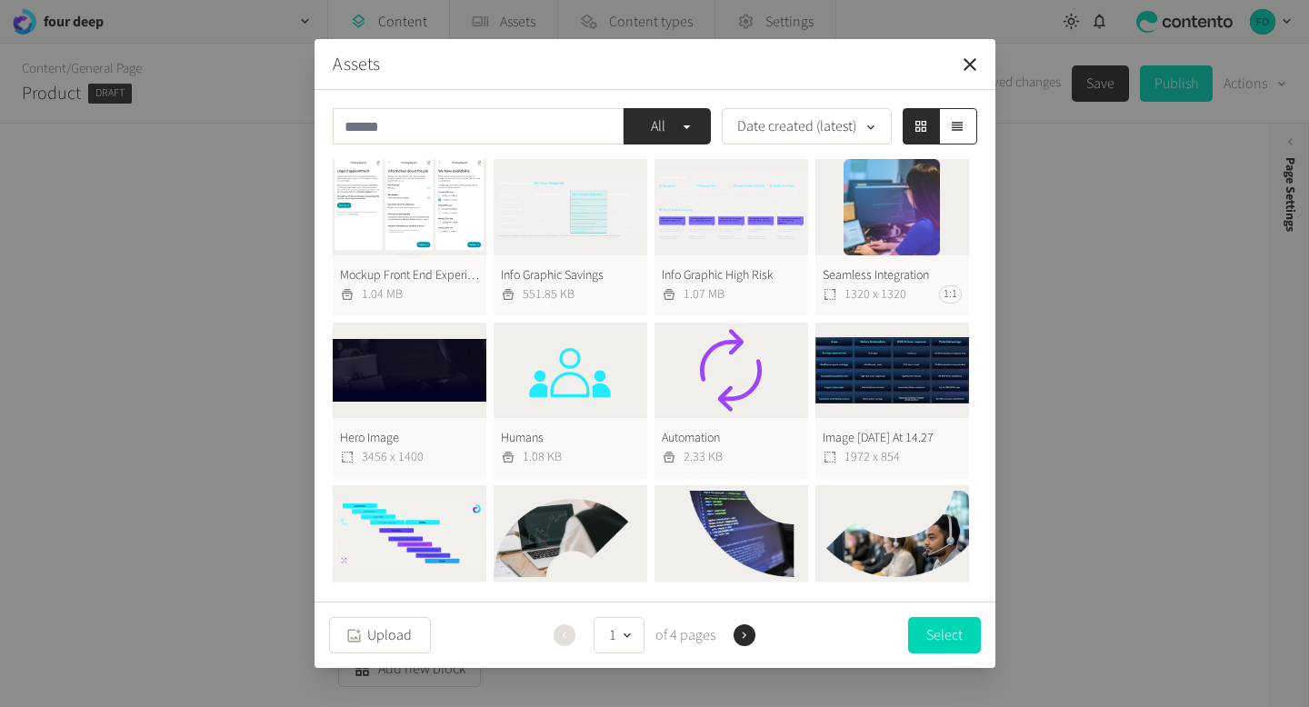
click at [579, 381] on button "Humans 1.08 KB" at bounding box center [571, 401] width 154 height 156
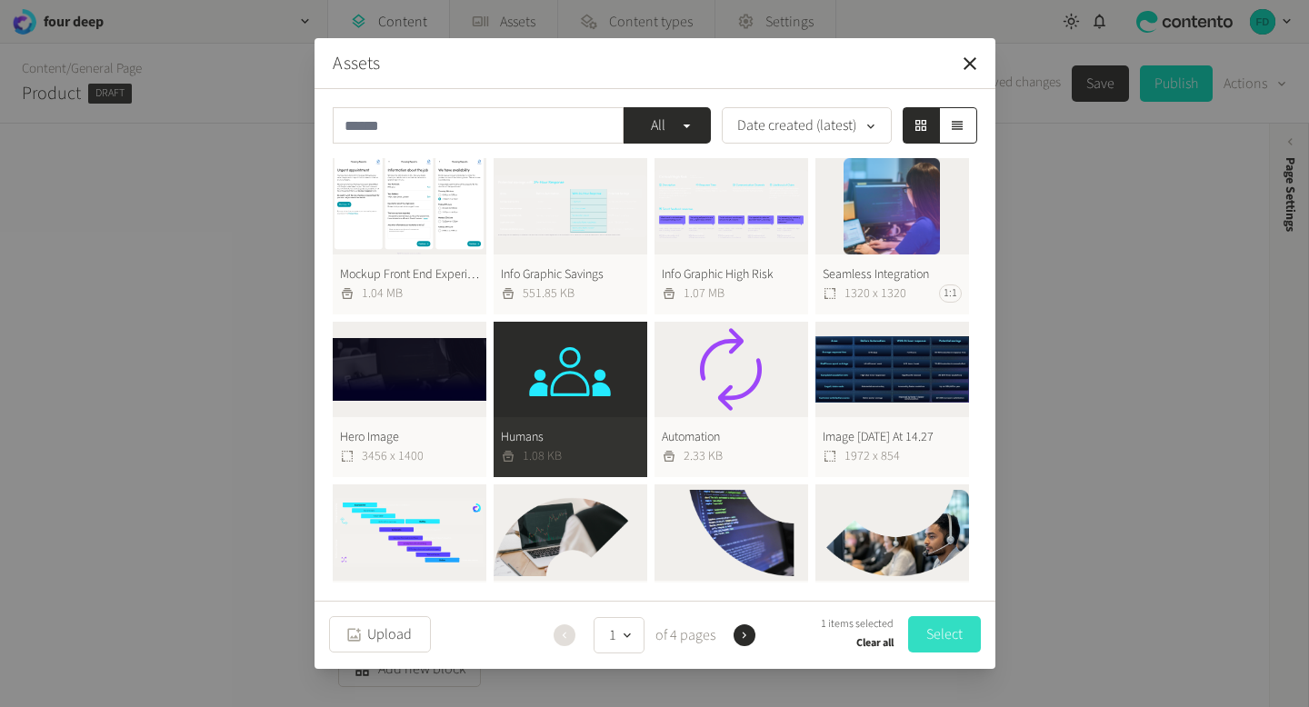
click at [951, 647] on button "Select" at bounding box center [944, 634] width 73 height 36
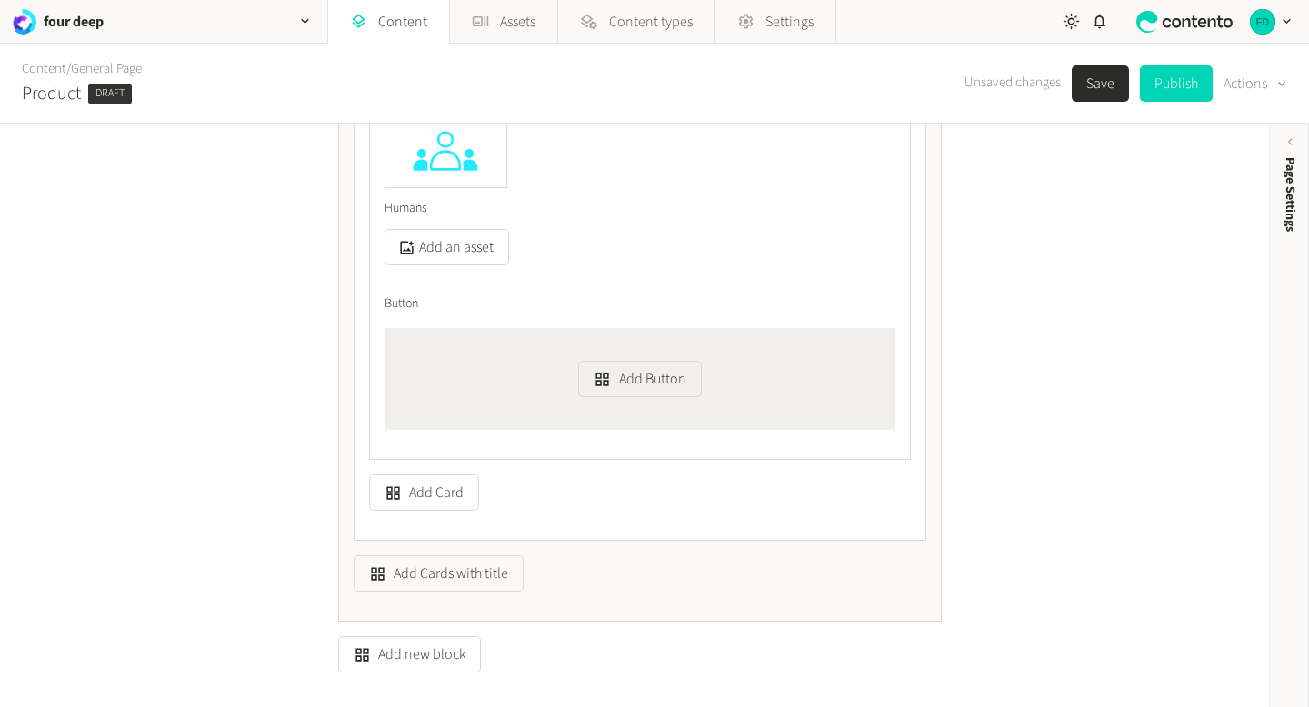
scroll to position [2981, 0]
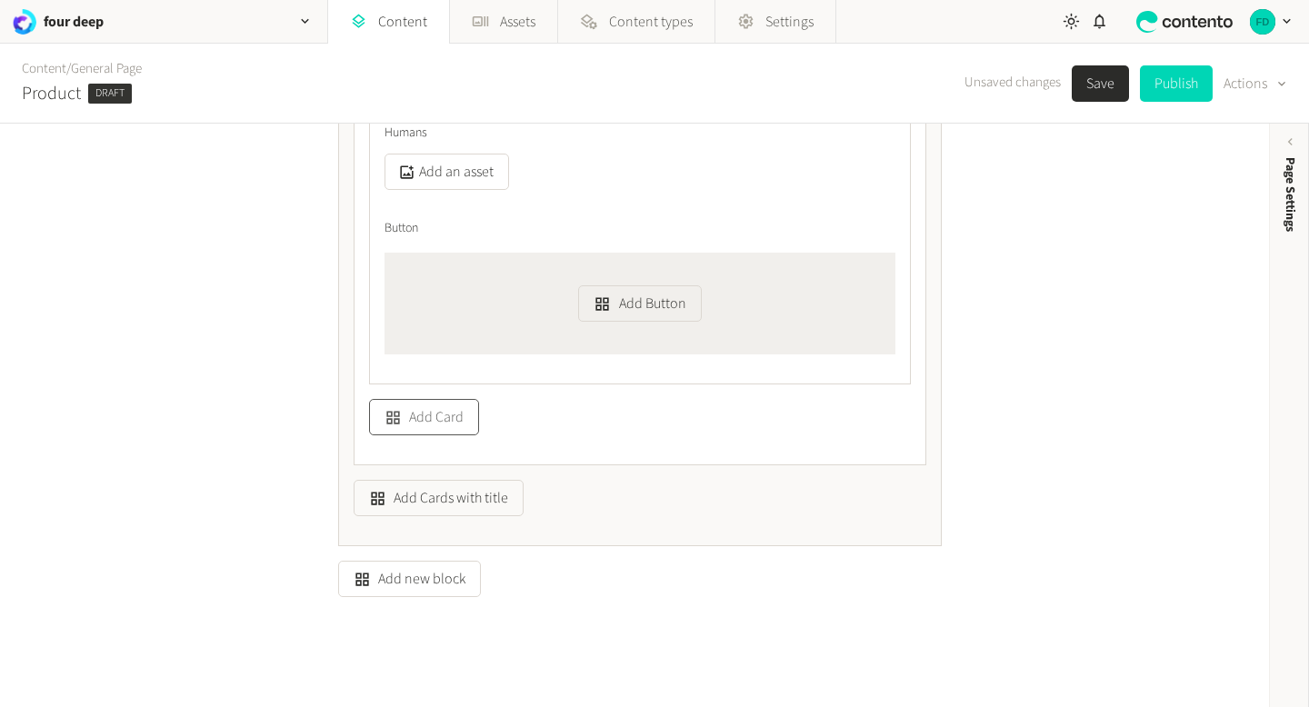
click at [394, 409] on icon "button" at bounding box center [393, 417] width 17 height 17
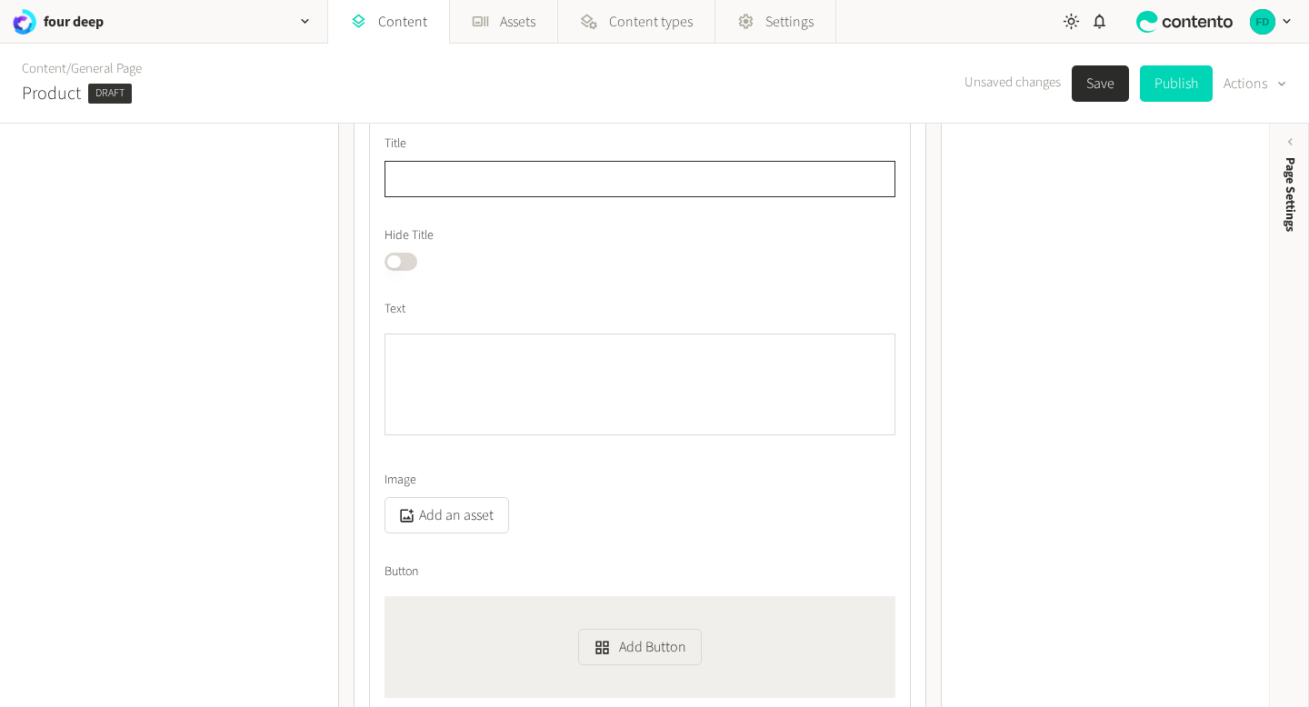
scroll to position [3221, 0]
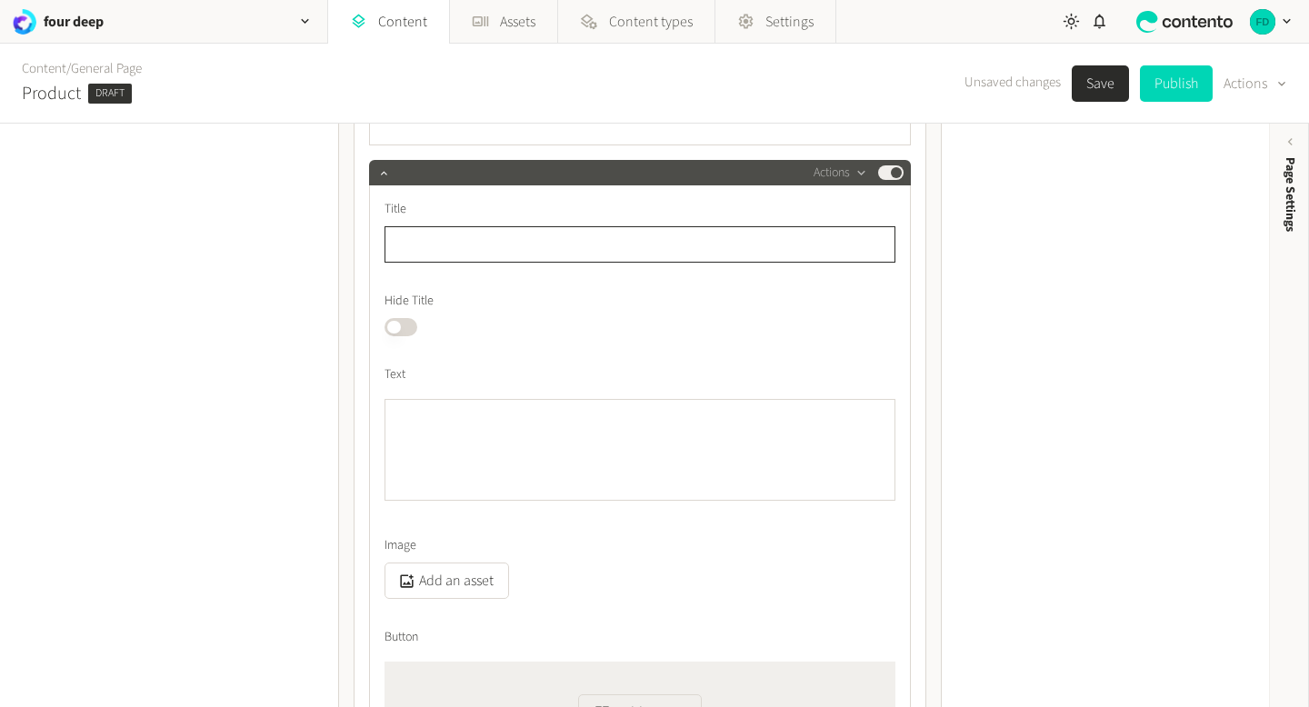
paste input "**********"
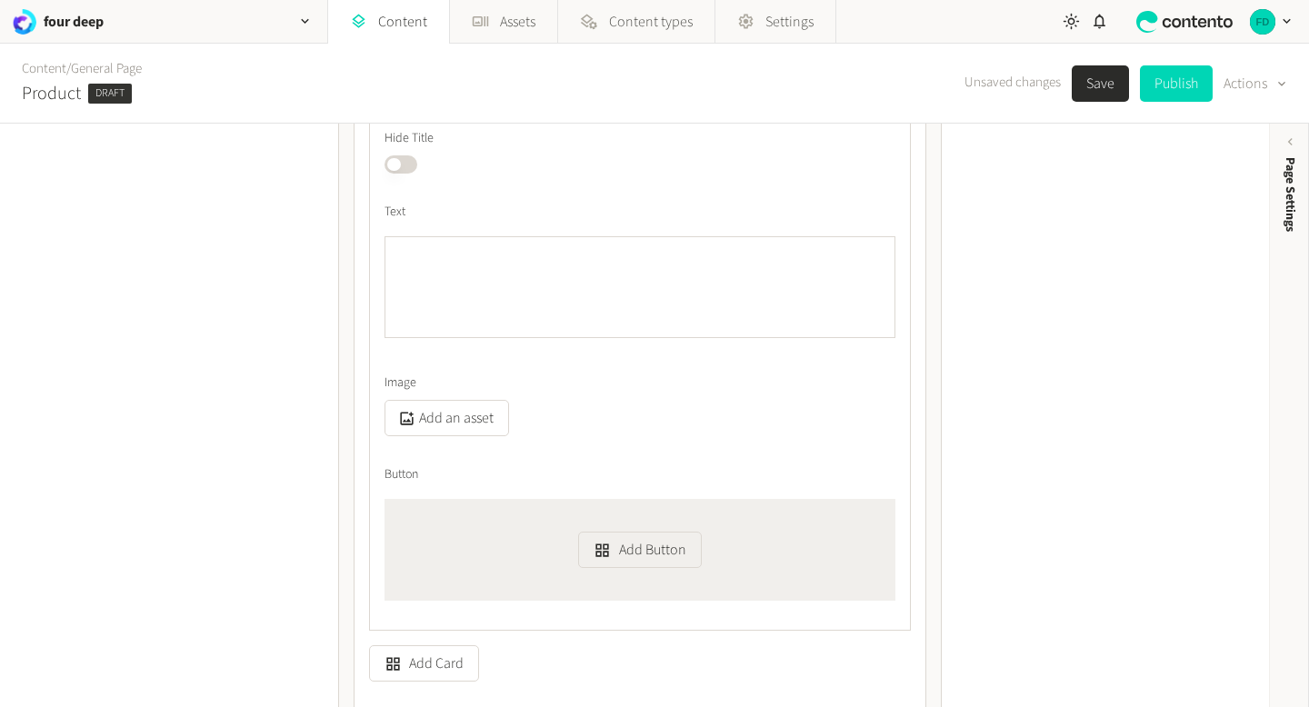
scroll to position [3414, 0]
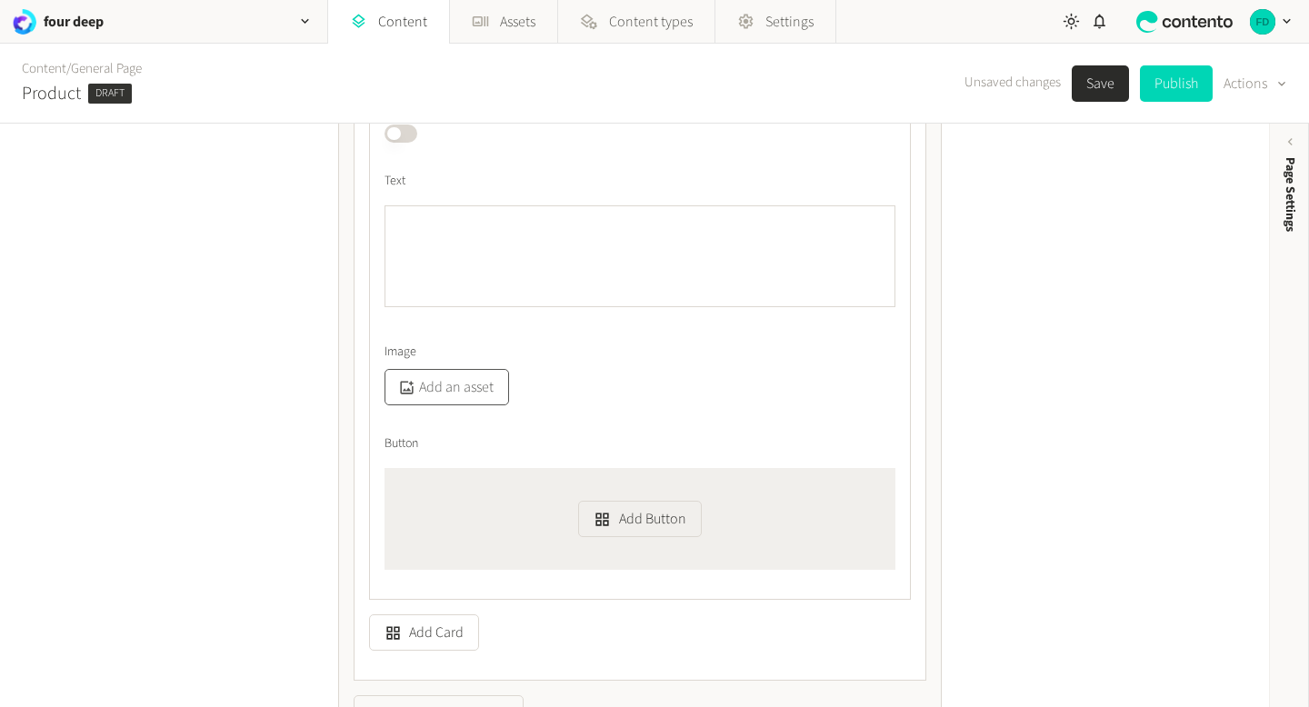
type input "**********"
click at [471, 394] on button "Add an asset" at bounding box center [447, 387] width 125 height 36
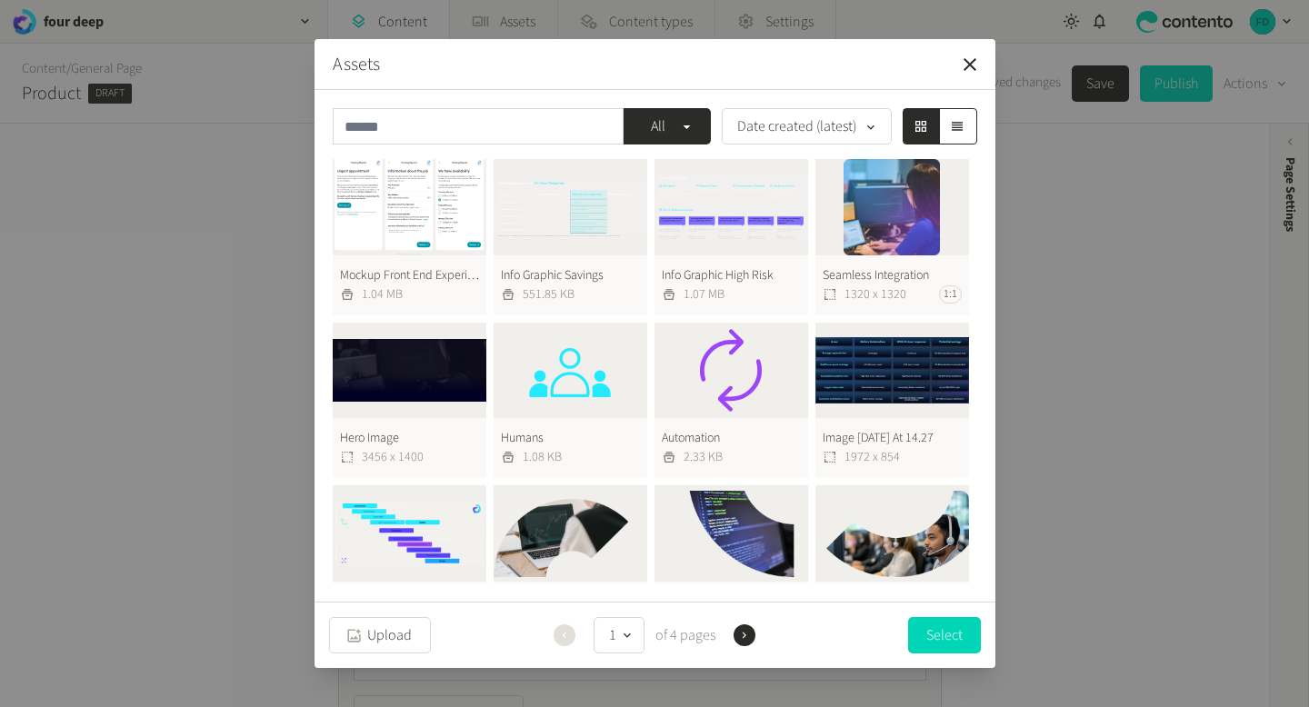
click at [732, 399] on button "Automation 2.33 KB" at bounding box center [731, 401] width 154 height 156
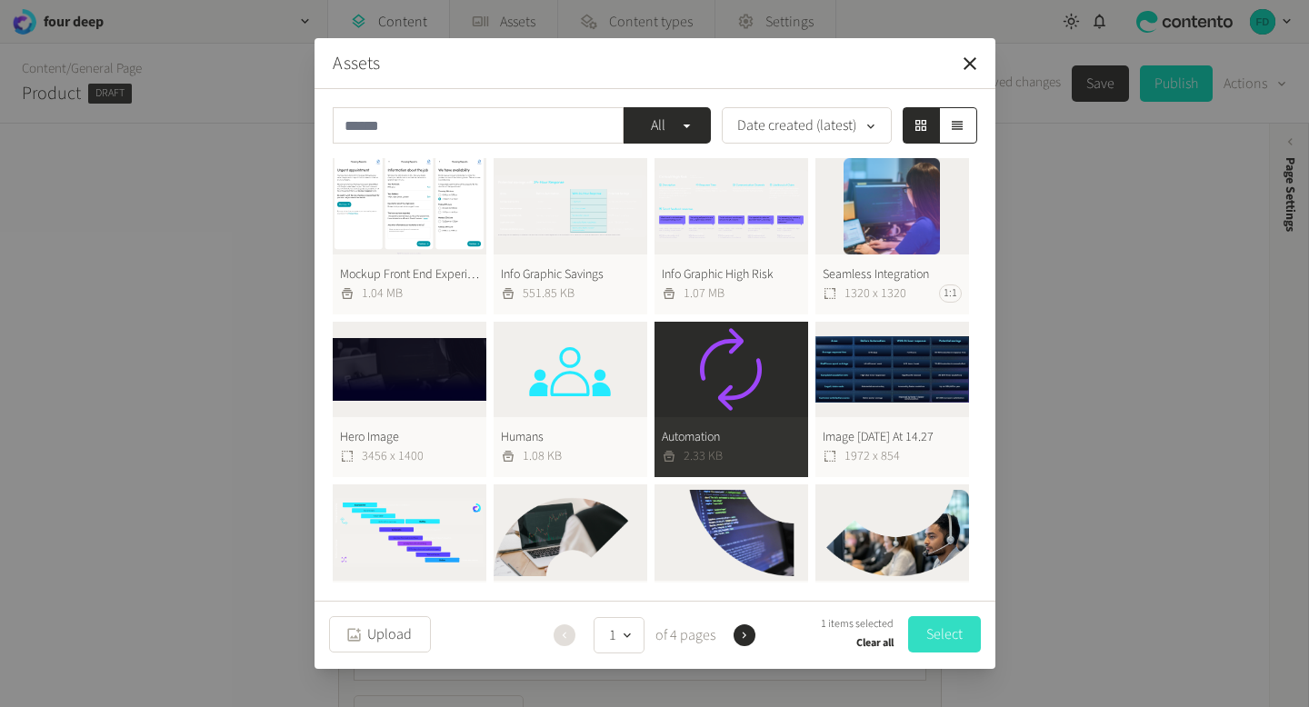
click at [936, 616] on button "Select" at bounding box center [944, 634] width 73 height 36
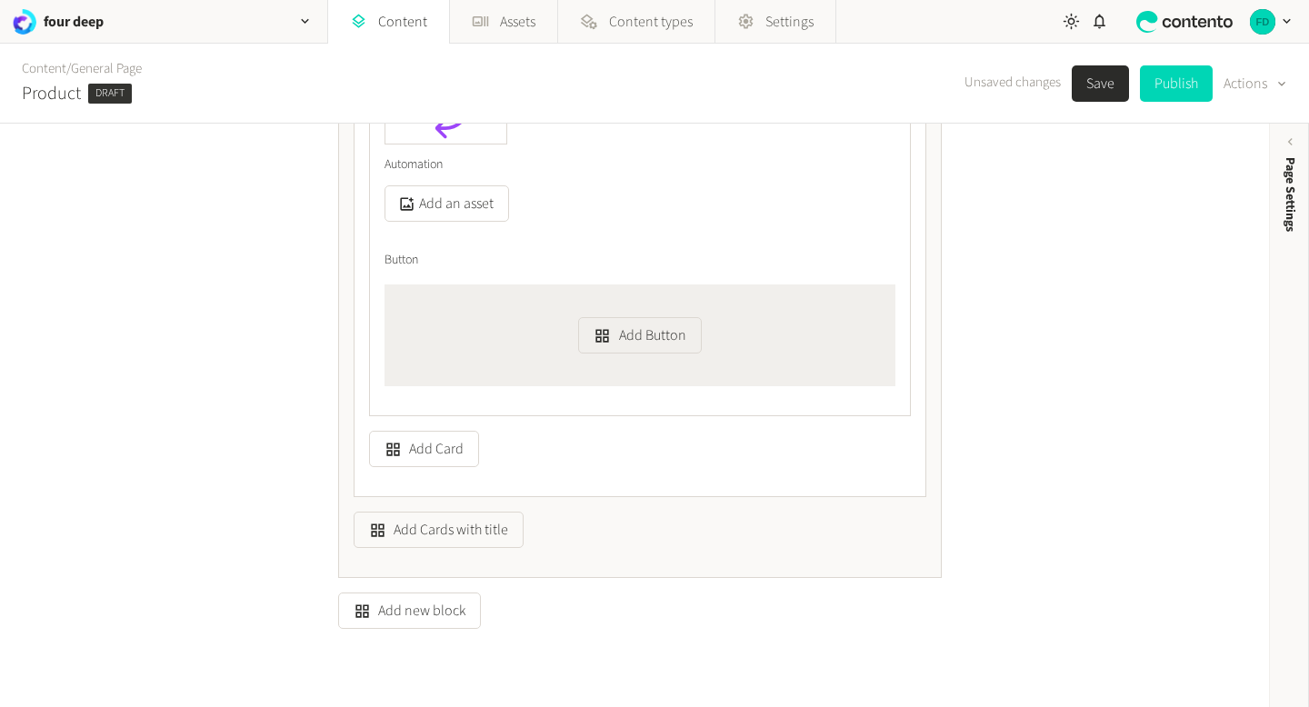
scroll to position [3782, 0]
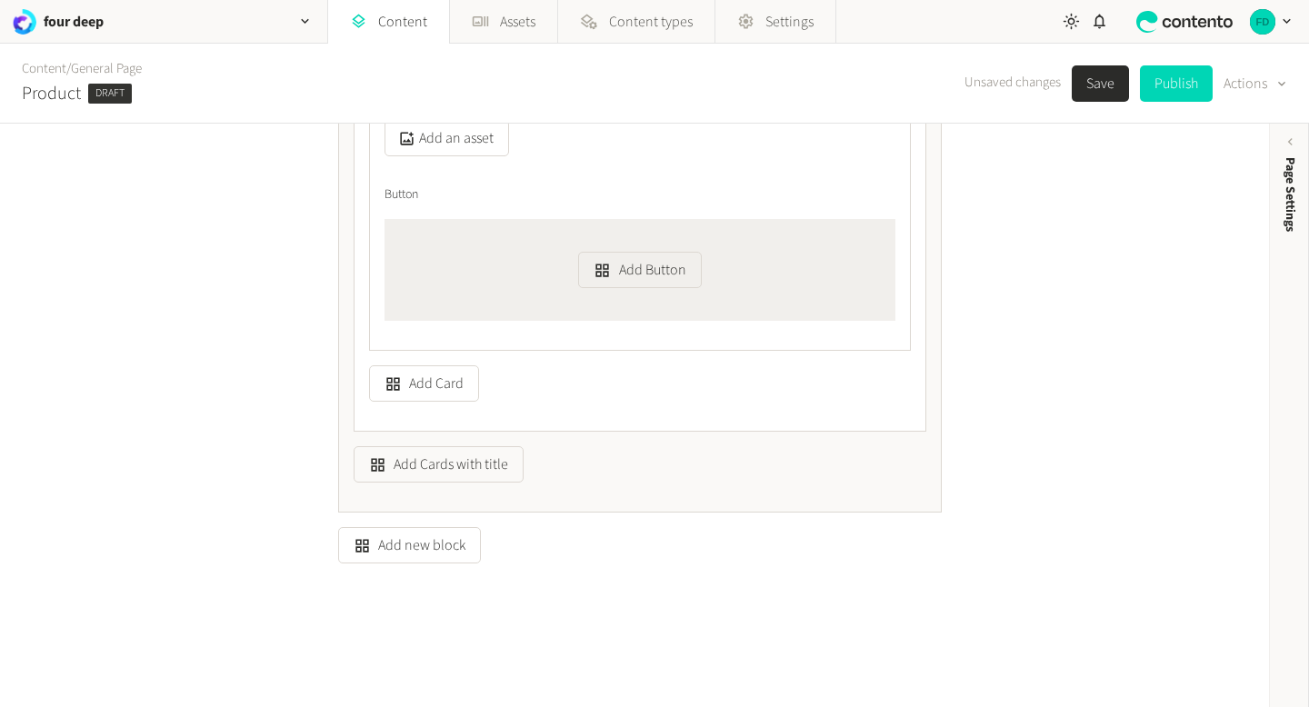
click at [1096, 74] on button "Save" at bounding box center [1100, 83] width 57 height 36
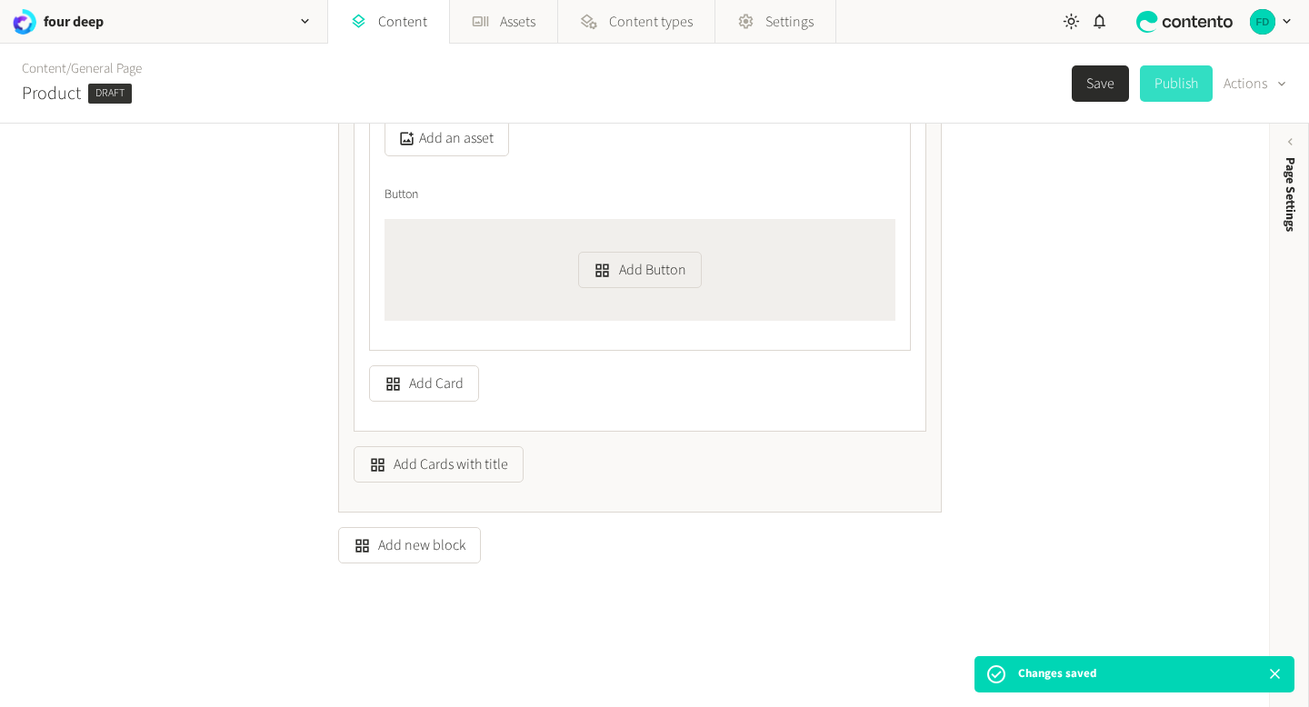
click at [1166, 88] on button "Publish" at bounding box center [1176, 83] width 73 height 36
type input "**********"
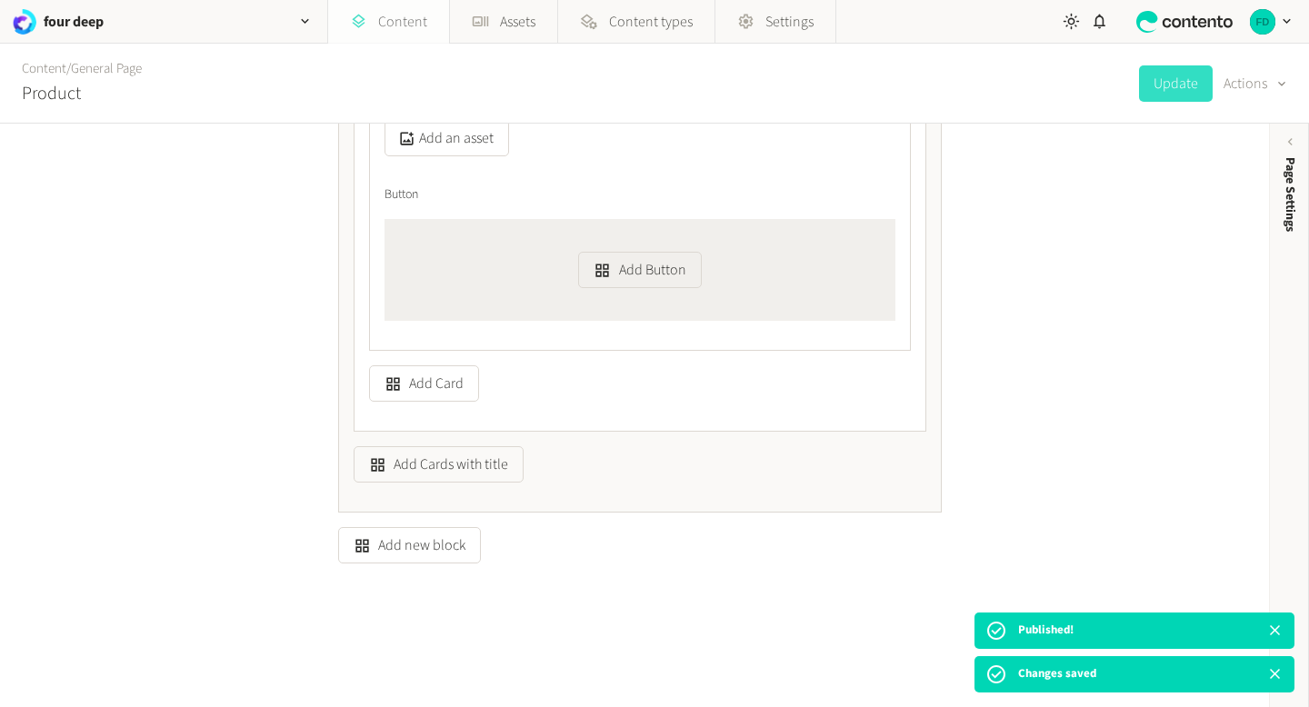
click at [407, 9] on link "Content" at bounding box center [388, 22] width 121 height 44
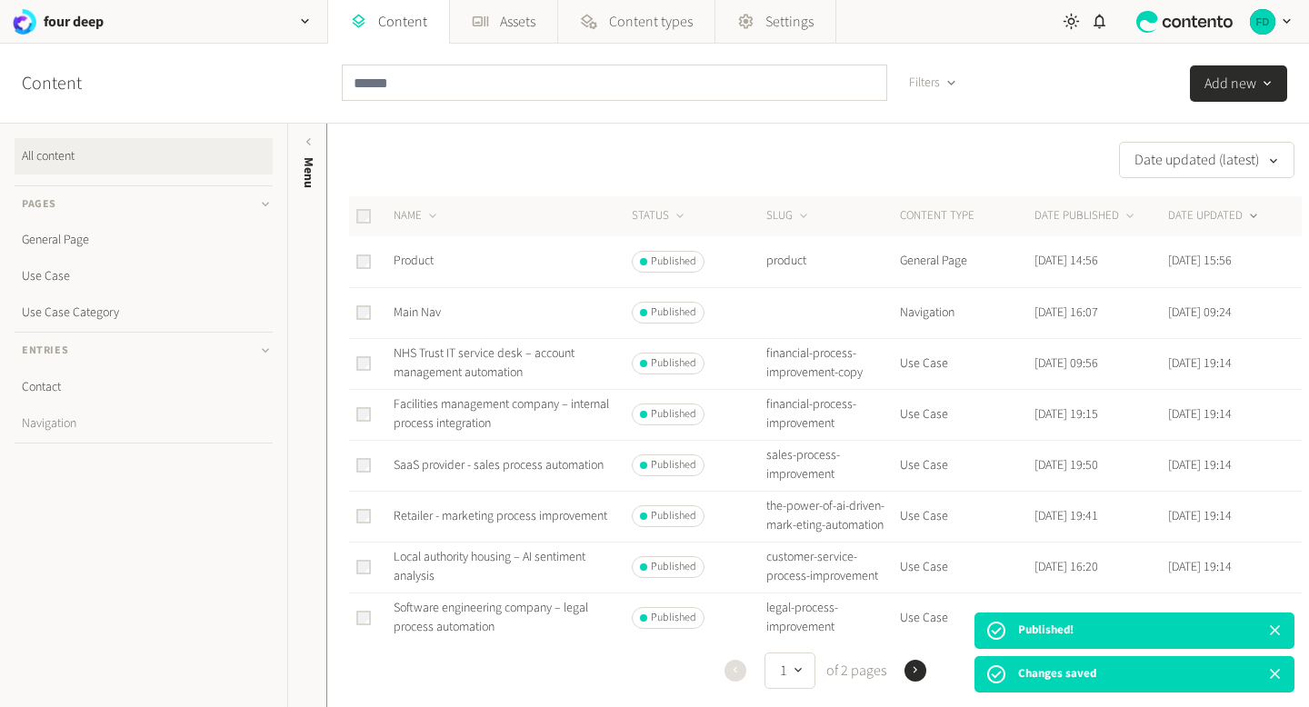
click at [61, 415] on link "Navigation" at bounding box center [144, 423] width 258 height 36
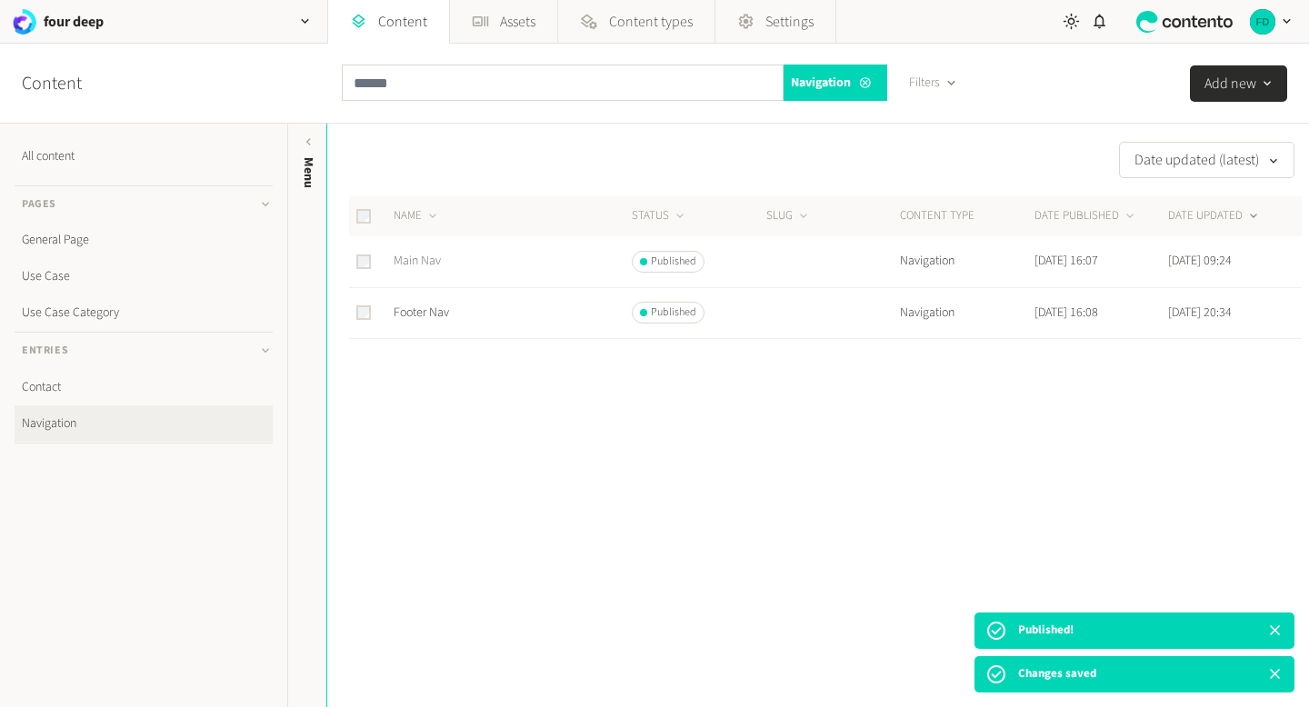
click at [424, 265] on link "Main Nav" at bounding box center [417, 261] width 47 height 18
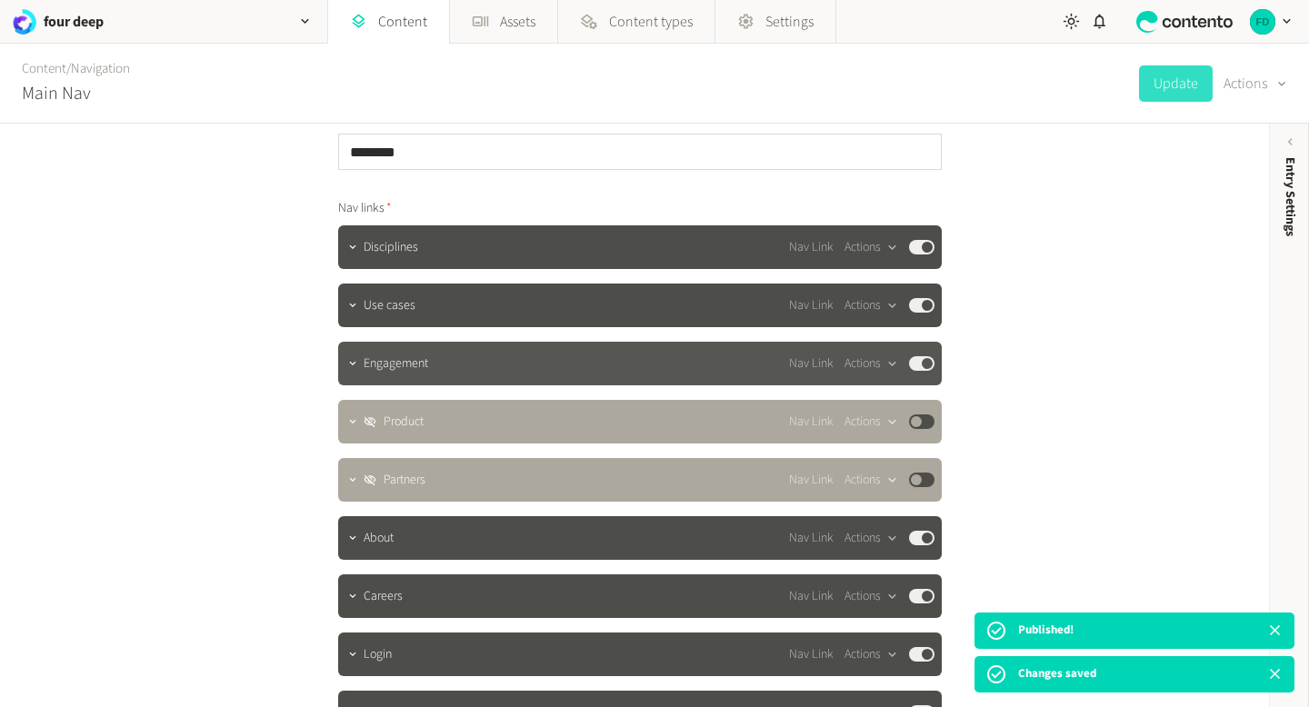
scroll to position [49, 0]
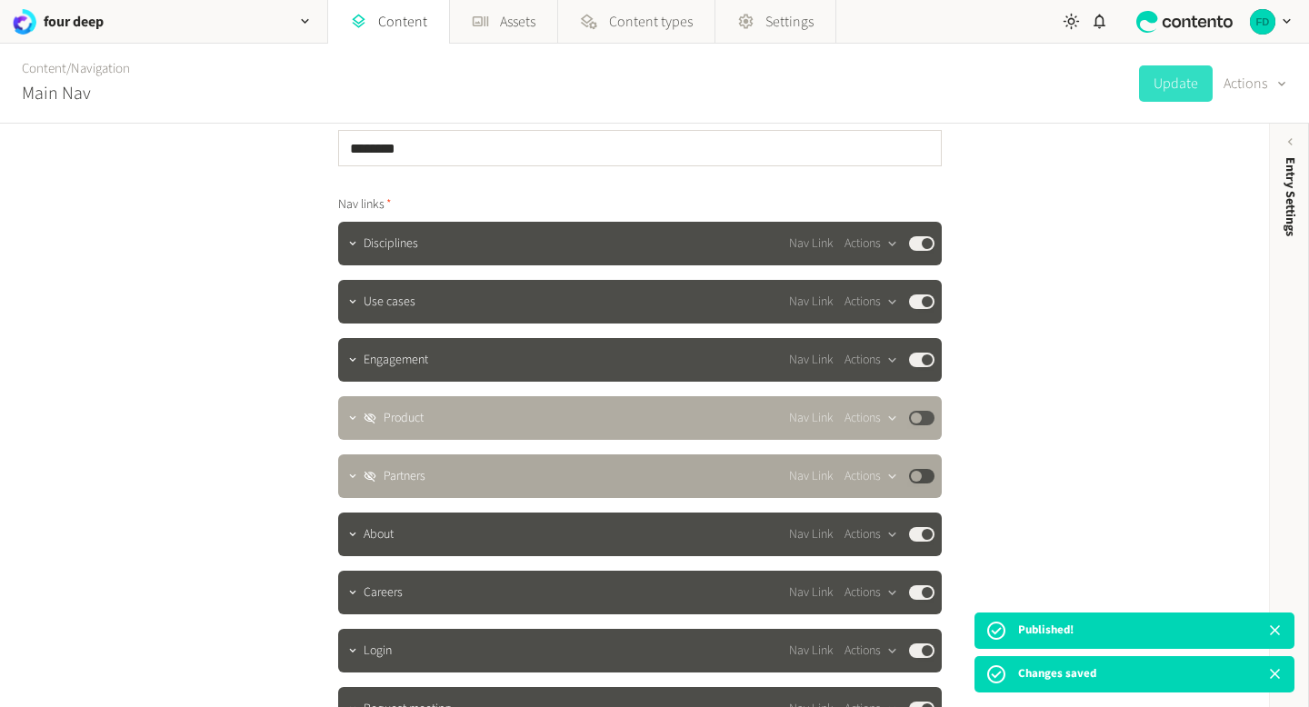
click at [924, 418] on button "Published" at bounding box center [921, 418] width 25 height 15
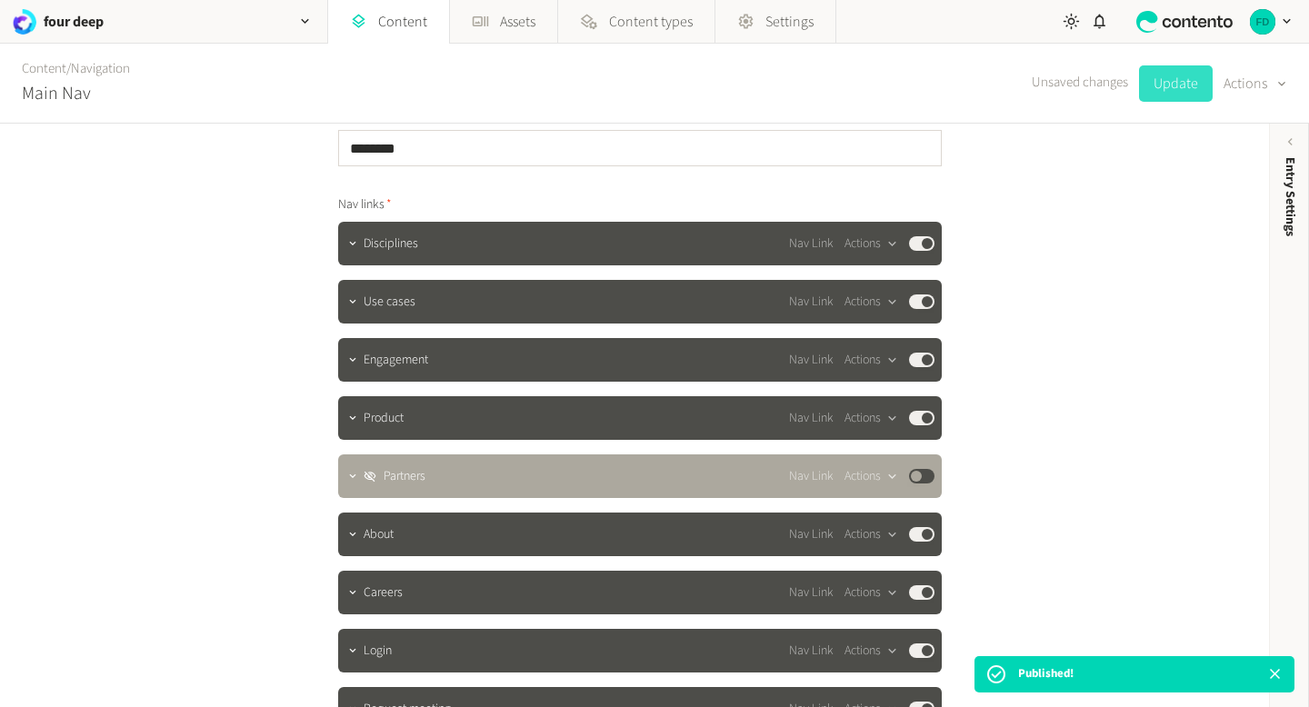
click at [1194, 93] on button "Update" at bounding box center [1176, 83] width 74 height 36
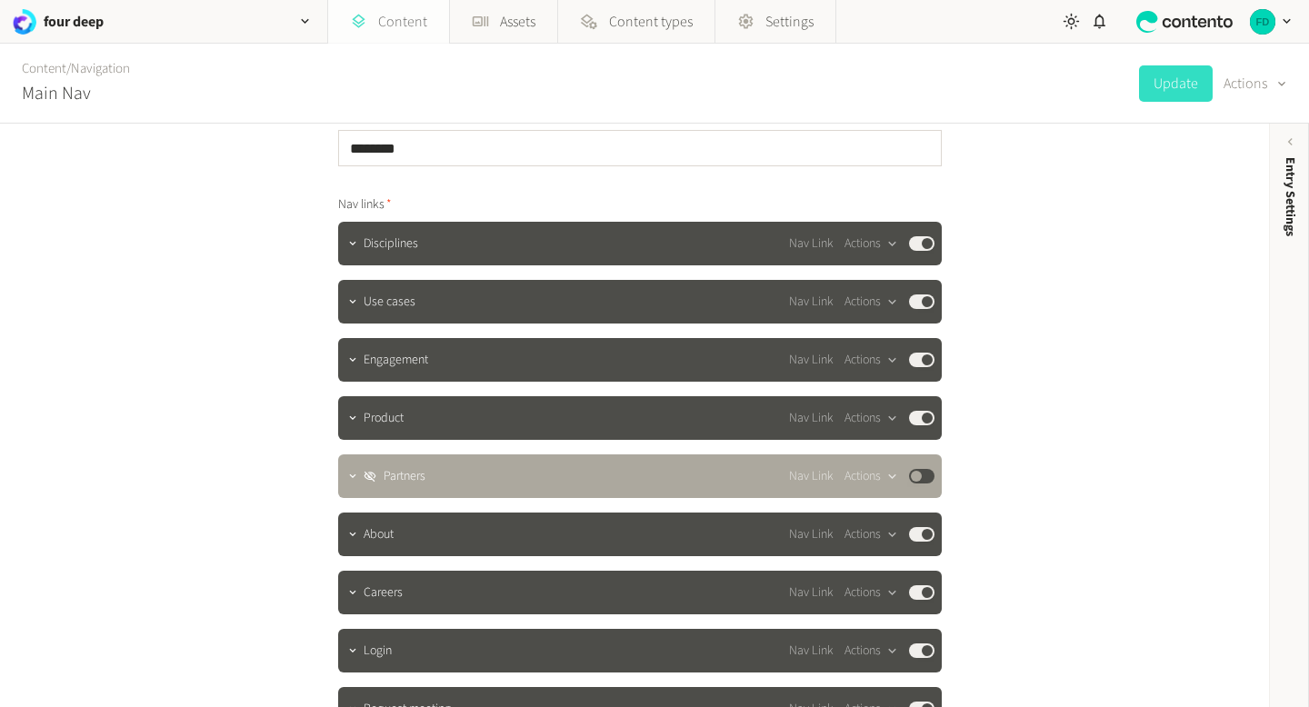
click at [395, 24] on link "Content" at bounding box center [388, 22] width 121 height 44
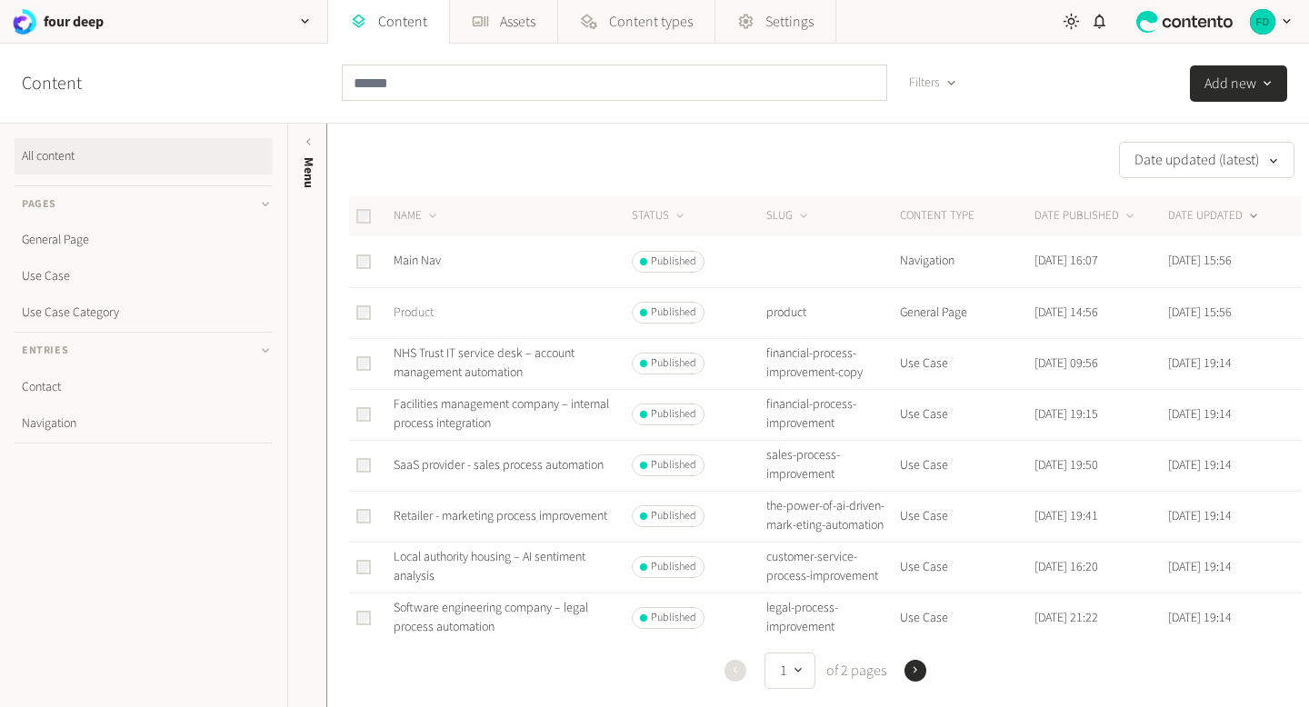
click at [408, 308] on link "Product" at bounding box center [414, 313] width 40 height 18
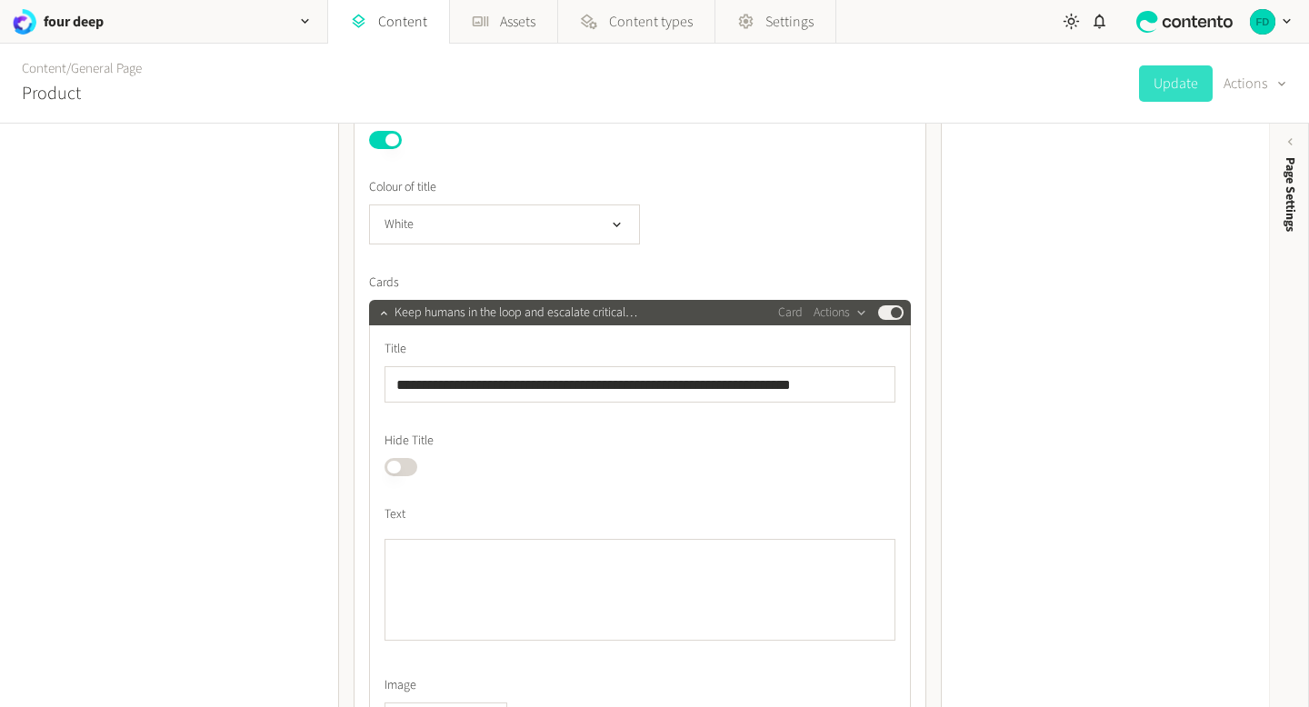
scroll to position [2312, 0]
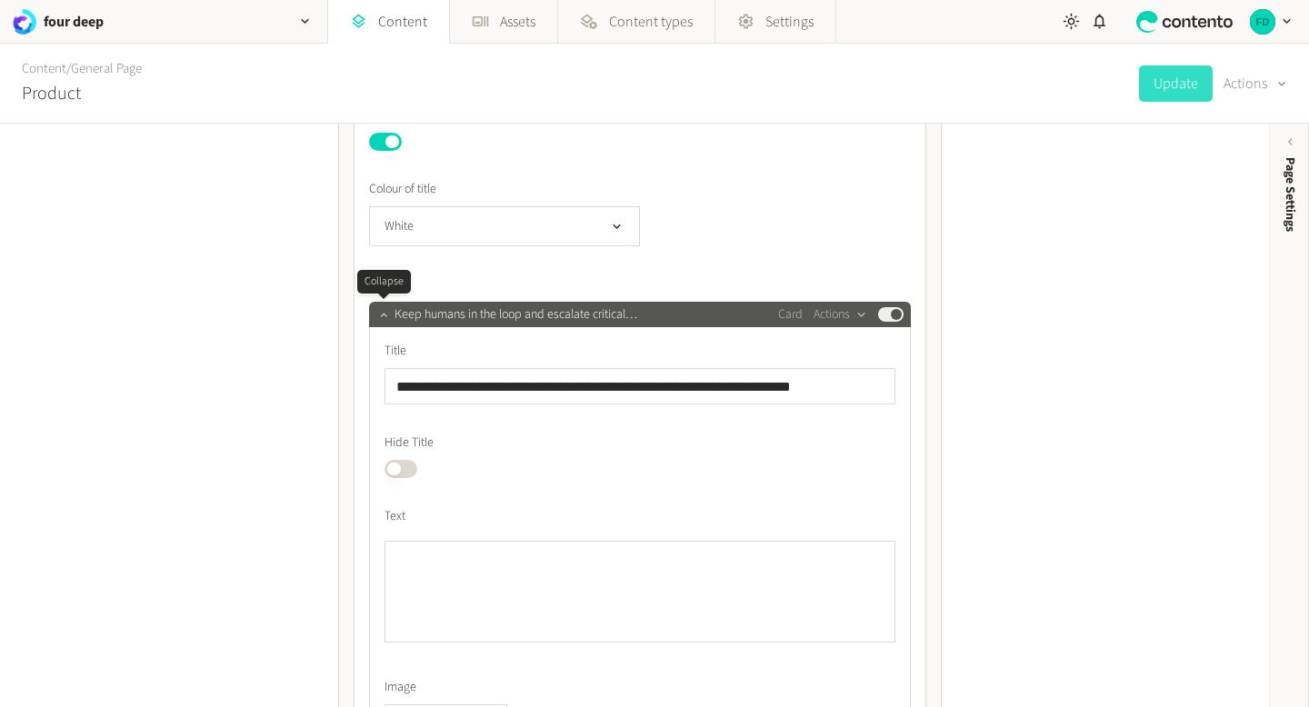
click at [380, 313] on icon "button" at bounding box center [383, 314] width 13 height 13
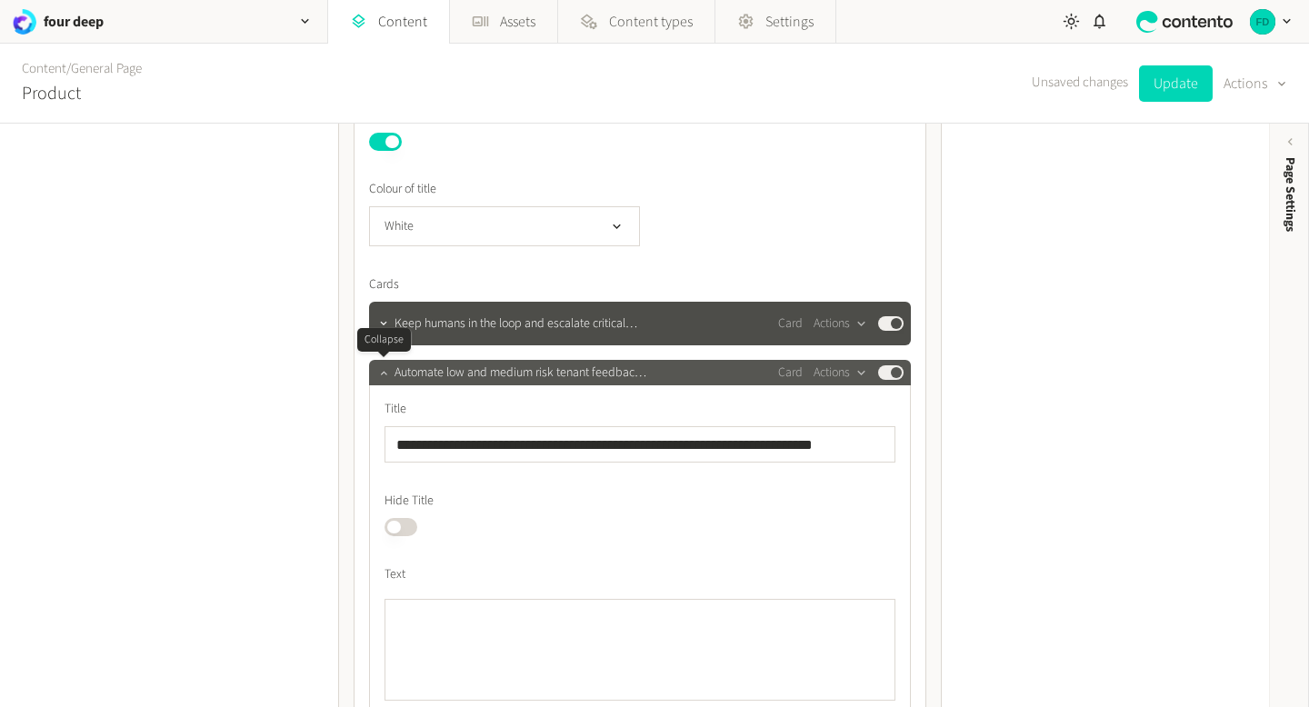
click at [380, 362] on button "button" at bounding box center [384, 371] width 22 height 22
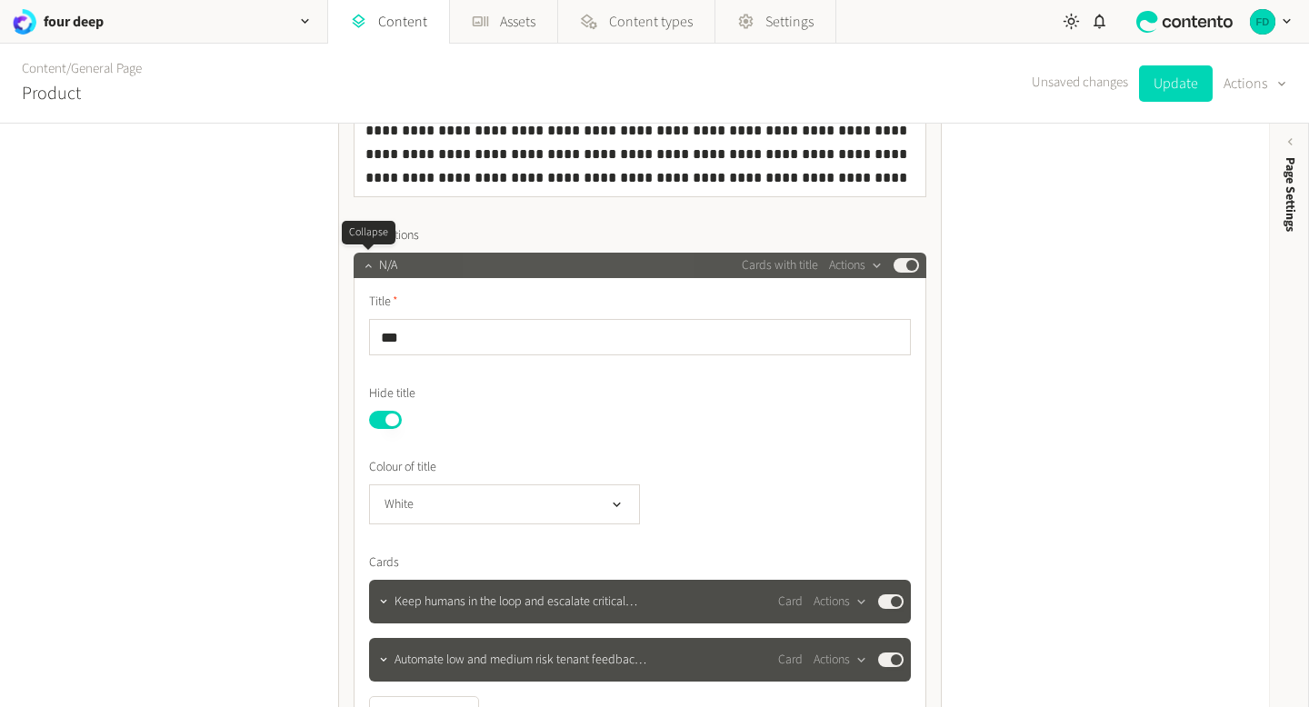
click at [365, 272] on icon "button" at bounding box center [368, 265] width 13 height 13
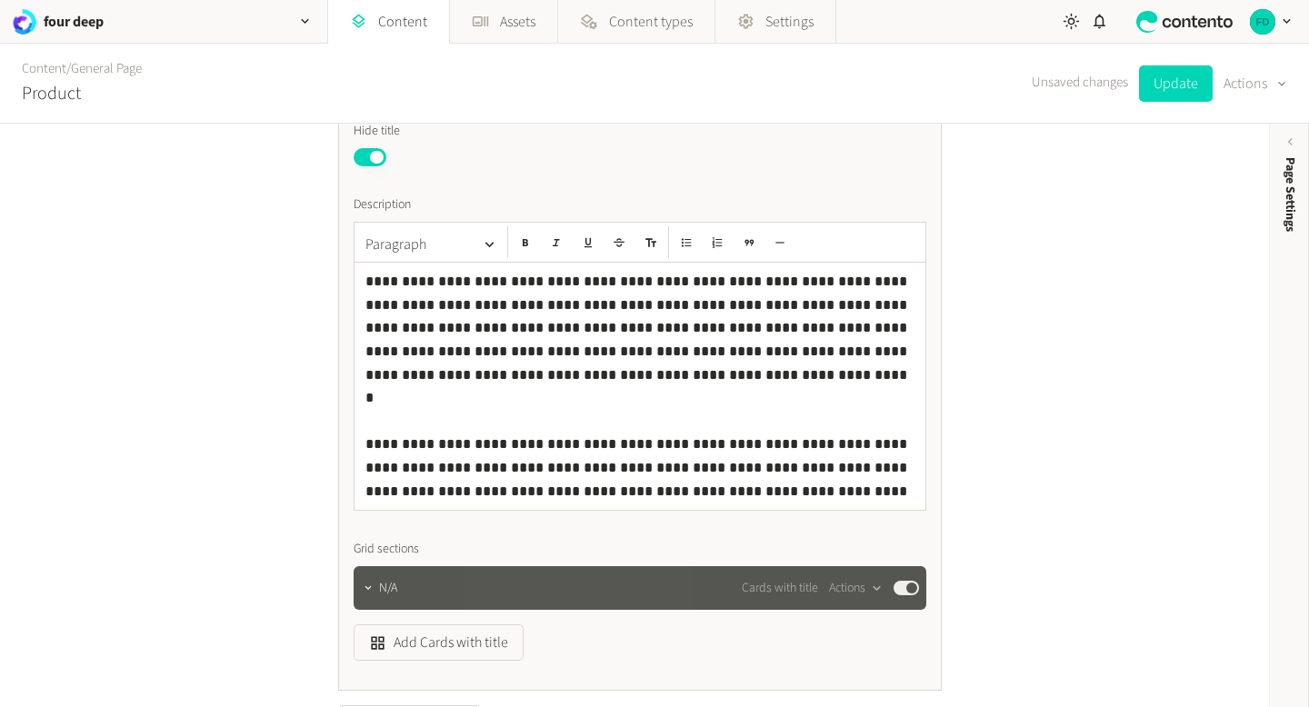
scroll to position [1658, 0]
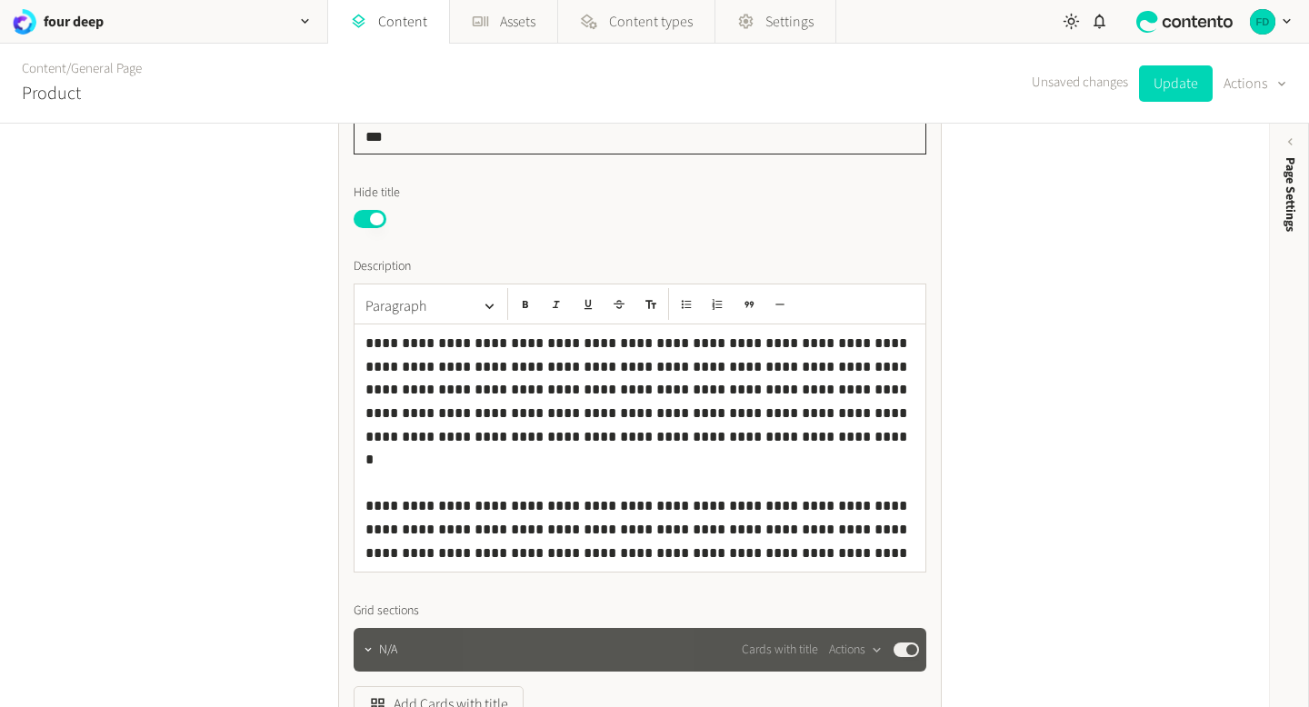
click at [413, 134] on input "***" at bounding box center [640, 136] width 573 height 36
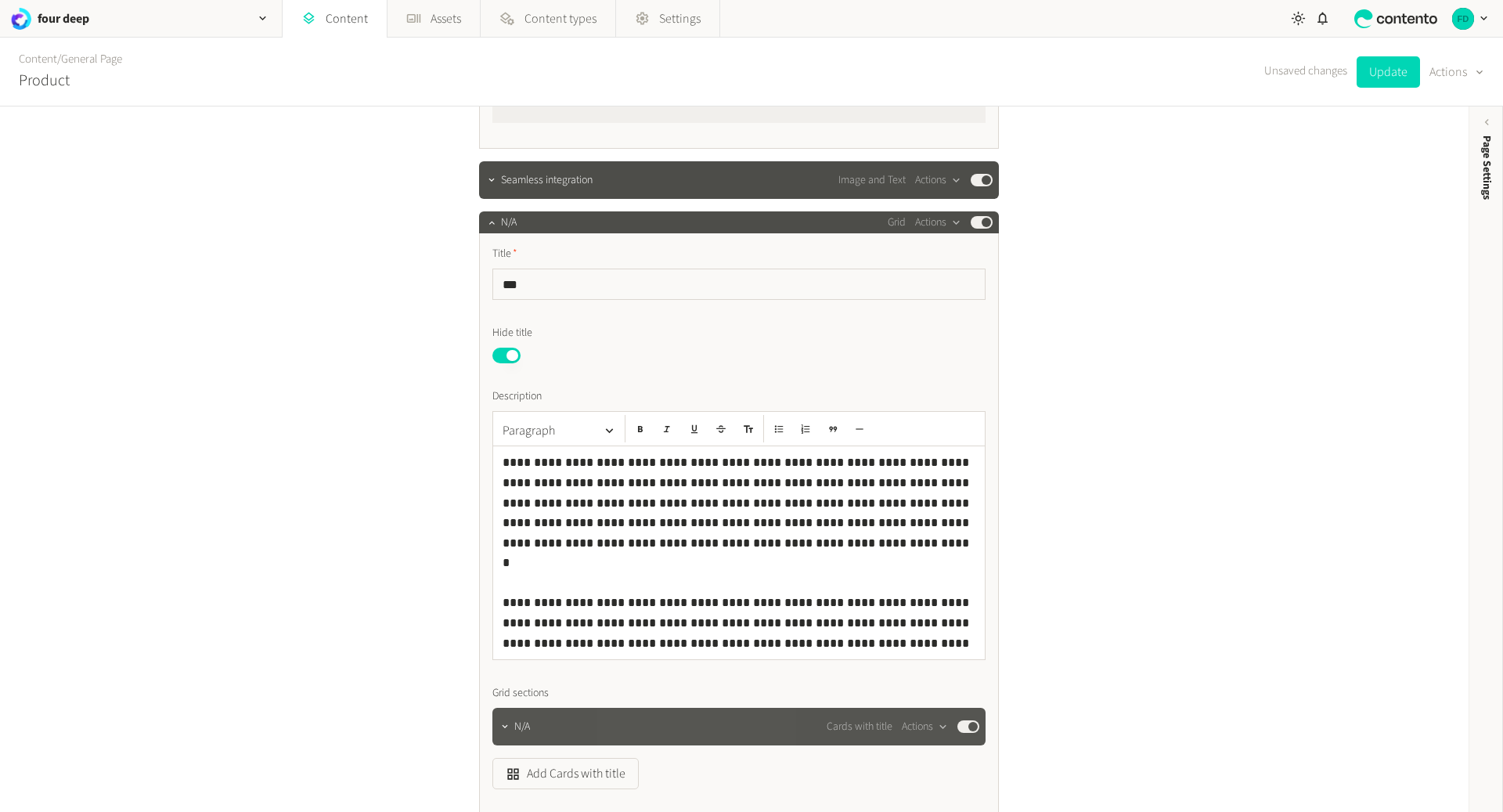
scroll to position [1257, 0]
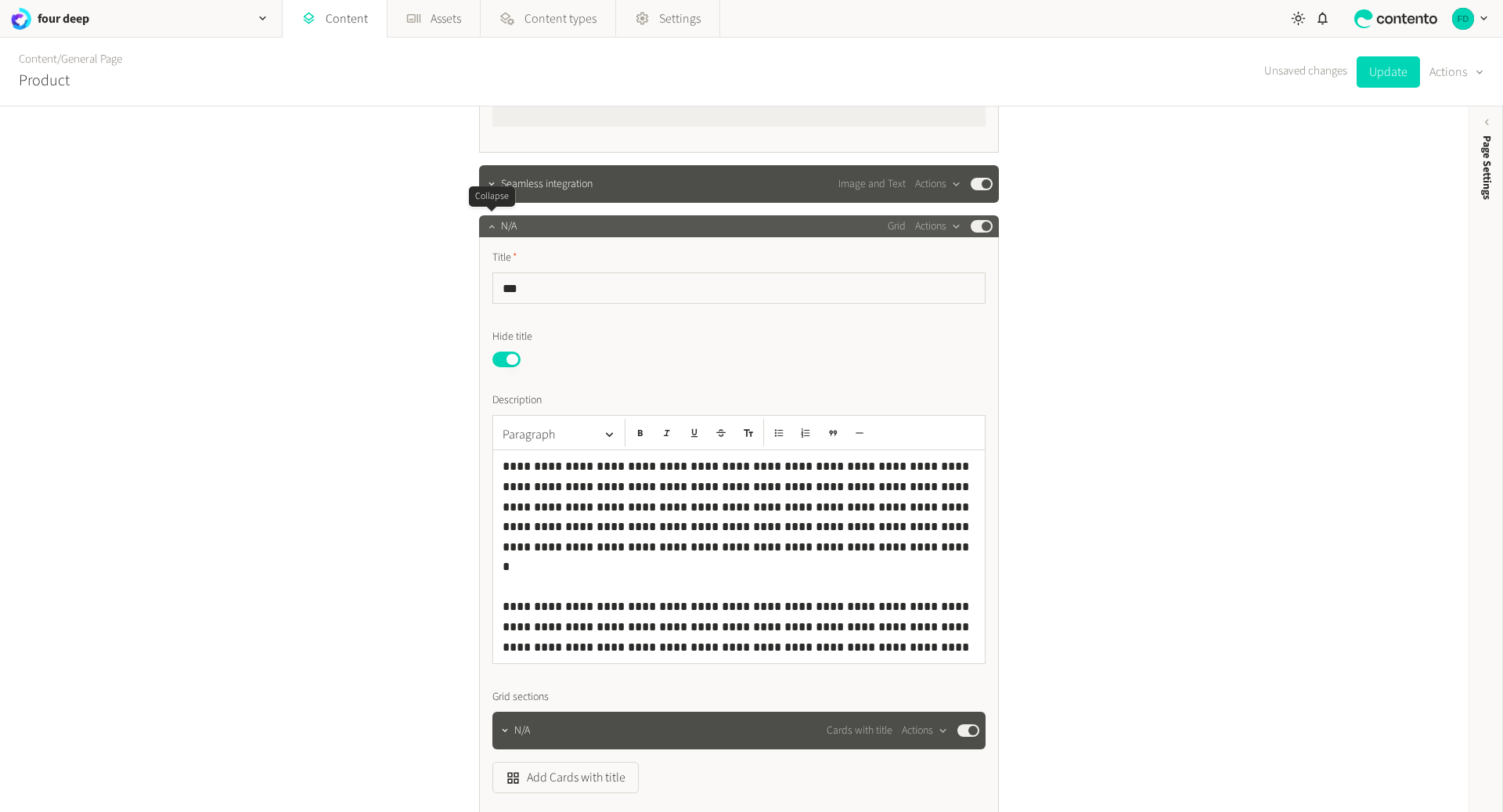
click at [494, 223] on icon "button" at bounding box center [491, 226] width 11 height 11
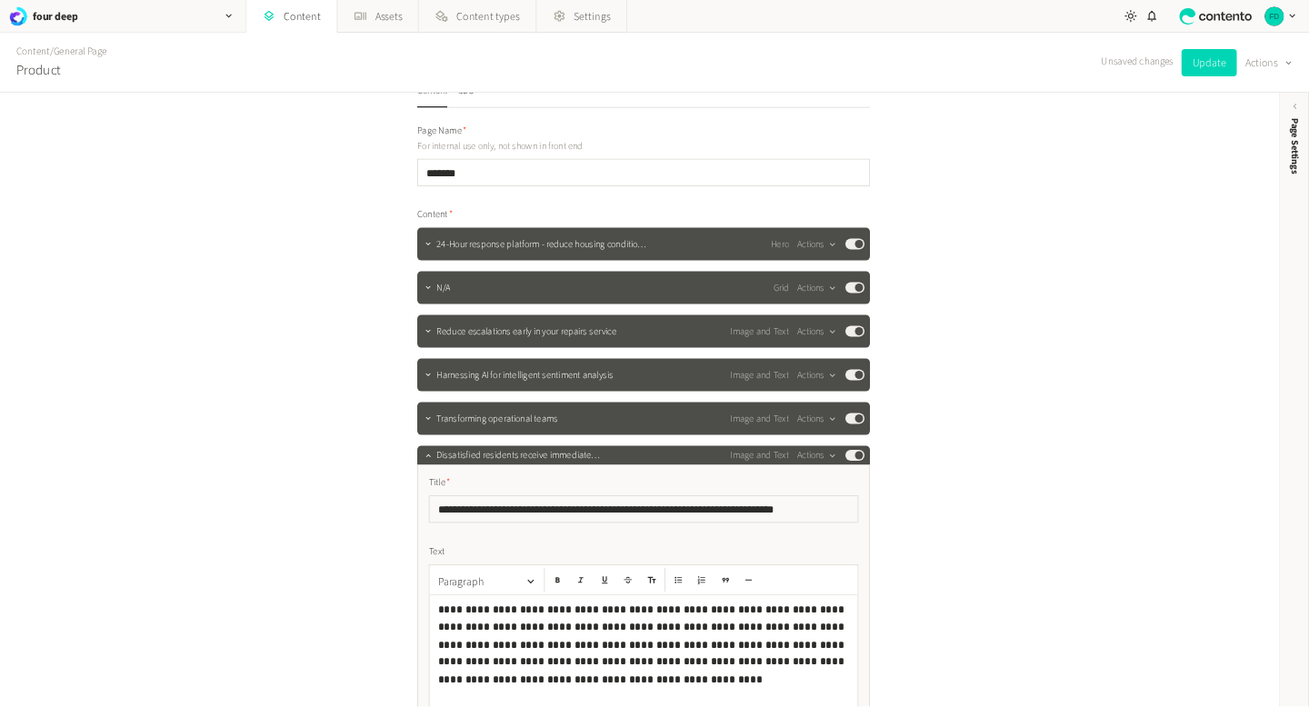
scroll to position [0, 0]
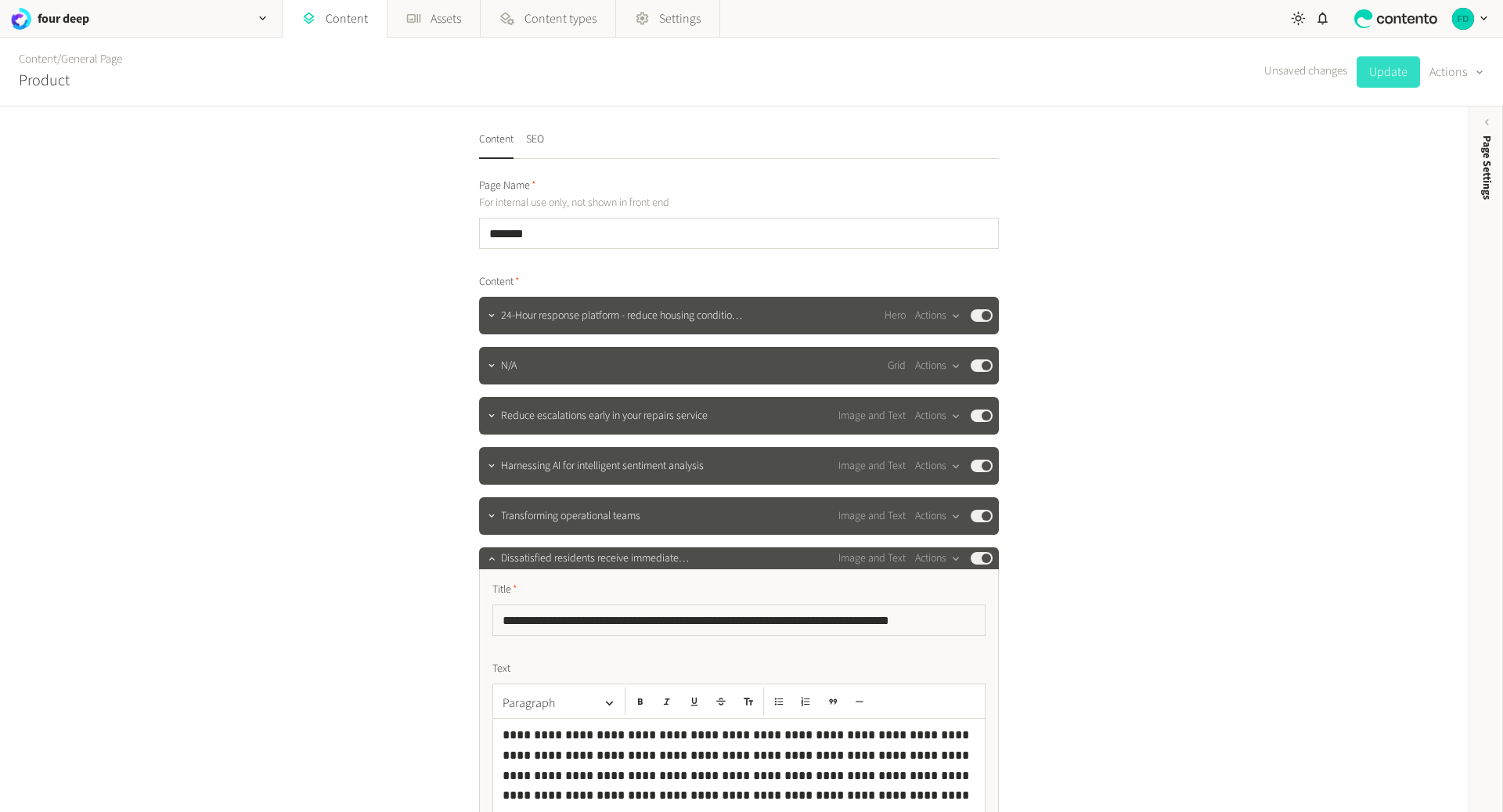
click at [1127, 71] on button "Update" at bounding box center [1388, 71] width 64 height 31
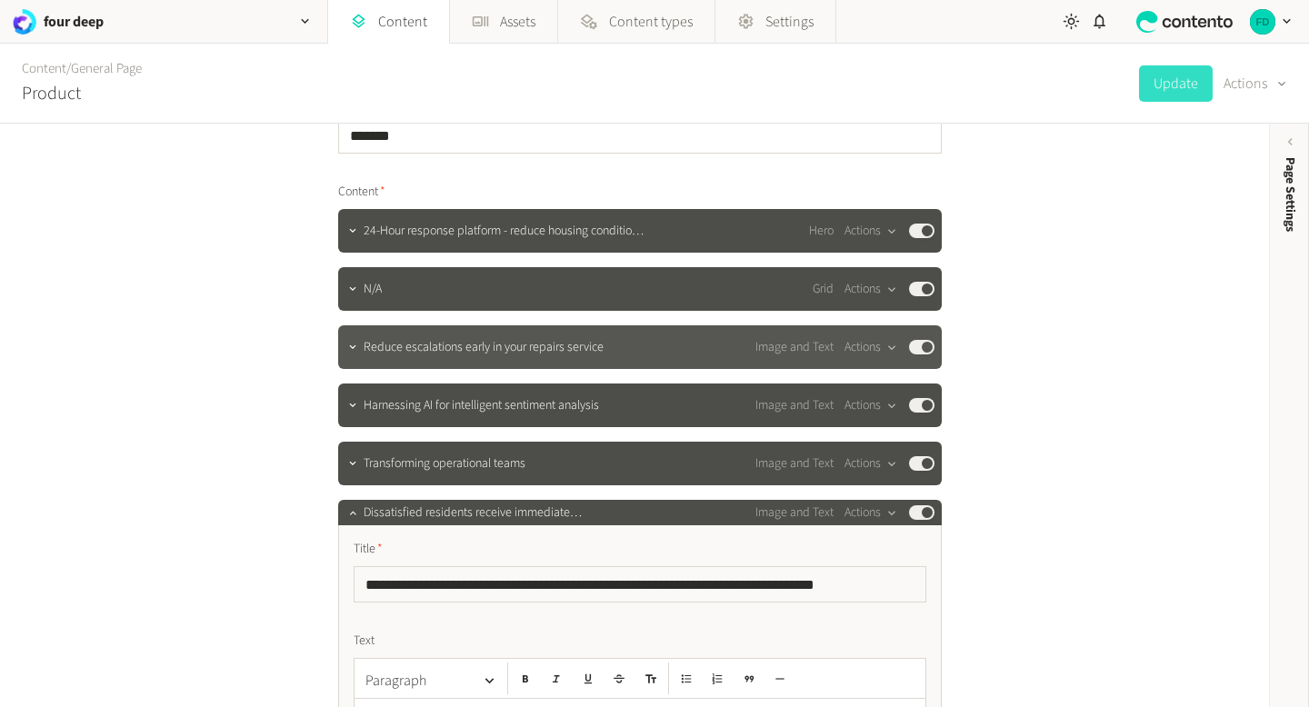
scroll to position [136, 0]
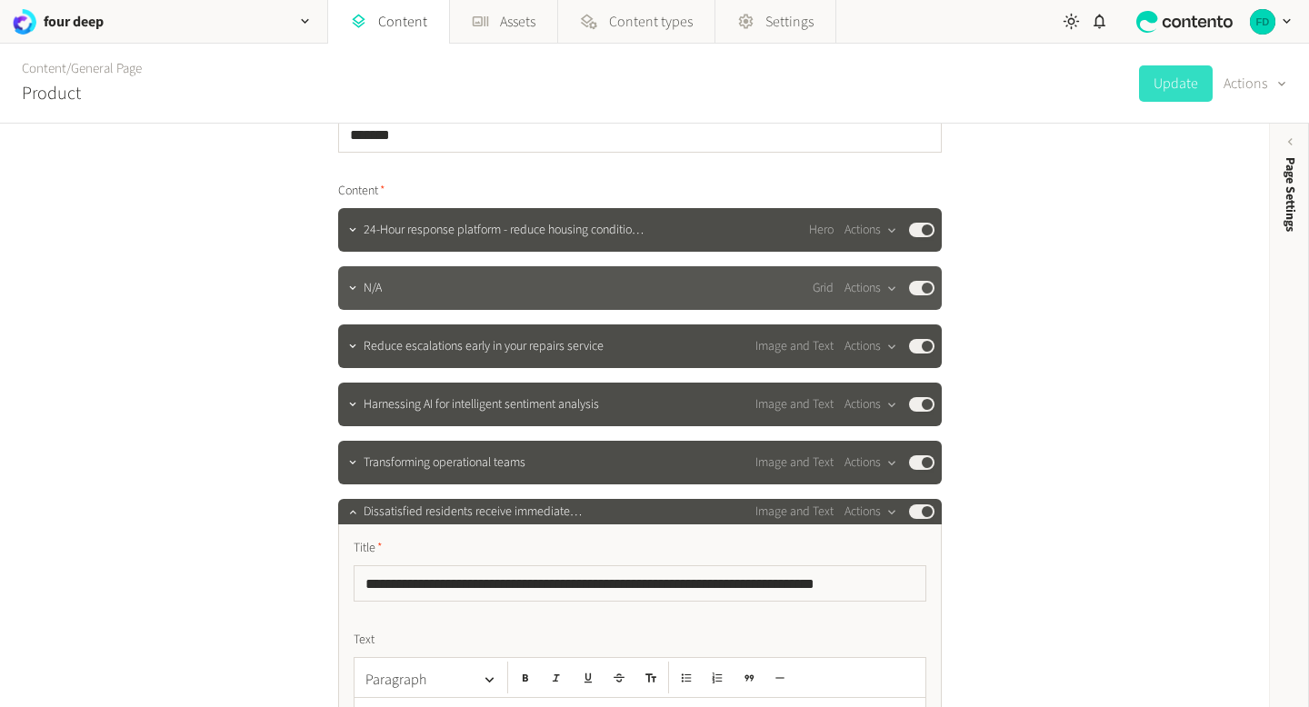
click at [373, 298] on div "N/A Grid Actions Published" at bounding box center [649, 288] width 571 height 22
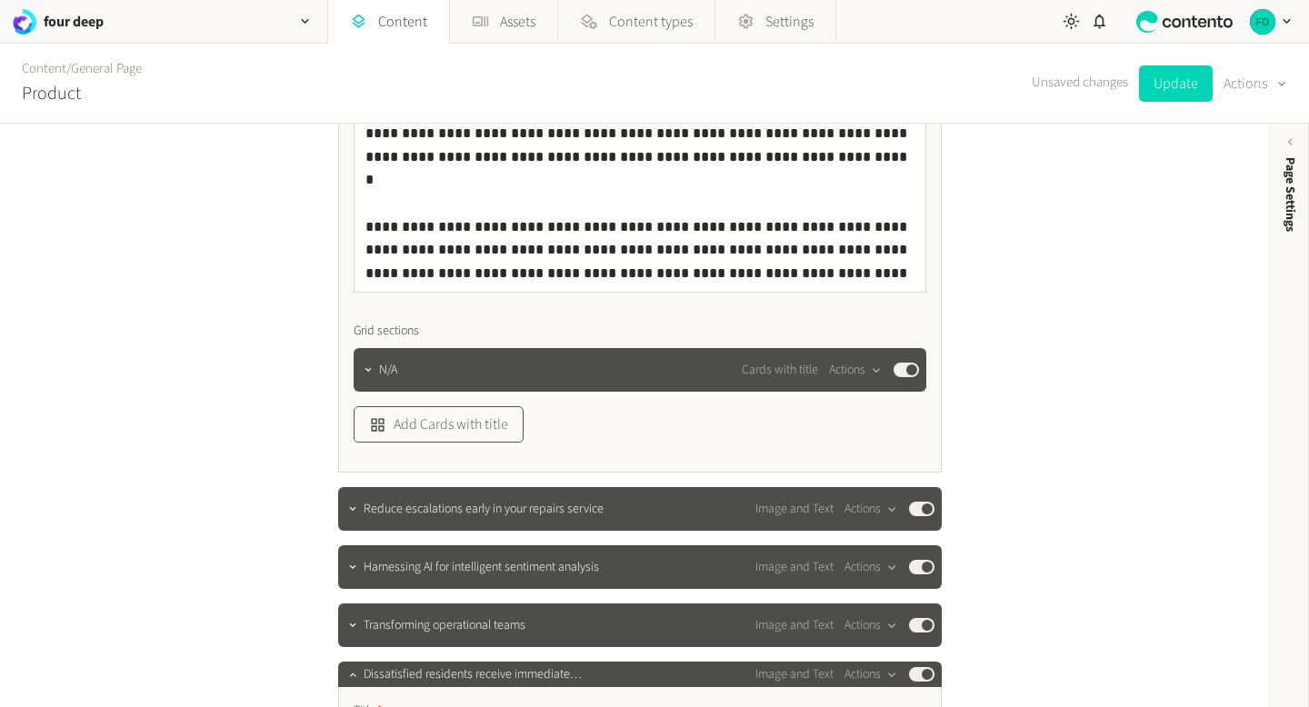
scroll to position [632, 0]
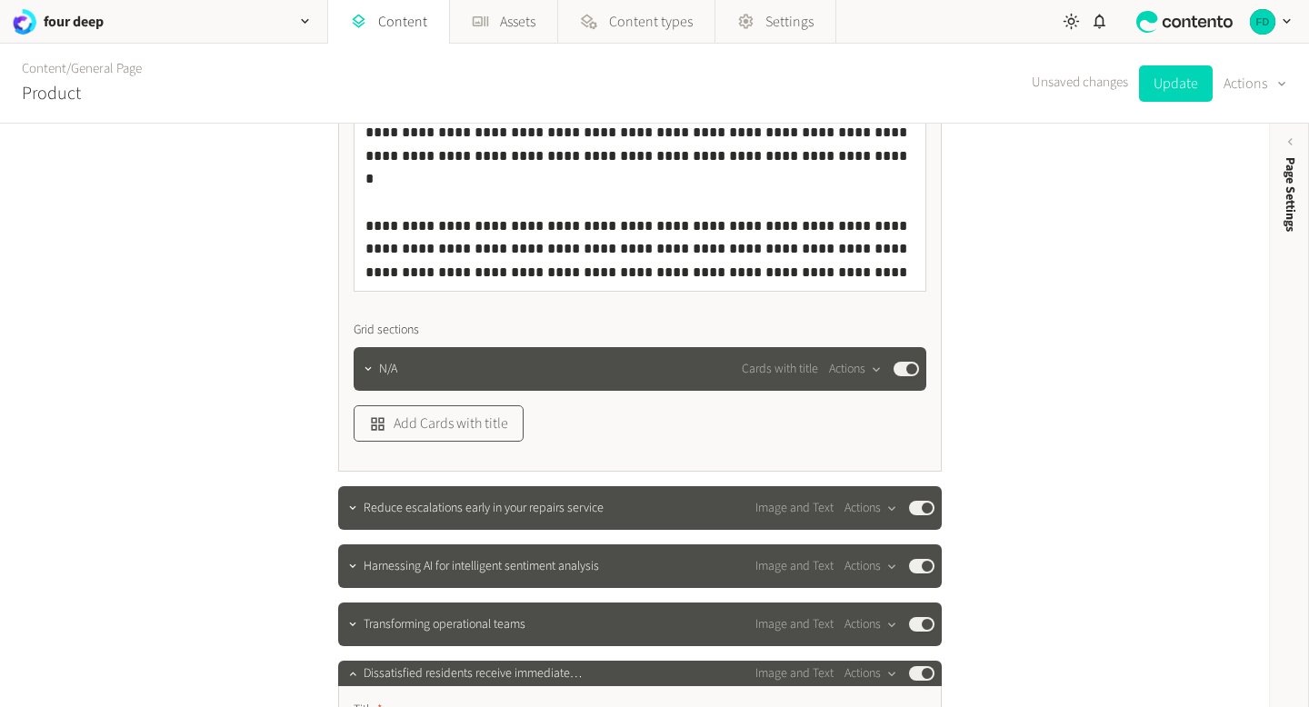
click at [459, 414] on button "Add Cards with title" at bounding box center [439, 423] width 170 height 36
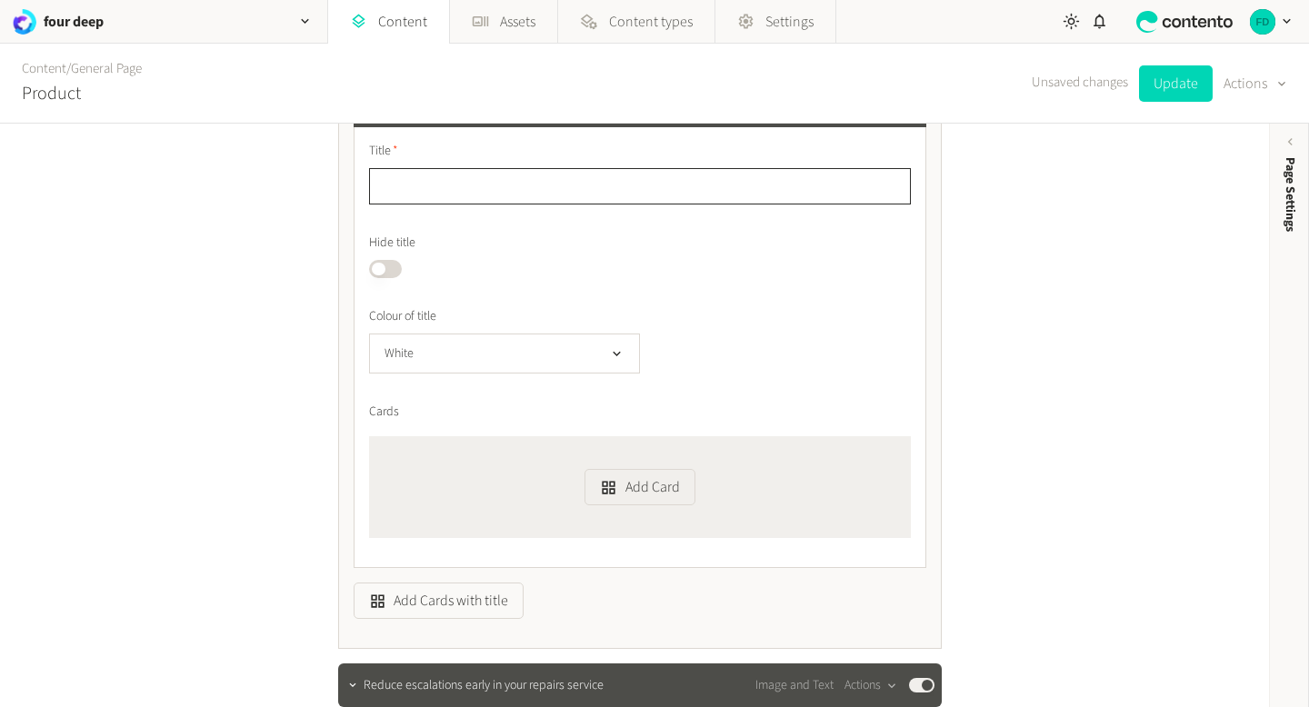
scroll to position [840, 0]
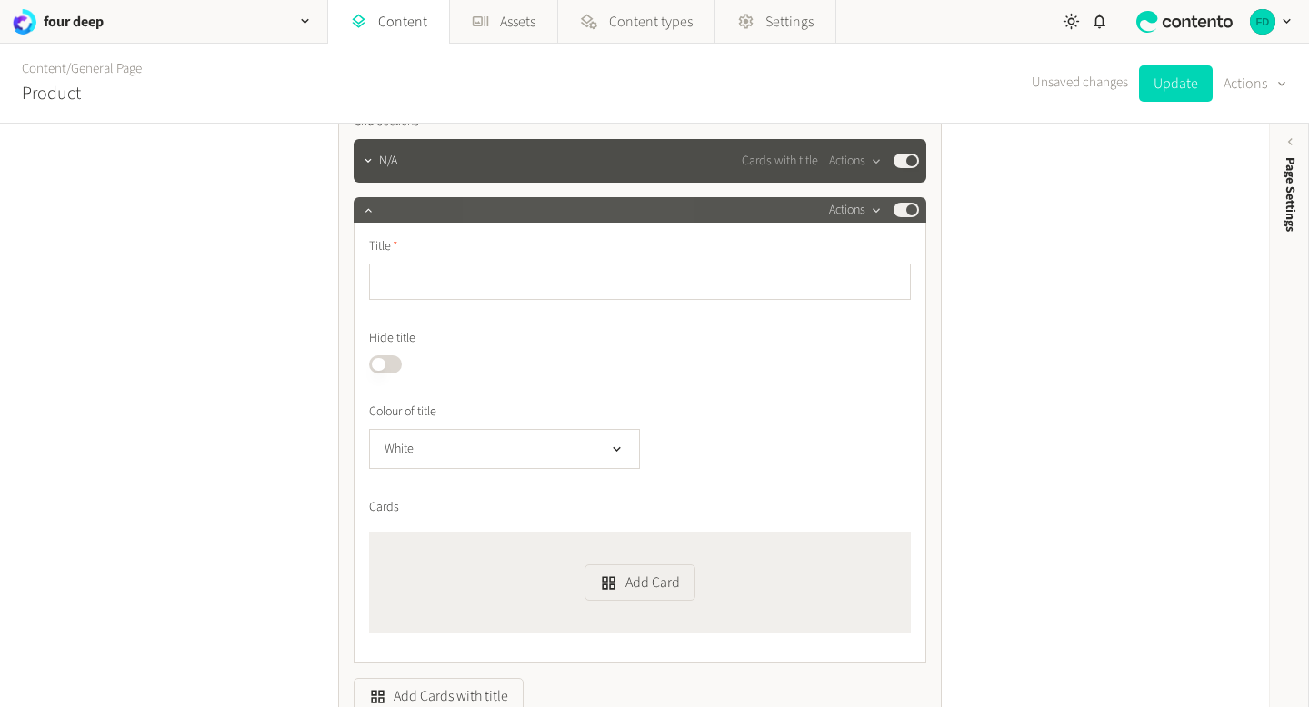
click at [864, 217] on button "Actions" at bounding box center [856, 210] width 54 height 22
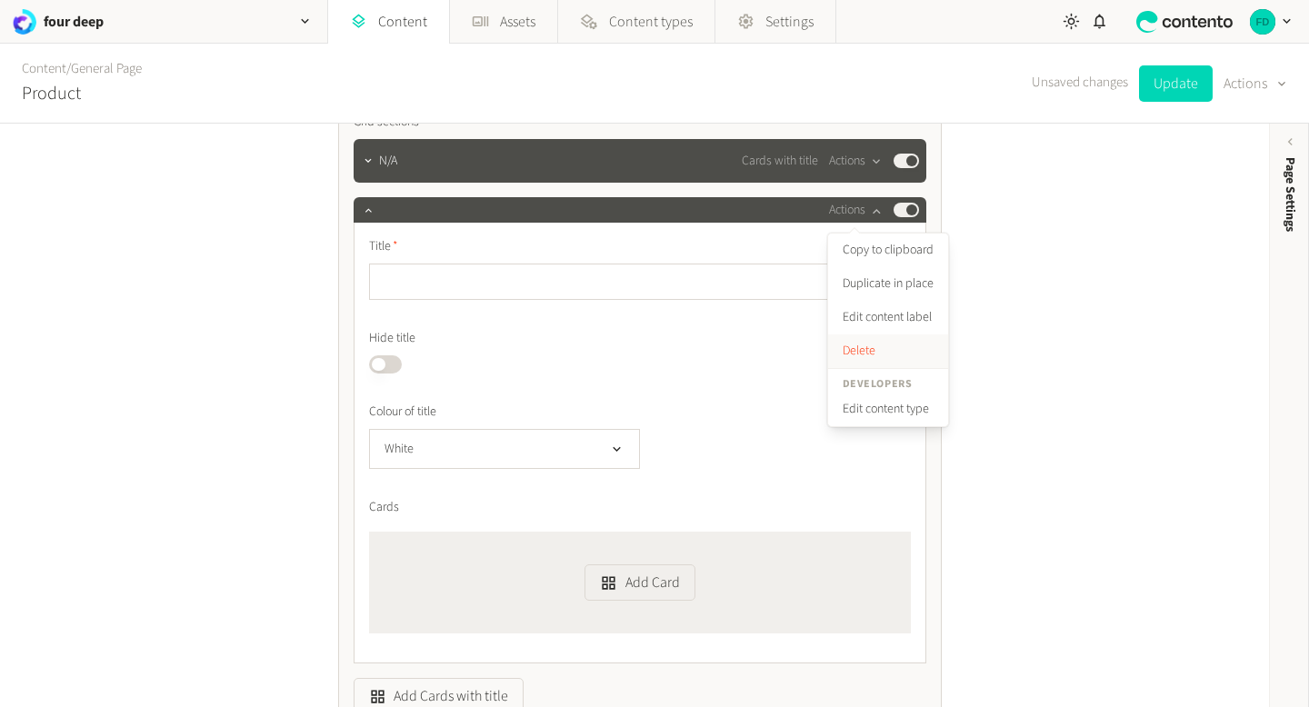
click at [881, 363] on button "Delete" at bounding box center [888, 352] width 120 height 34
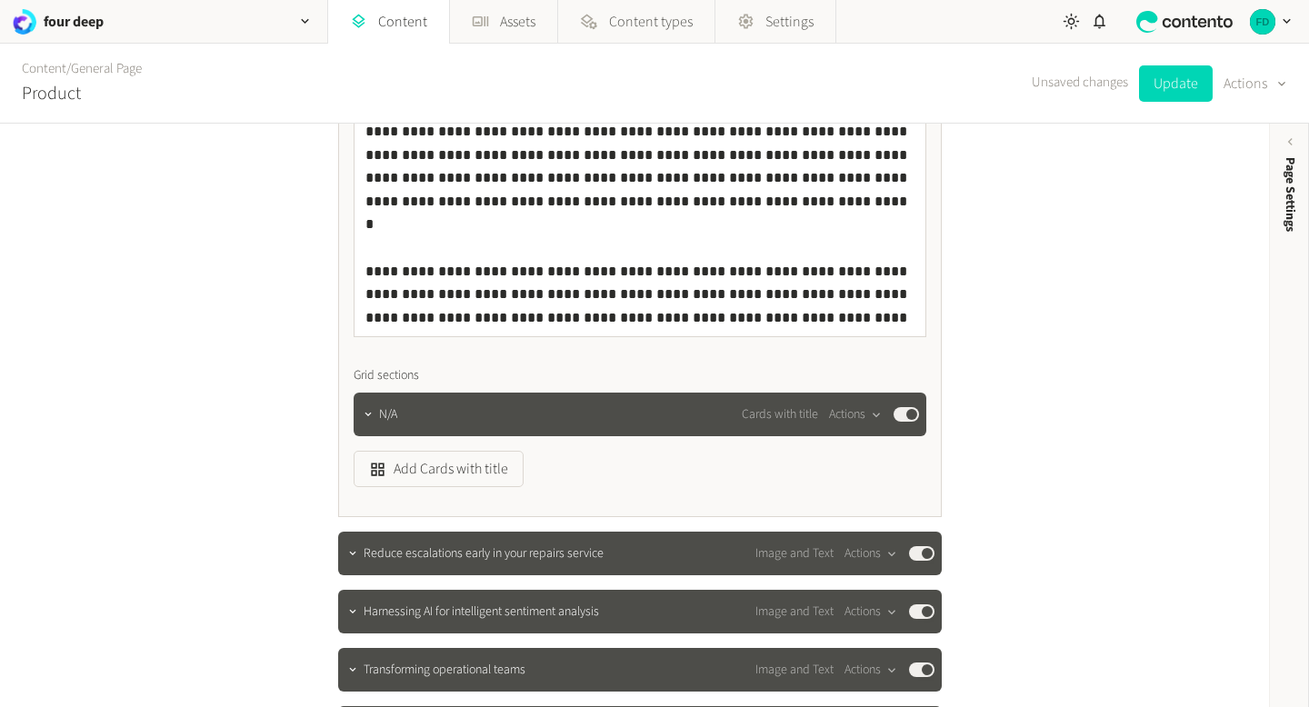
scroll to position [564, 0]
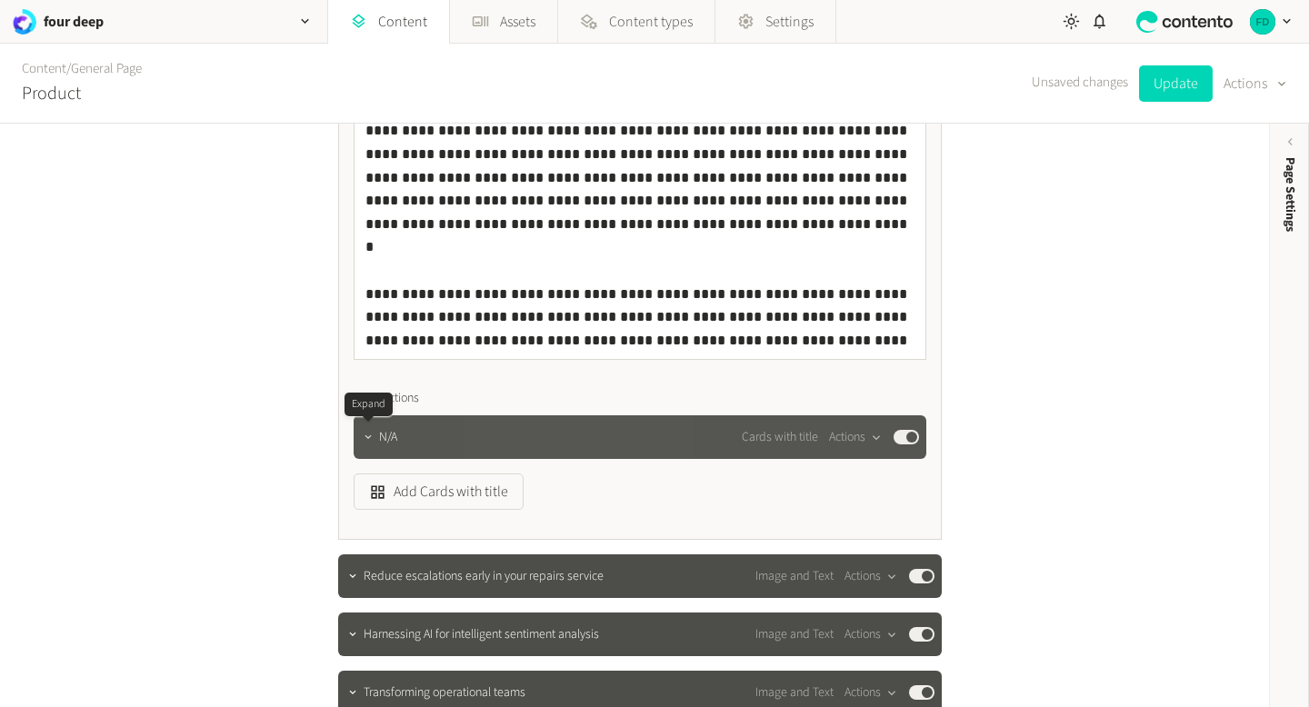
click at [373, 441] on icon "button" at bounding box center [368, 437] width 13 height 13
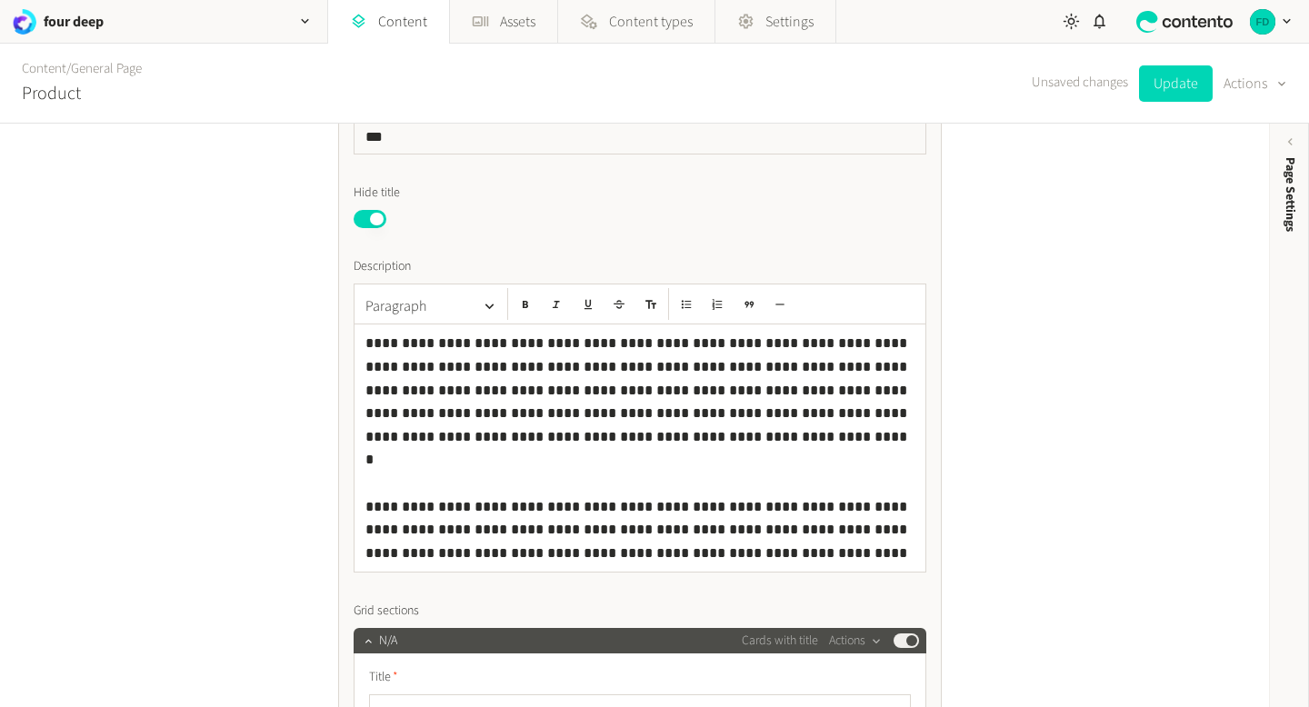
scroll to position [315, 0]
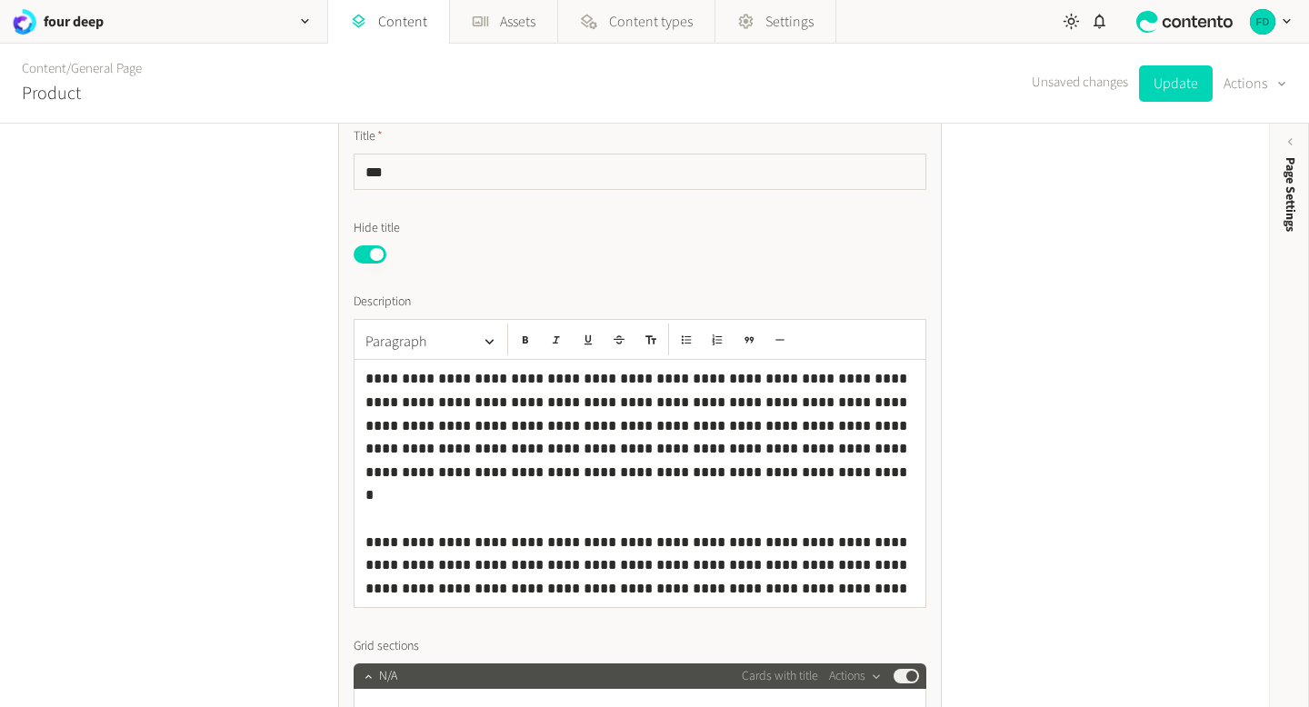
click at [612, 469] on p "**********" at bounding box center [639, 483] width 549 height 233
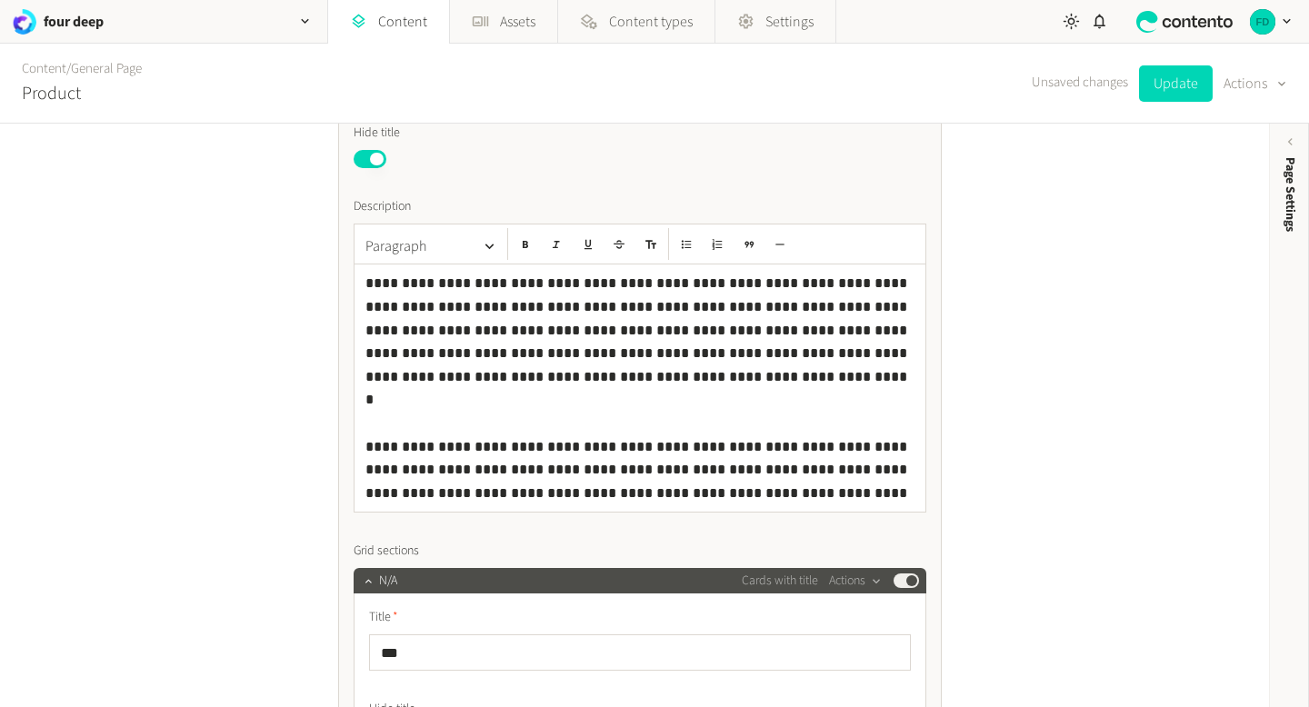
scroll to position [420, 0]
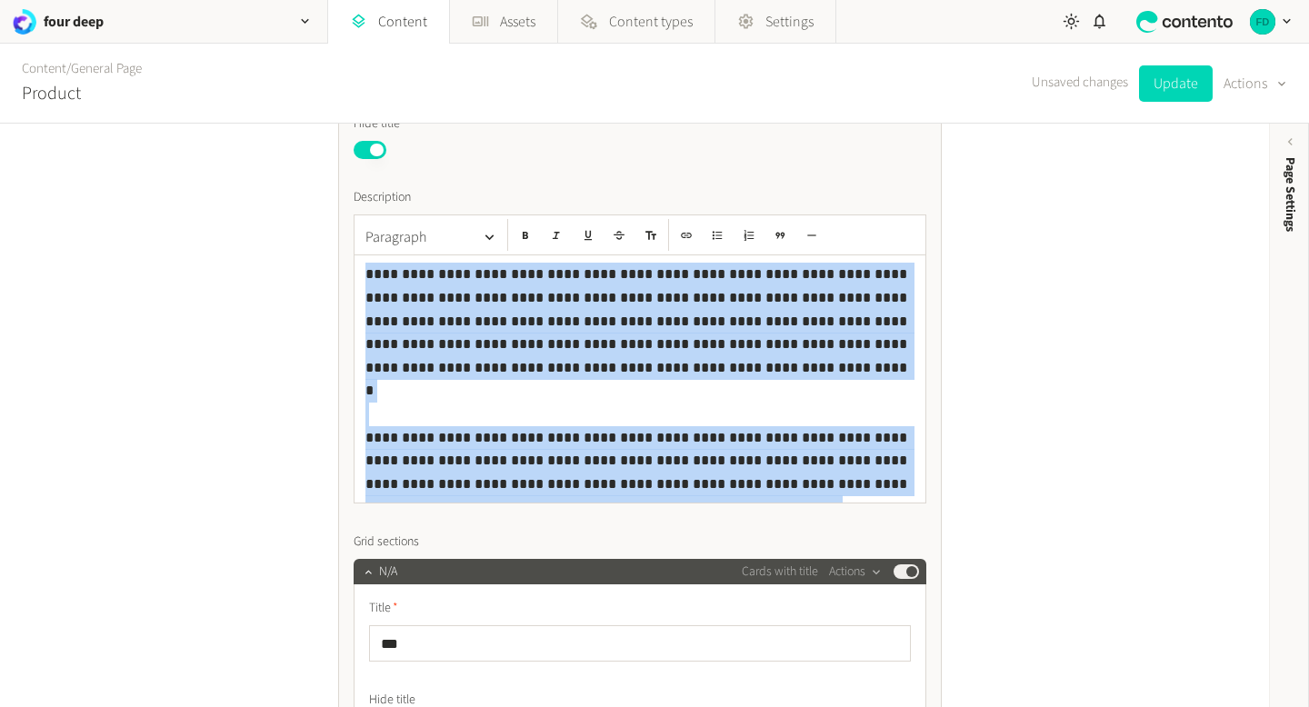
drag, startPoint x: 605, startPoint y: 480, endPoint x: 377, endPoint y: 262, distance: 315.7
click at [377, 262] on div "**********" at bounding box center [640, 378] width 571 height 247
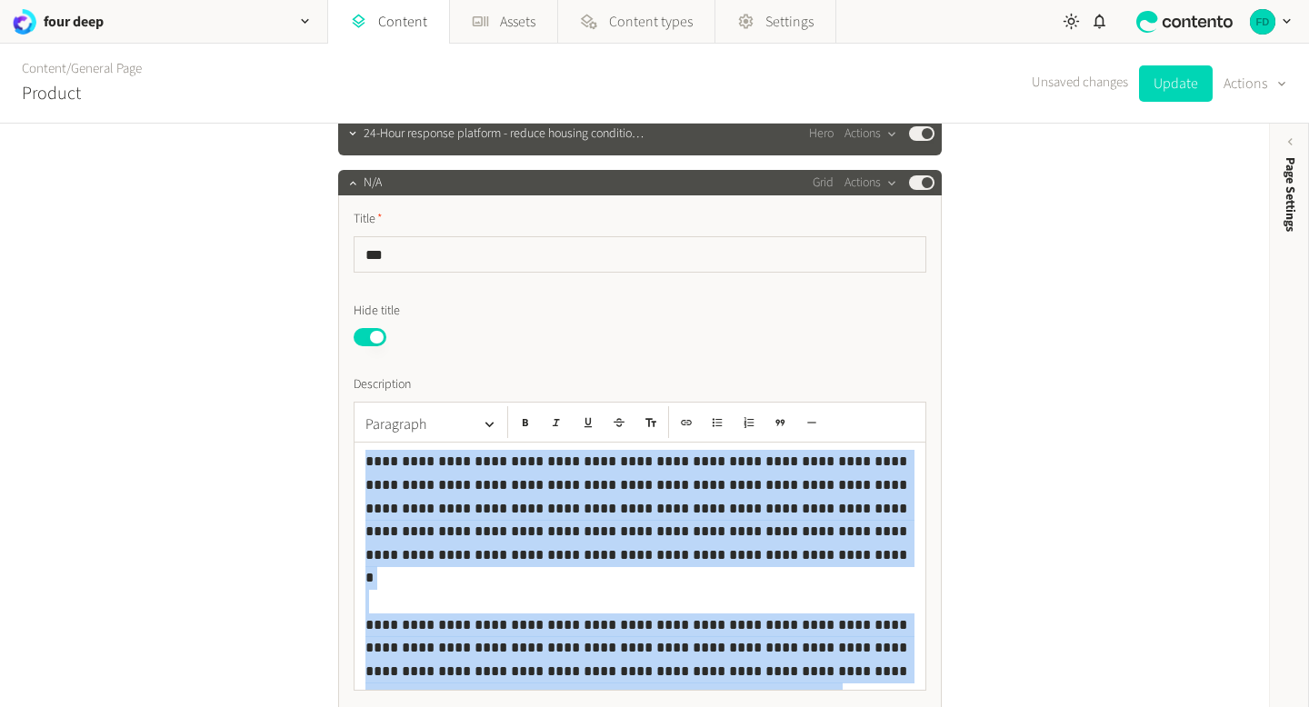
scroll to position [0, 0]
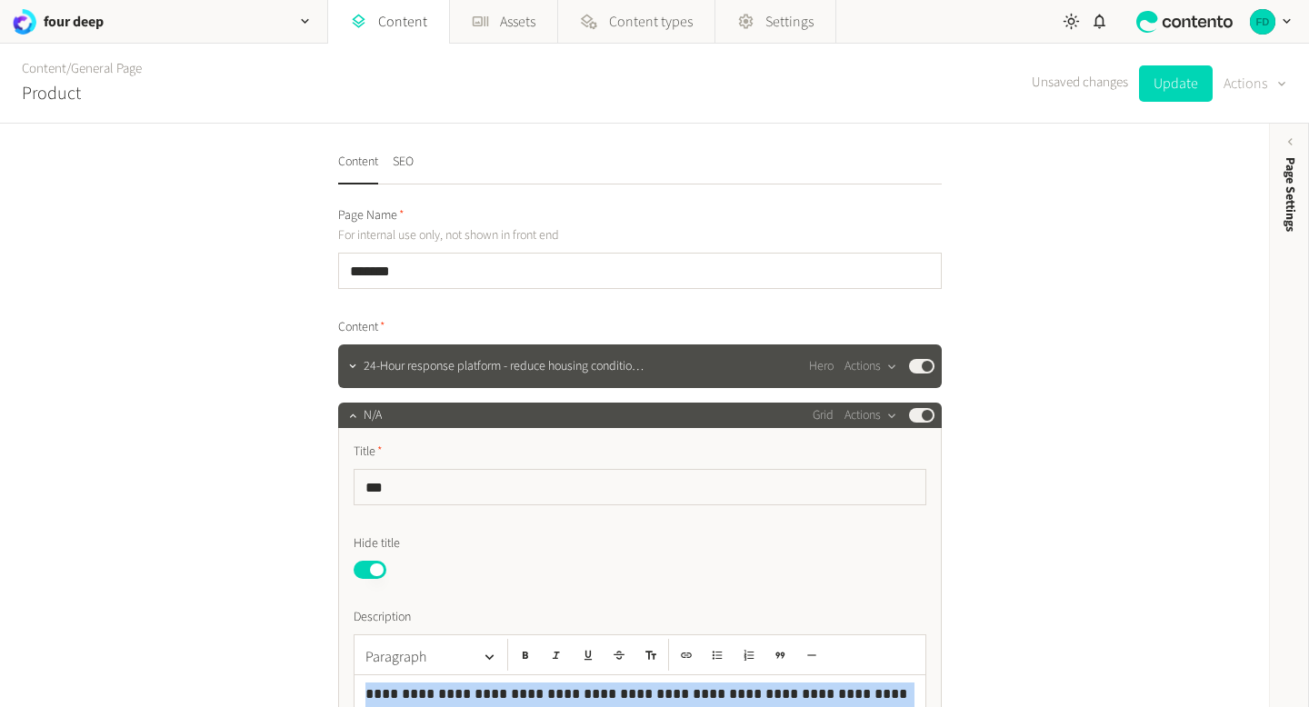
click at [1274, 84] on icon "button" at bounding box center [1281, 83] width 15 height 17
click at [1244, 157] on button "Set to draft" at bounding box center [1242, 164] width 85 height 34
click at [369, 34] on link "Content" at bounding box center [388, 22] width 121 height 44
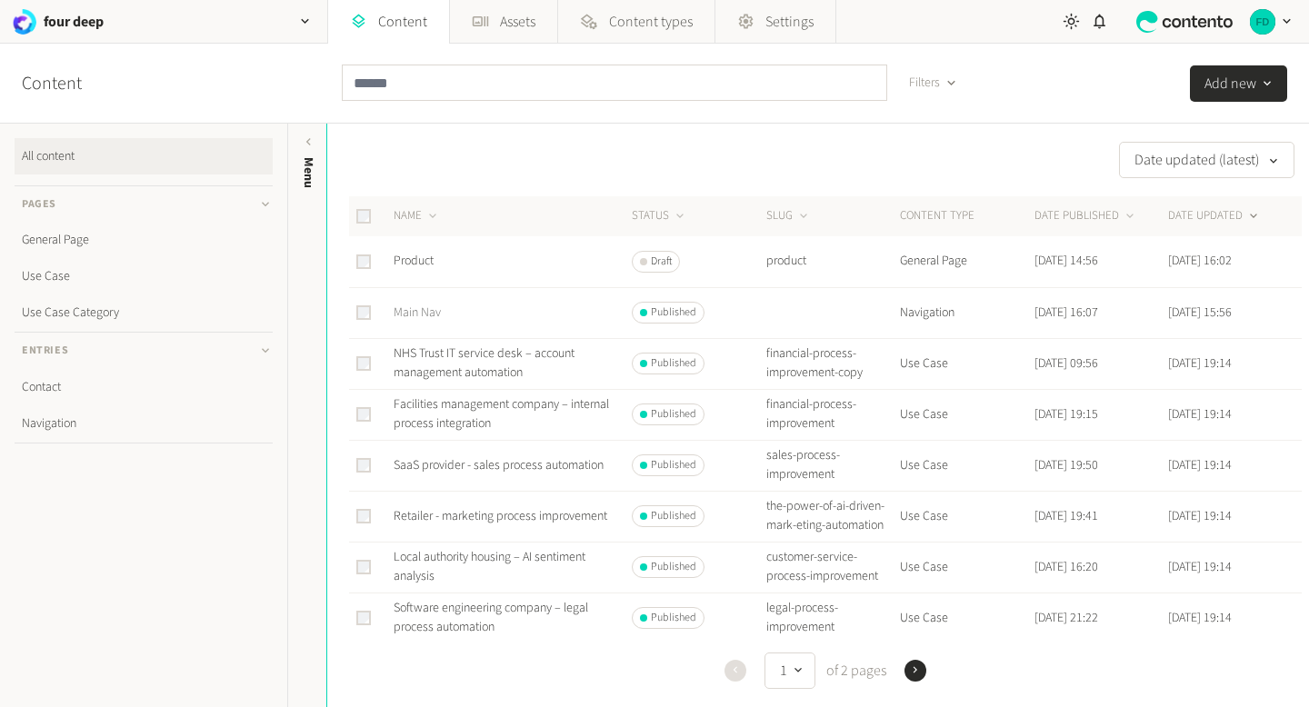
click at [431, 313] on link "Main Nav" at bounding box center [417, 313] width 47 height 18
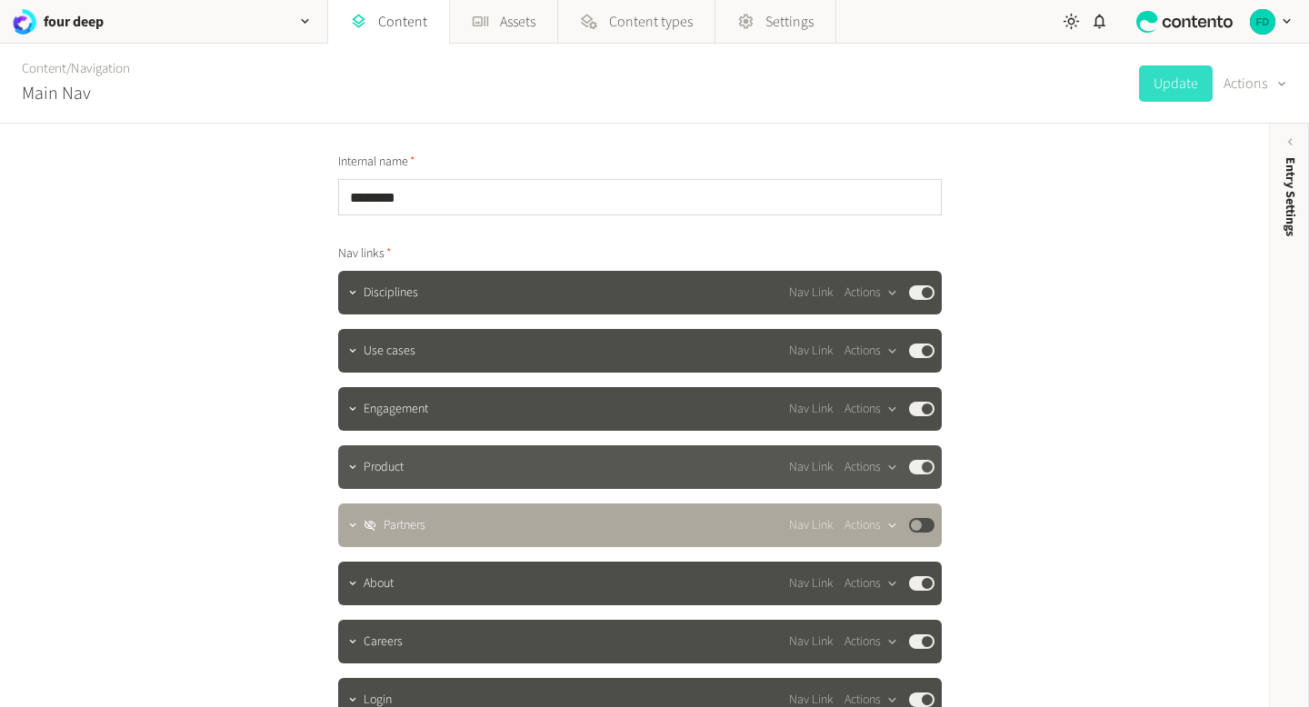
click at [926, 470] on button "Published" at bounding box center [921, 467] width 25 height 15
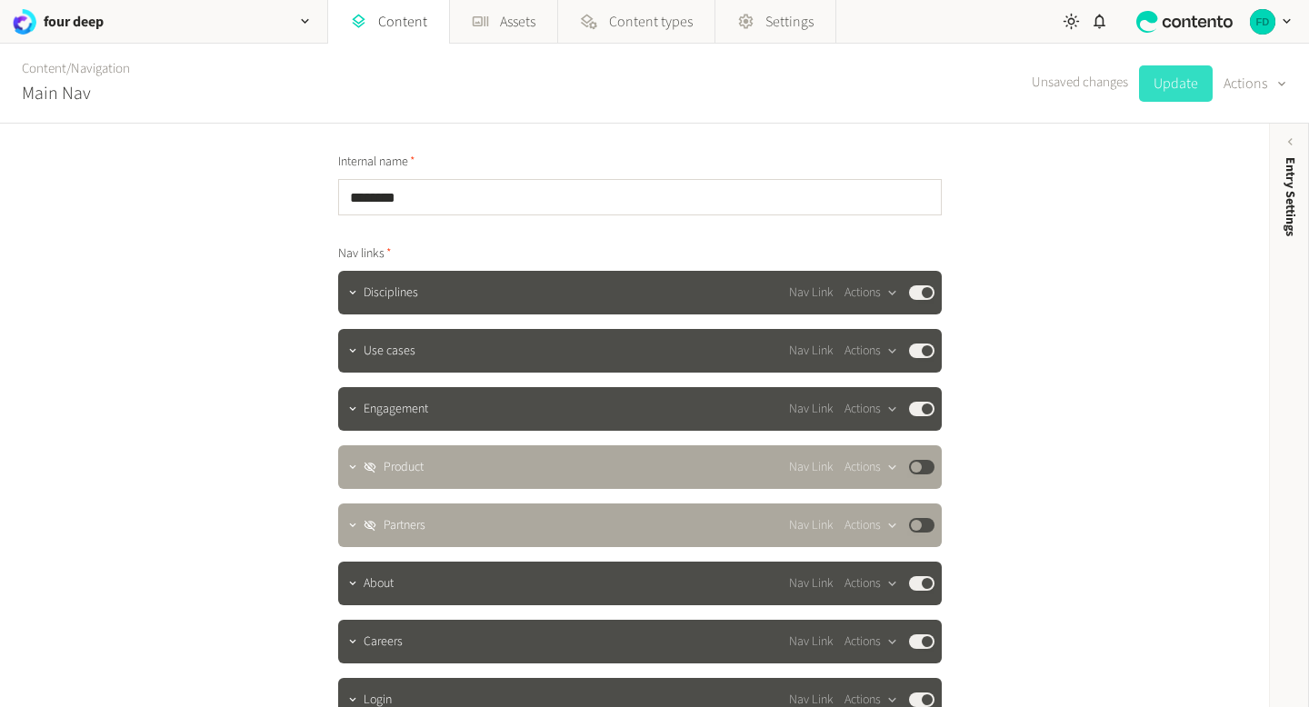
click at [1176, 79] on button "Update" at bounding box center [1176, 83] width 74 height 36
